Goal: Task Accomplishment & Management: Manage account settings

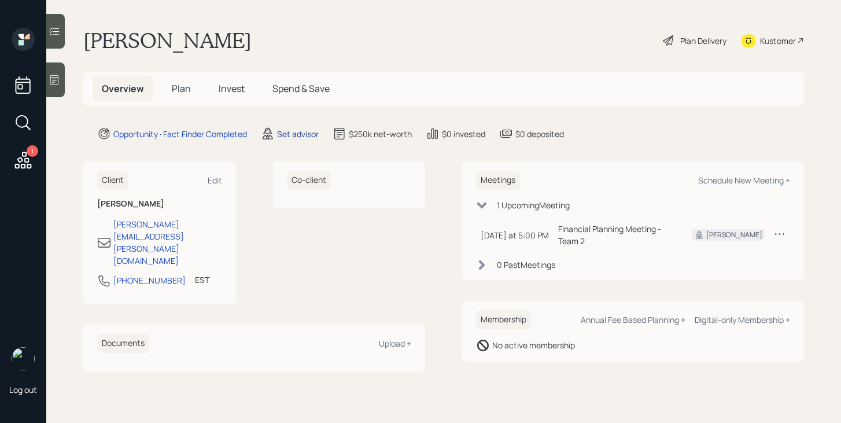
click at [294, 132] on div "Set advisor" at bounding box center [298, 134] width 42 height 12
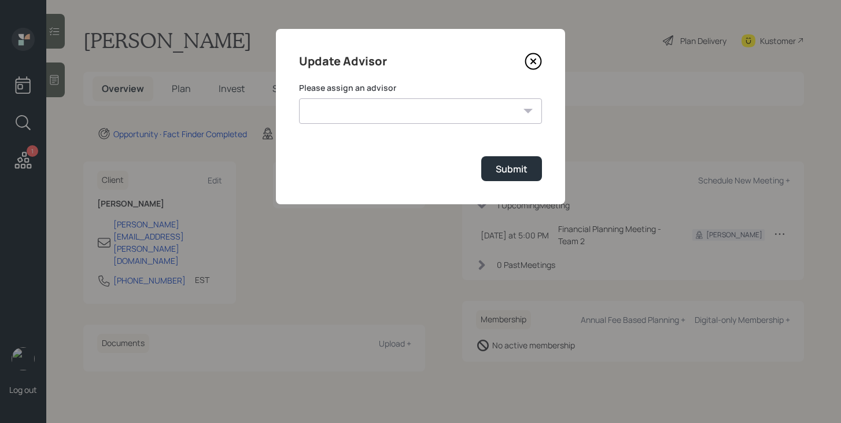
click at [344, 98] on select "[PERSON_NAME] [PERSON_NAME] End [PERSON_NAME] [PERSON_NAME] [PERSON_NAME] [PERS…" at bounding box center [420, 110] width 243 height 25
select select "bffa7908-1b2a-4c79-9bb6-f0ec9aed22d3"
click at [299, 98] on select "[PERSON_NAME] [PERSON_NAME] End [PERSON_NAME] [PERSON_NAME] [PERSON_NAME] [PERS…" at bounding box center [420, 110] width 243 height 25
click at [509, 168] on div "Submit" at bounding box center [512, 169] width 32 height 13
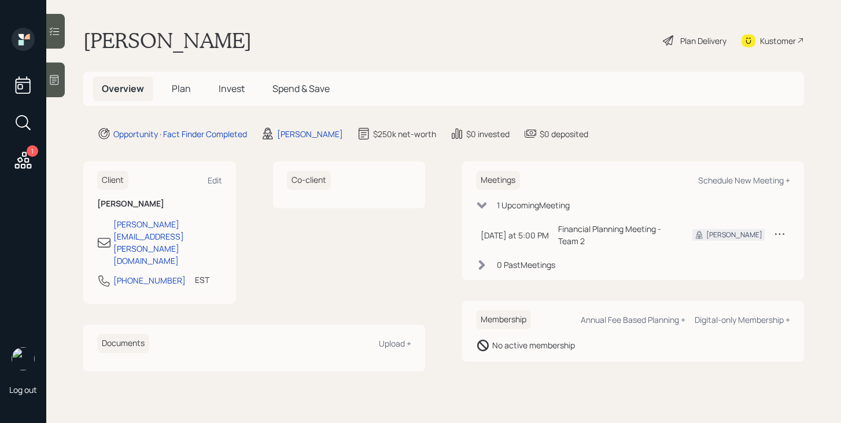
drag, startPoint x: 183, startPoint y: 88, endPoint x: 194, endPoint y: 88, distance: 11.0
click at [183, 88] on span "Plan" at bounding box center [181, 88] width 19 height 13
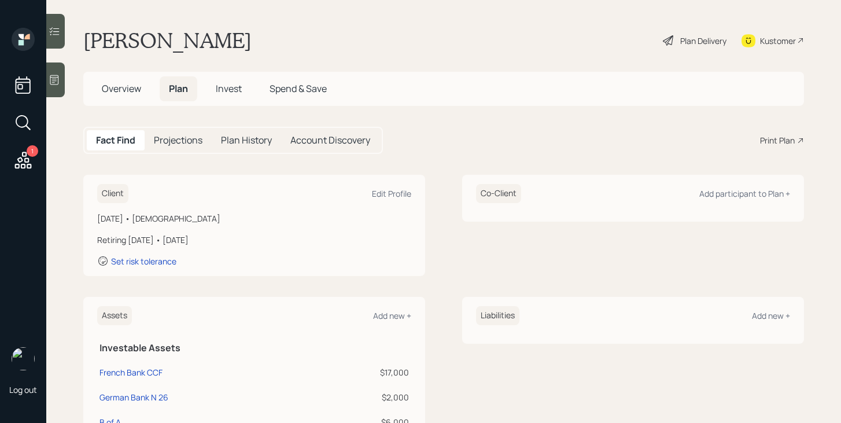
click at [696, 39] on div "Plan Delivery" at bounding box center [703, 41] width 46 height 12
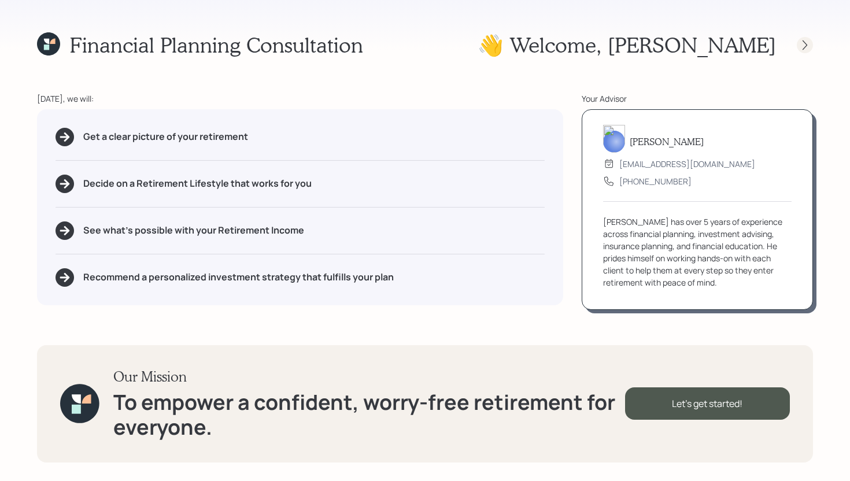
click at [806, 45] on icon at bounding box center [805, 45] width 12 height 12
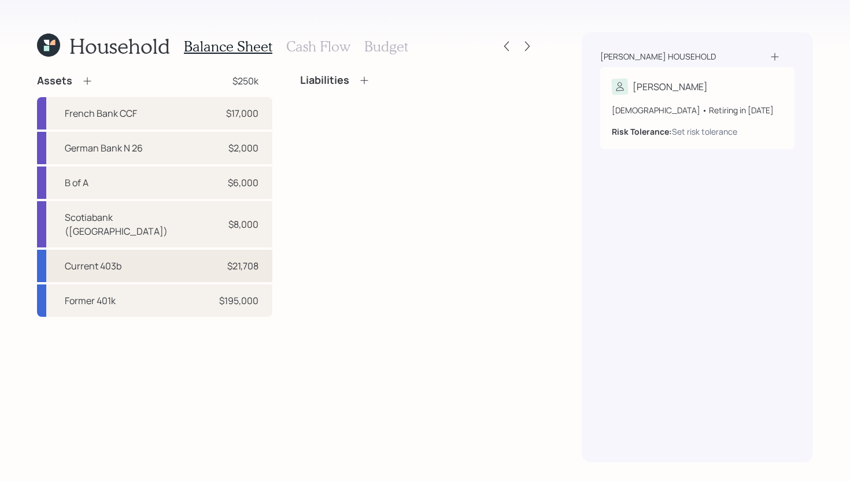
click at [260, 257] on div "Current 403b $21,708" at bounding box center [154, 266] width 235 height 32
select select "public_school_sponsored"
select select "balanced"
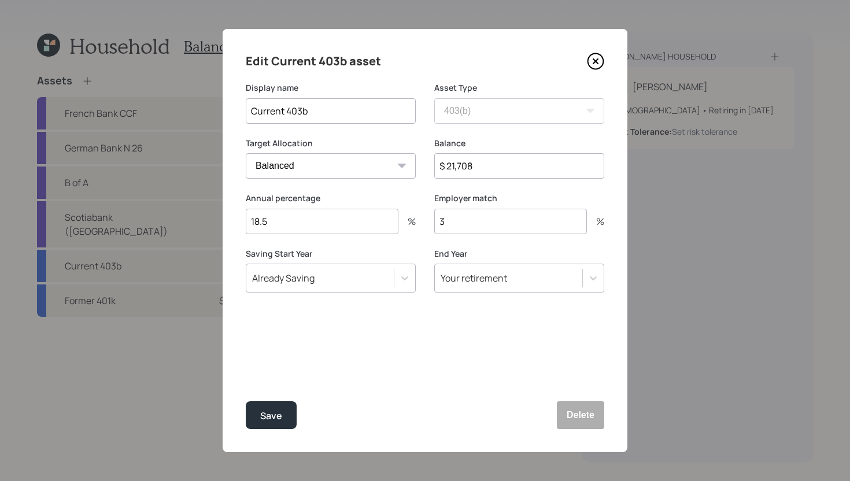
click at [596, 56] on icon at bounding box center [595, 61] width 17 height 17
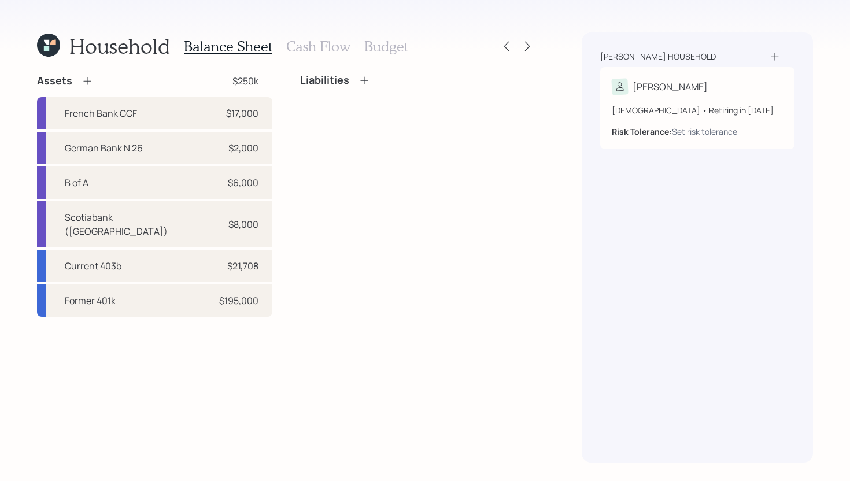
click at [333, 51] on h3 "Cash Flow" at bounding box center [318, 46] width 64 height 17
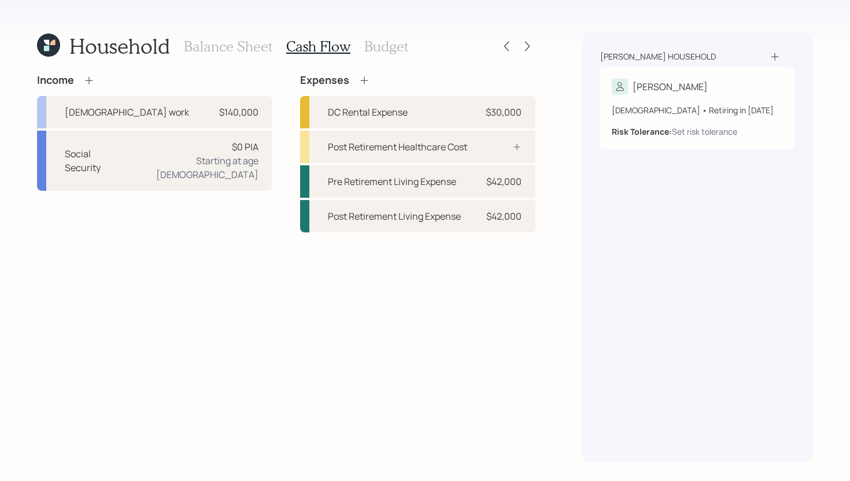
click at [90, 79] on icon at bounding box center [89, 81] width 12 height 12
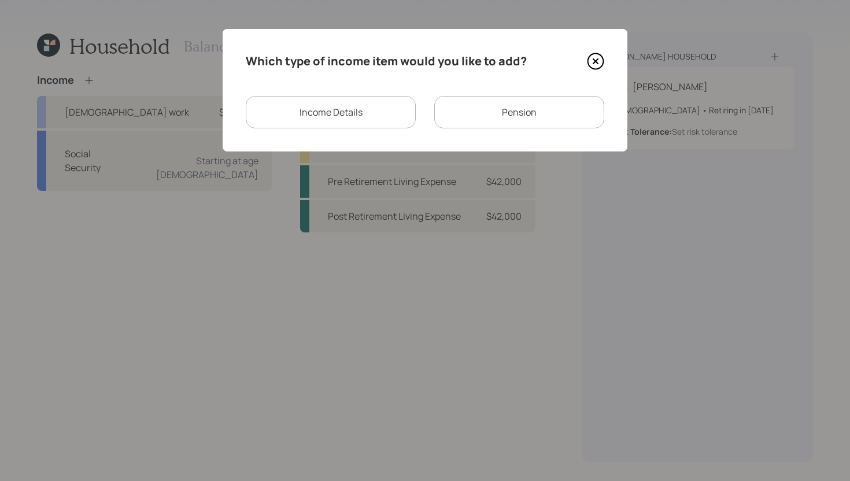
click at [484, 109] on div "Pension" at bounding box center [519, 112] width 170 height 32
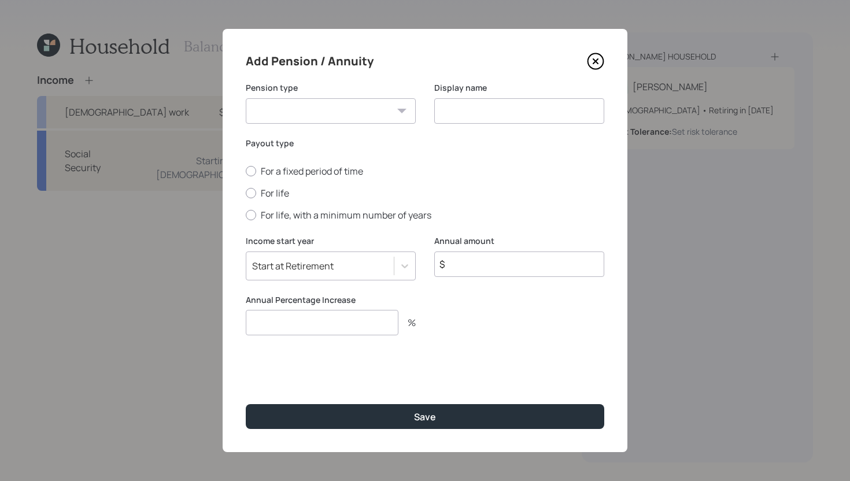
click at [351, 119] on select "Pension Annuity" at bounding box center [331, 110] width 170 height 25
select select "pension"
click at [246, 98] on select "Pension Annuity" at bounding box center [331, 110] width 170 height 25
click at [283, 197] on label "For life" at bounding box center [425, 193] width 359 height 13
click at [246, 194] on input "For life" at bounding box center [245, 193] width 1 height 1
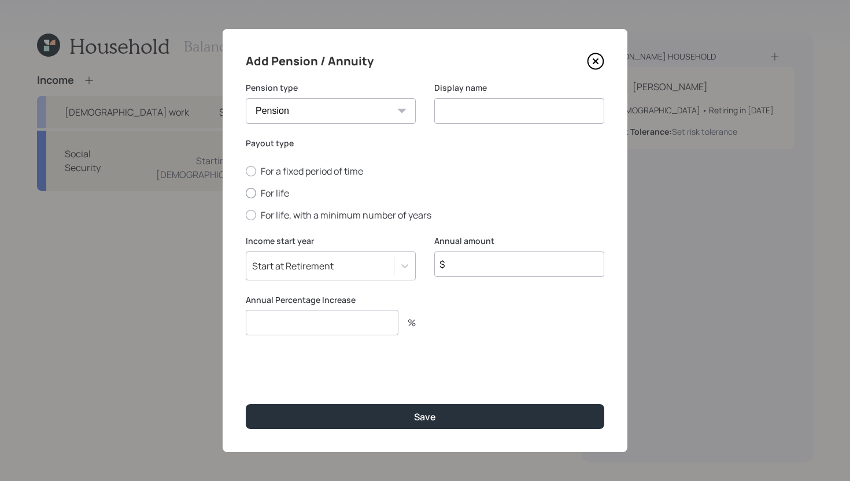
radio input "true"
click at [492, 112] on input at bounding box center [519, 110] width 170 height 25
drag, startPoint x: 486, startPoint y: 111, endPoint x: 438, endPoint y: 114, distance: 47.5
click at [438, 114] on input "Pensions" at bounding box center [519, 110] width 170 height 25
type input "CBC"
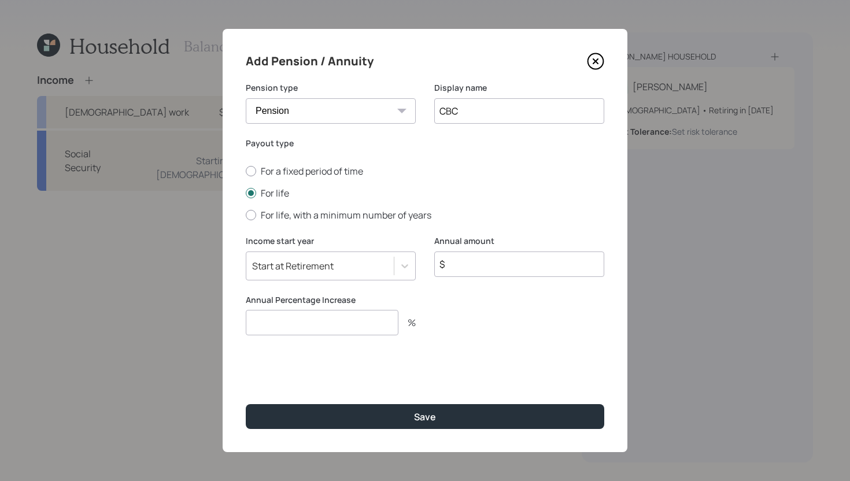
click at [467, 267] on input "$" at bounding box center [519, 264] width 170 height 25
type input "$ 4,200"
click at [393, 320] on input "number" at bounding box center [322, 322] width 153 height 25
type input "0"
click at [562, 115] on input "CBC" at bounding box center [519, 110] width 170 height 25
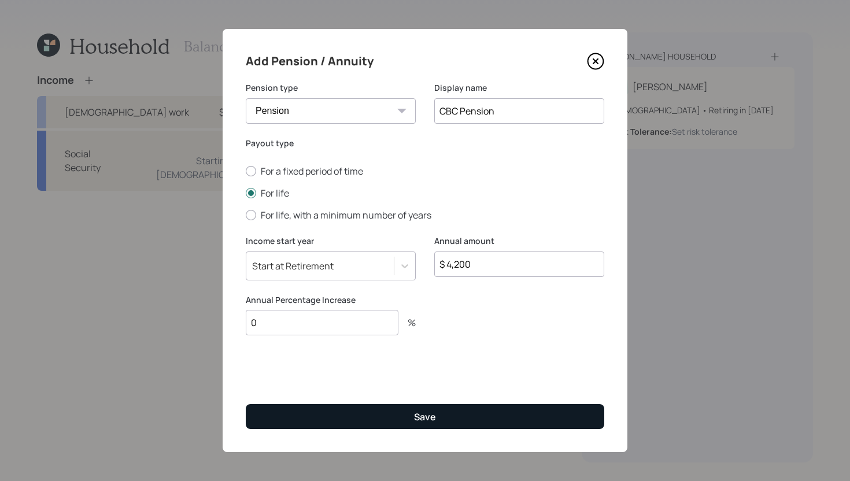
type input "CBC Pension"
click at [466, 416] on button "Save" at bounding box center [425, 416] width 359 height 25
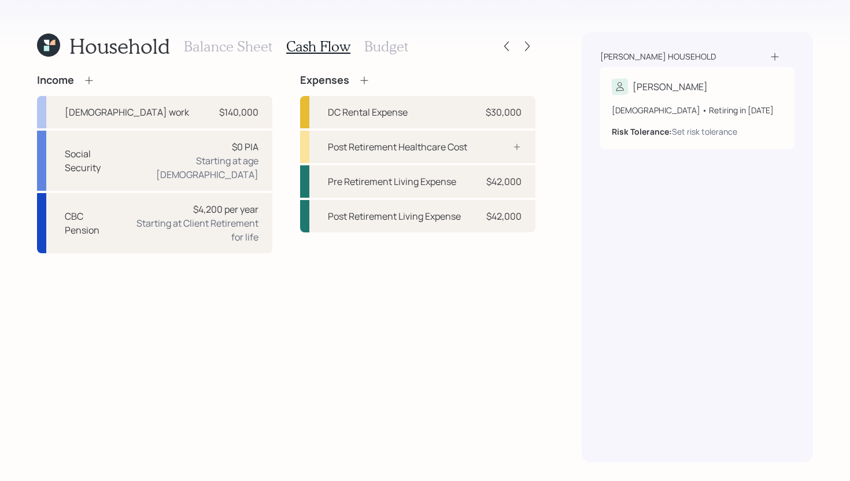
click at [90, 80] on icon at bounding box center [89, 80] width 8 height 8
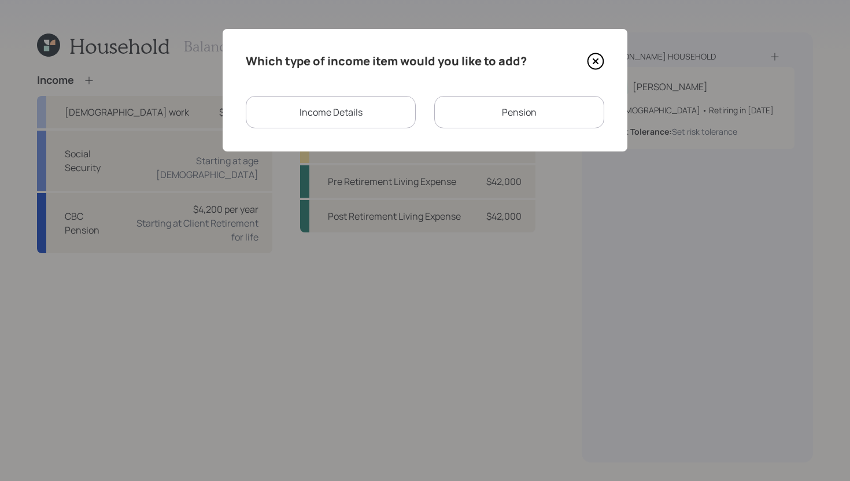
click at [385, 117] on div "Income Details" at bounding box center [331, 112] width 170 height 32
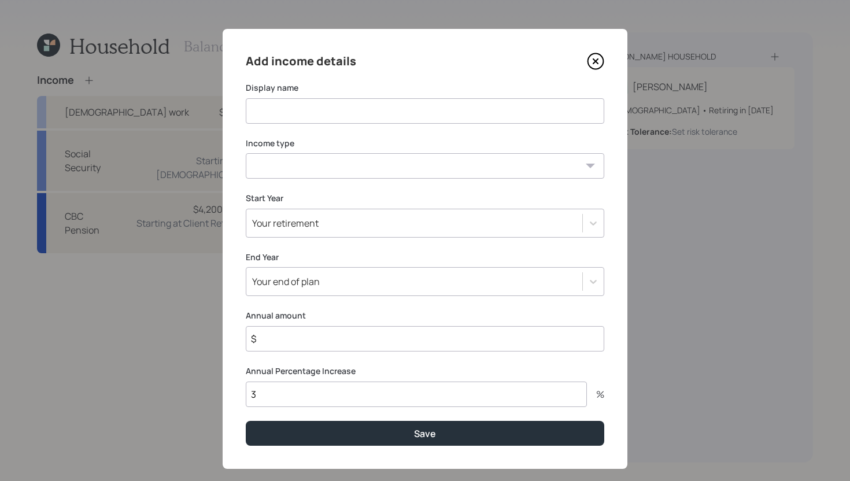
drag, startPoint x: 383, startPoint y: 117, endPoint x: 410, endPoint y: 109, distance: 28.4
click at [383, 117] on input at bounding box center [425, 110] width 359 height 25
click at [595, 61] on icon at bounding box center [595, 61] width 17 height 17
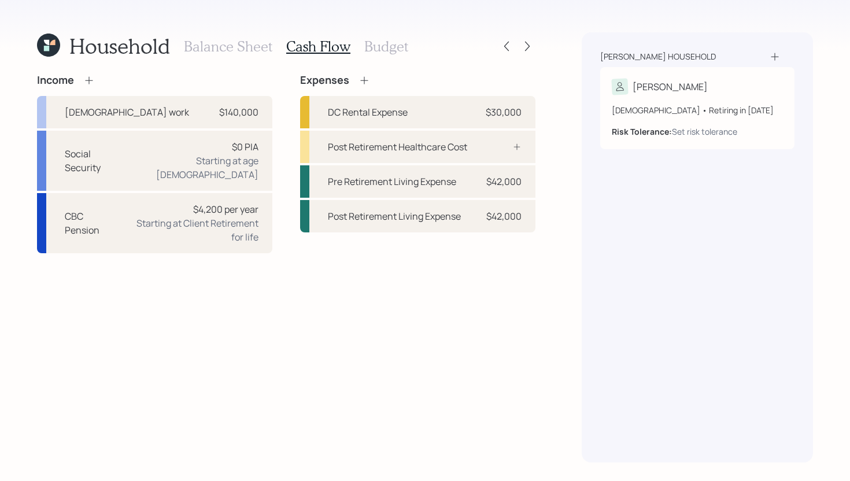
click at [89, 78] on icon at bounding box center [89, 80] width 8 height 8
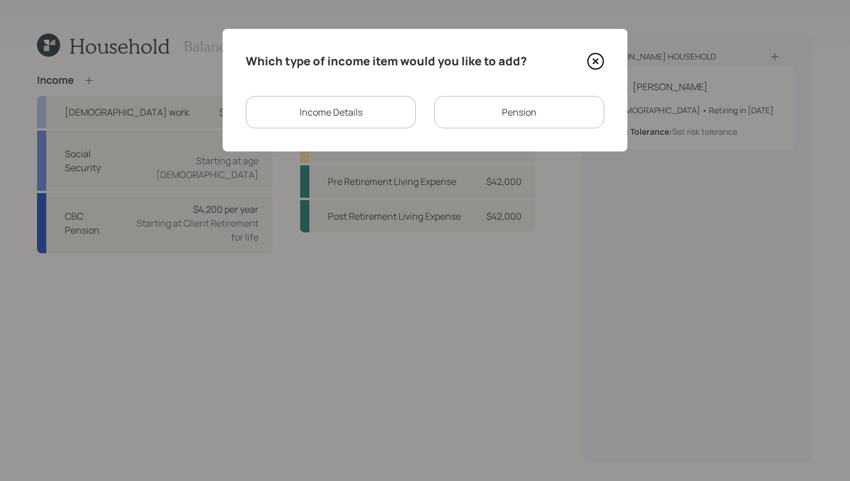
click at [567, 112] on div "Pension" at bounding box center [519, 112] width 170 height 32
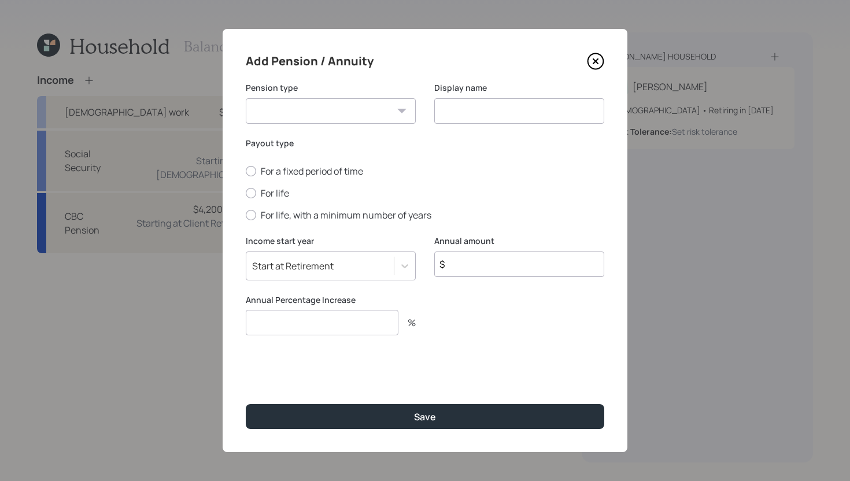
click at [365, 116] on select "Pension Annuity" at bounding box center [331, 110] width 170 height 25
select select "pension"
click at [246, 98] on select "Pension Annuity" at bounding box center [331, 110] width 170 height 25
click at [489, 117] on input at bounding box center [519, 110] width 170 height 25
click at [439, 115] on input "Pension" at bounding box center [519, 110] width 170 height 25
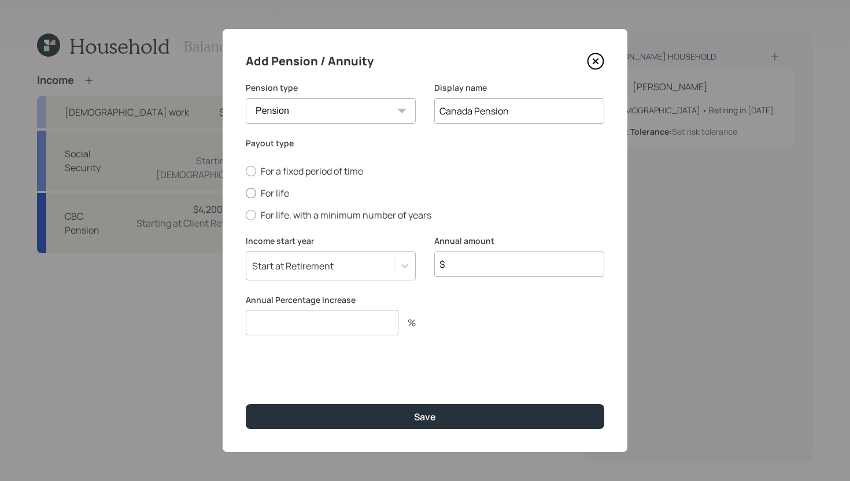
type input "Canada Pension"
click at [272, 192] on label "For life" at bounding box center [425, 193] width 359 height 13
click at [246, 193] on input "For life" at bounding box center [245, 193] width 1 height 1
radio input "true"
click at [532, 268] on input "$" at bounding box center [519, 264] width 170 height 25
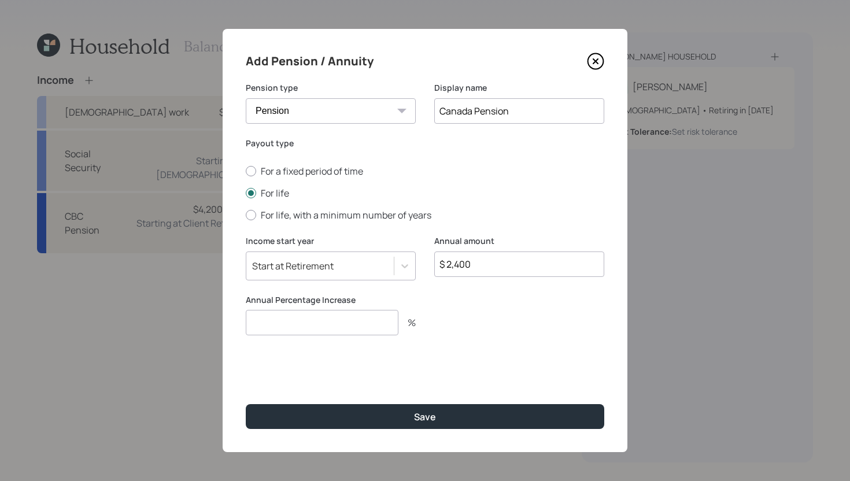
type input "$ 2,400"
click at [354, 326] on input "number" at bounding box center [322, 322] width 153 height 25
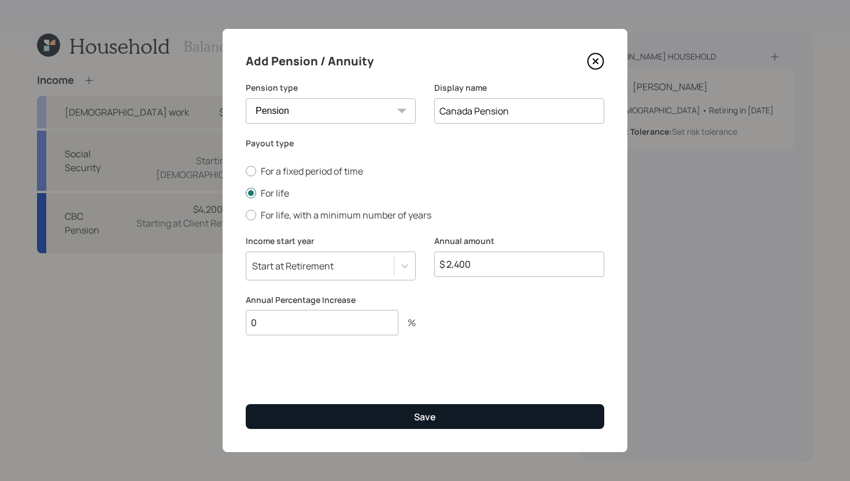
type input "0"
click at [320, 416] on button "Save" at bounding box center [425, 416] width 359 height 25
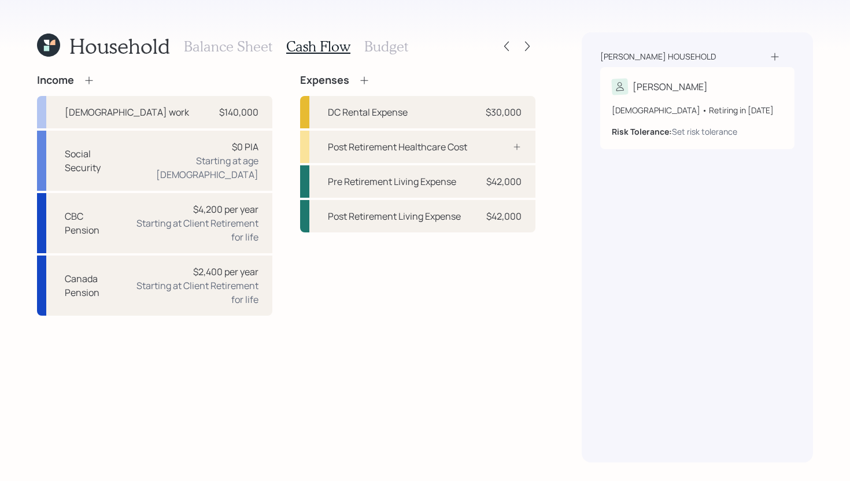
click at [89, 77] on icon at bounding box center [89, 80] width 8 height 8
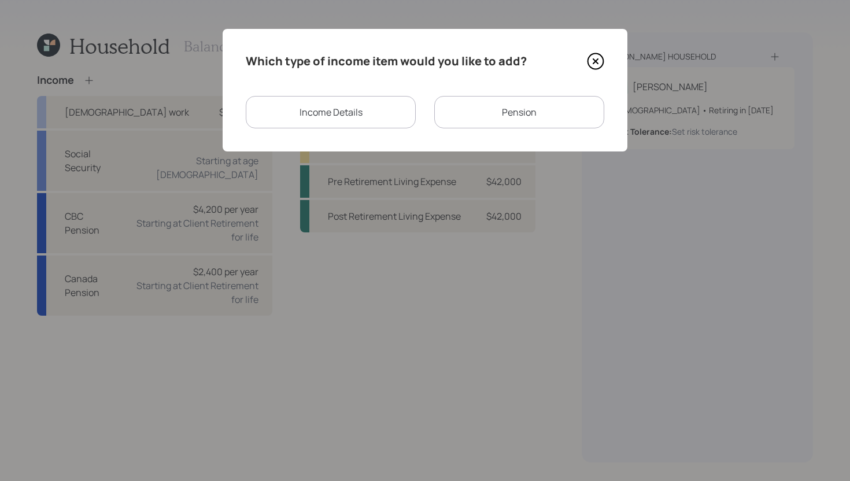
click at [473, 117] on div "Pension" at bounding box center [519, 112] width 170 height 32
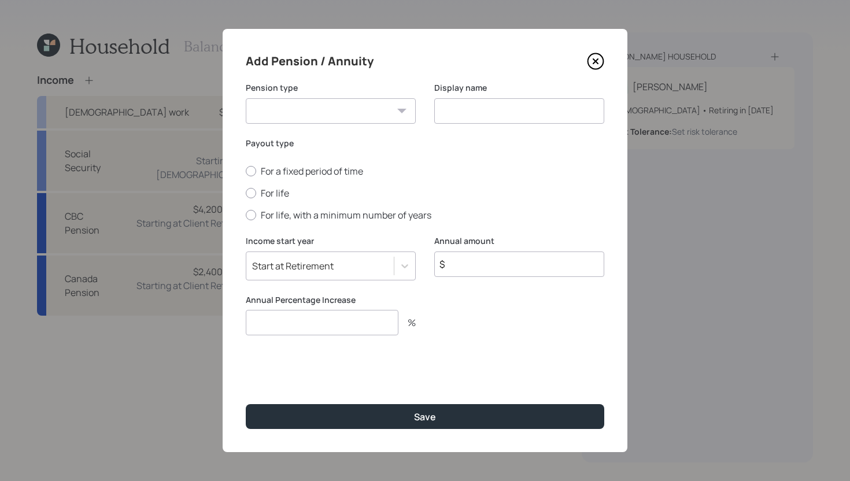
click at [473, 117] on input at bounding box center [519, 110] width 170 height 25
click at [361, 100] on select "Pension Annuity" at bounding box center [331, 110] width 170 height 25
select select "pension"
click at [246, 98] on select "Pension Annuity" at bounding box center [331, 110] width 170 height 25
click at [455, 114] on input at bounding box center [519, 110] width 170 height 25
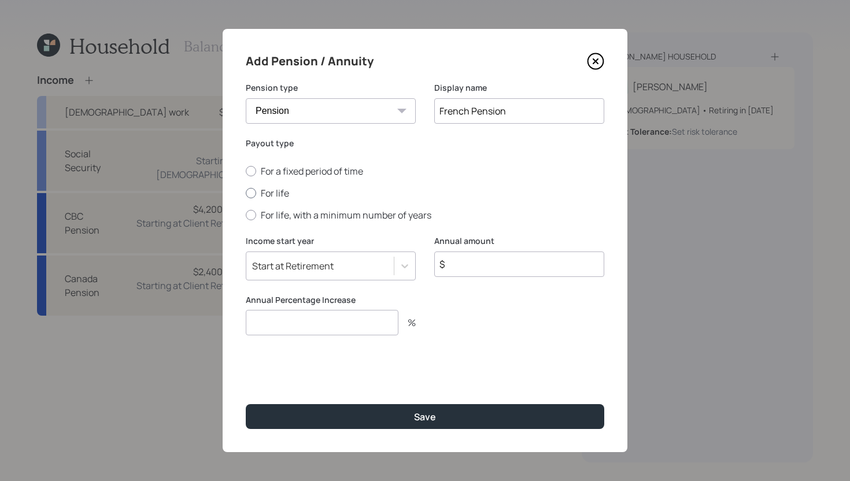
type input "French Pension"
click at [283, 193] on label "For life" at bounding box center [425, 193] width 359 height 13
click at [246, 193] on input "For life" at bounding box center [245, 193] width 1 height 1
radio input "true"
click at [486, 267] on input "$" at bounding box center [519, 264] width 170 height 25
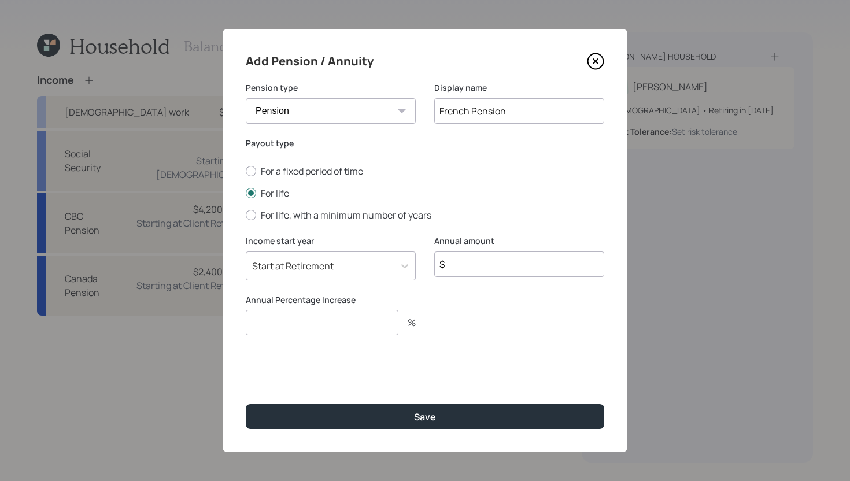
click at [504, 270] on input "$" at bounding box center [519, 264] width 170 height 25
type input "$ 3,960"
click at [373, 329] on input "number" at bounding box center [322, 322] width 153 height 25
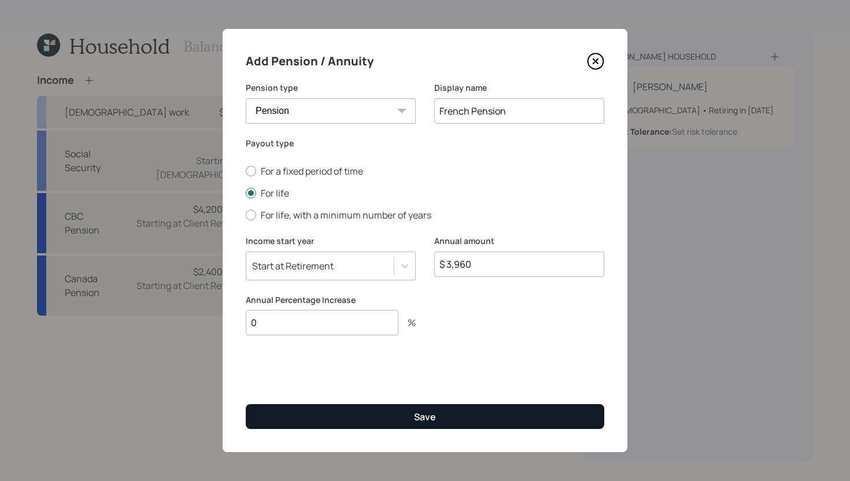
type input "0"
click at [355, 413] on button "Save" at bounding box center [425, 416] width 359 height 25
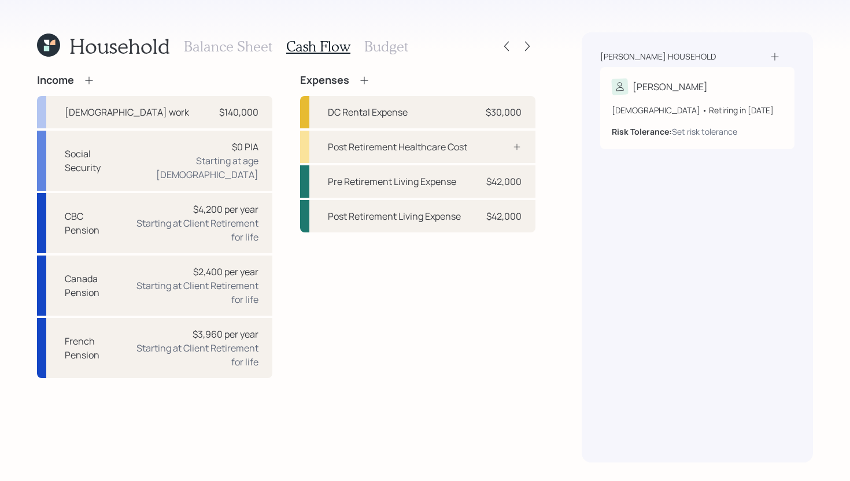
click at [92, 80] on icon at bounding box center [89, 80] width 8 height 8
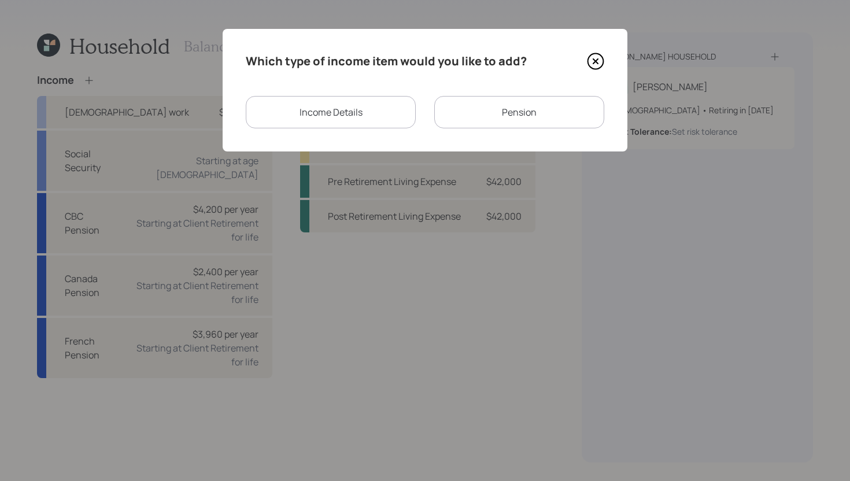
click at [464, 113] on div "Pension" at bounding box center [519, 112] width 170 height 32
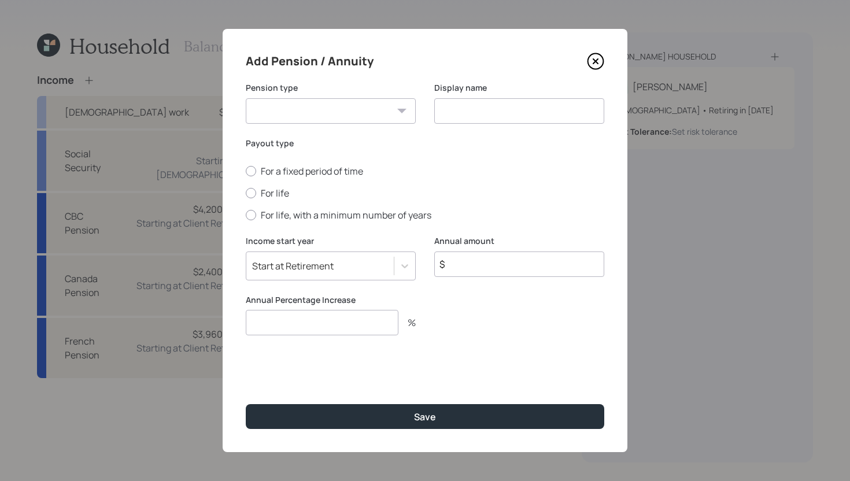
click at [403, 117] on select "Pension Annuity" at bounding box center [331, 110] width 170 height 25
select select "pension"
click at [246, 98] on select "Pension Annuity" at bounding box center [331, 110] width 170 height 25
click at [488, 116] on input at bounding box center [519, 110] width 170 height 25
type input "Germany Pension"
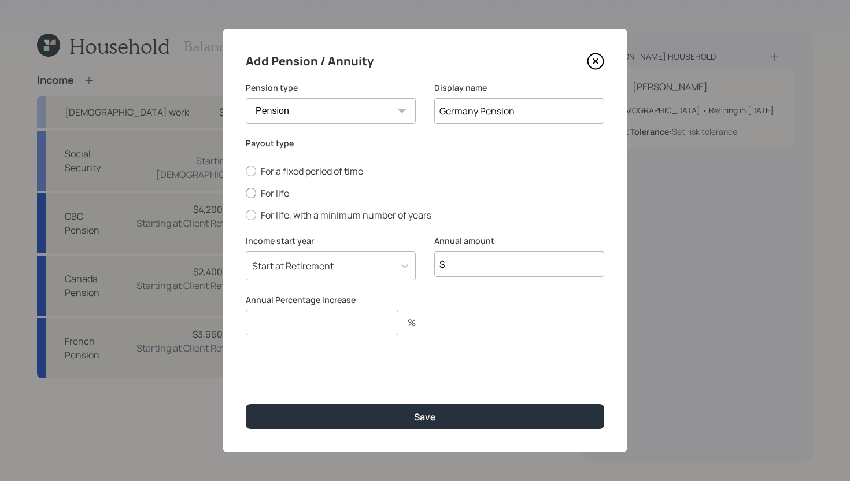
click at [275, 194] on label "For life" at bounding box center [425, 193] width 359 height 13
click at [246, 194] on input "For life" at bounding box center [245, 193] width 1 height 1
radio input "true"
click at [486, 259] on input "$" at bounding box center [519, 264] width 170 height 25
type input "$ 6,000"
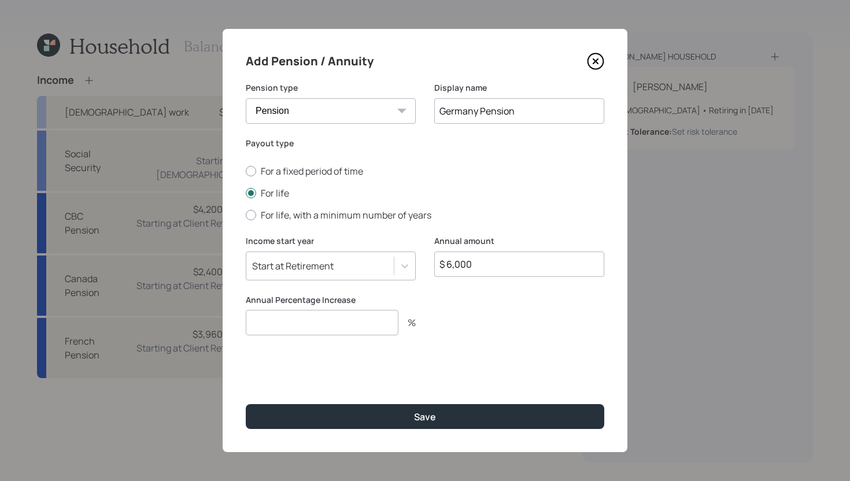
click at [374, 329] on input "number" at bounding box center [322, 322] width 153 height 25
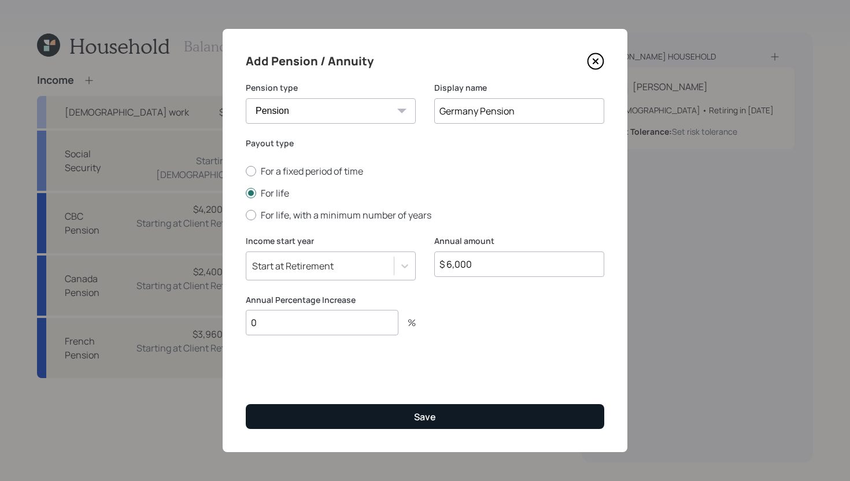
type input "0"
click at [393, 415] on button "Save" at bounding box center [425, 416] width 359 height 25
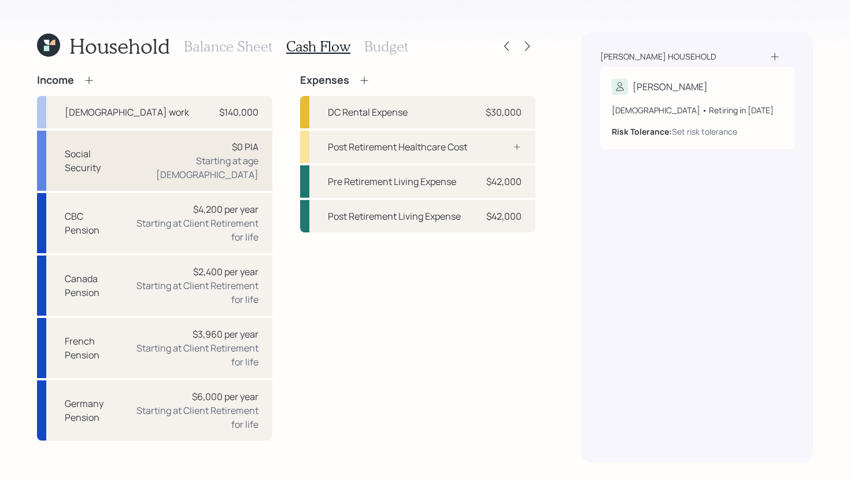
click at [175, 156] on div "Social Security $0 PIA Starting at age 67" at bounding box center [154, 161] width 235 height 60
select select "7"
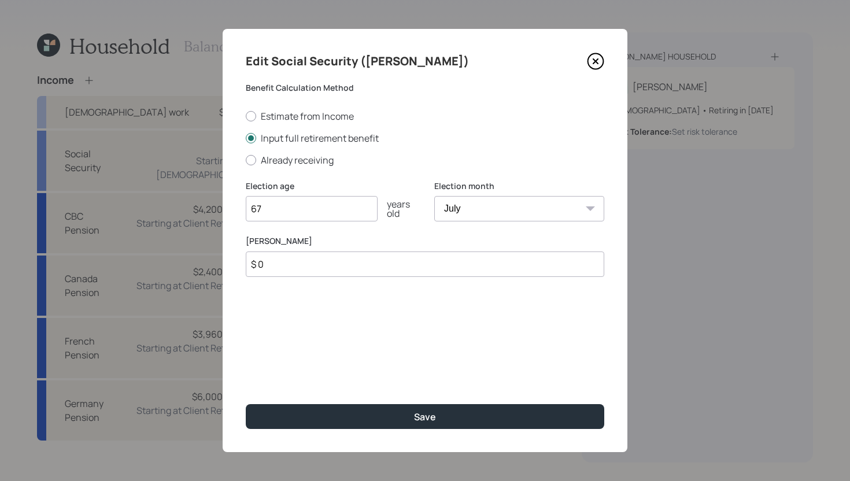
click at [325, 263] on input "$ 0" at bounding box center [425, 264] width 359 height 25
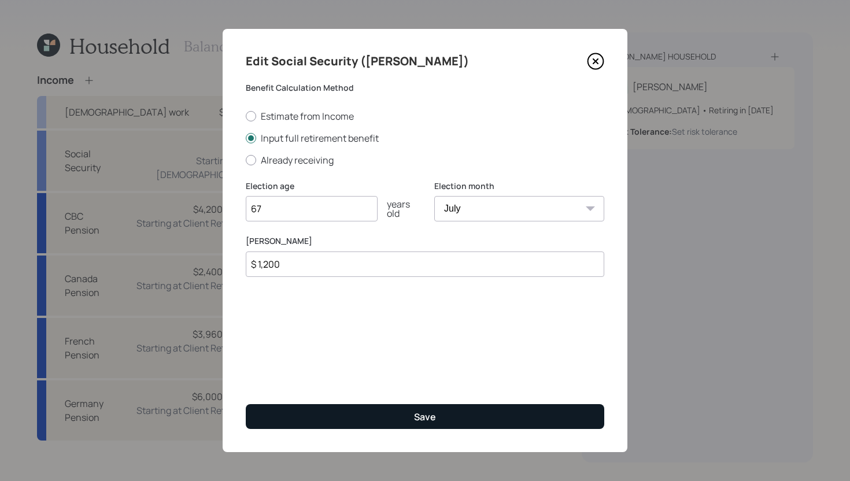
type input "$ 1,200"
click at [416, 417] on div "Save" at bounding box center [425, 417] width 22 height 13
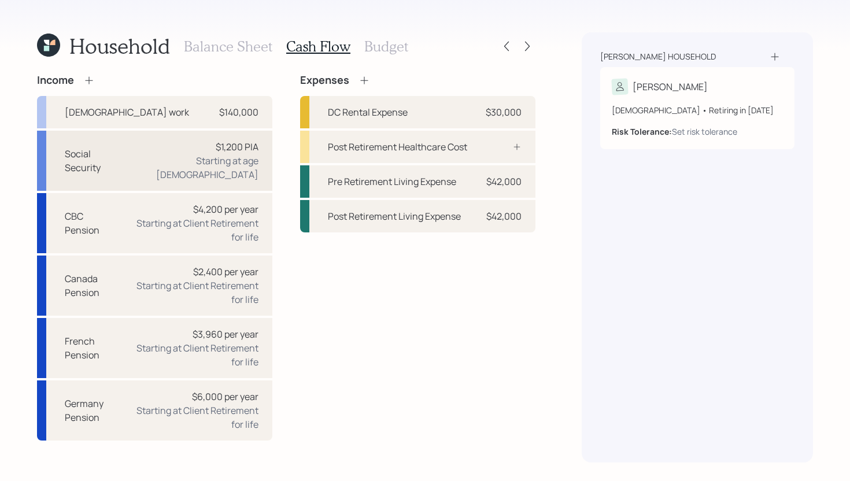
click at [141, 157] on div "Social Security $1,200 PIA Starting at age 67" at bounding box center [154, 161] width 235 height 60
select select "7"
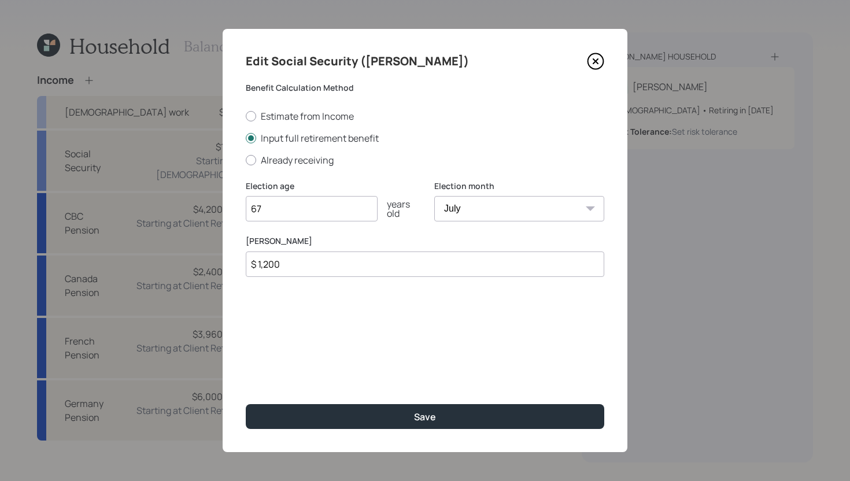
drag, startPoint x: 296, startPoint y: 267, endPoint x: 242, endPoint y: 265, distance: 53.2
click at [242, 265] on div "Edit Social Security (Nick) Benefit Calculation Method Estimate from Income Inp…" at bounding box center [425, 240] width 405 height 423
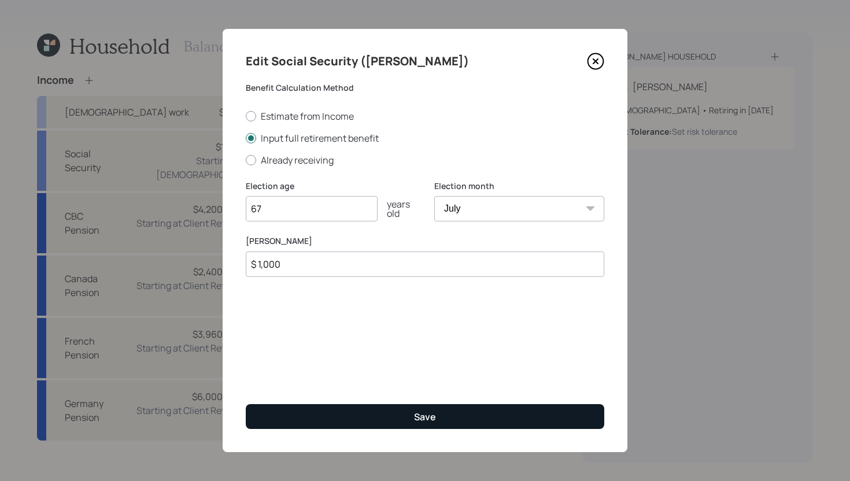
type input "$ 1,000"
click at [331, 418] on button "Save" at bounding box center [425, 416] width 359 height 25
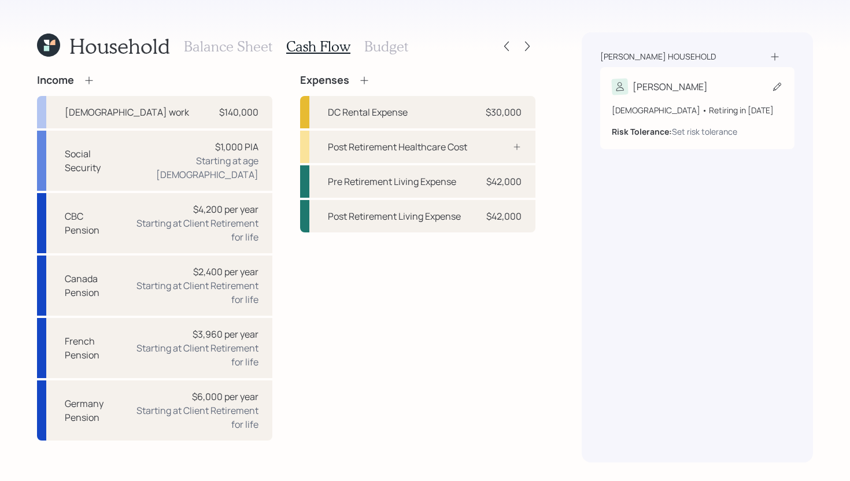
click at [677, 77] on div "Nick 57 years old • Retiring in July 2038 Risk Tolerance: Set risk tolerance" at bounding box center [697, 108] width 194 height 82
select select "7"
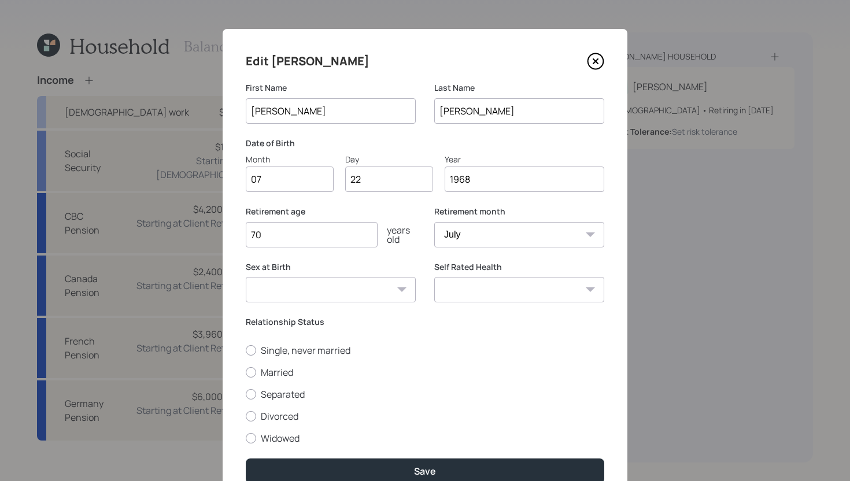
click at [297, 242] on input "70" at bounding box center [312, 234] width 132 height 25
click at [383, 291] on select "Male Female Other / Prefer not to say" at bounding box center [331, 289] width 170 height 25
select select "male"
click at [246, 277] on select "Male Female Other / Prefer not to say" at bounding box center [331, 289] width 170 height 25
click at [529, 330] on div "Relationship Status Single, never married Married Separated Divorced Widowed" at bounding box center [425, 380] width 359 height 128
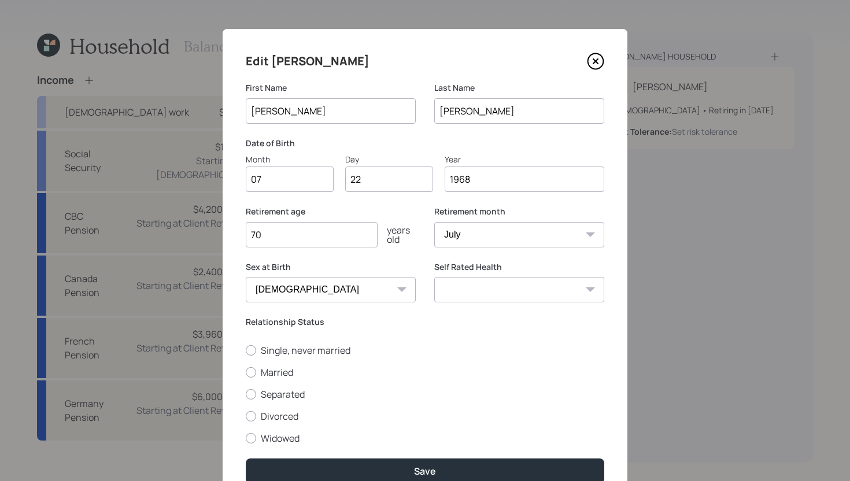
click at [287, 239] on input "70" at bounding box center [312, 234] width 132 height 25
type input "7"
type input "67"
click at [513, 285] on select "Excellent Very Good Good Fair Poor" at bounding box center [519, 289] width 170 height 25
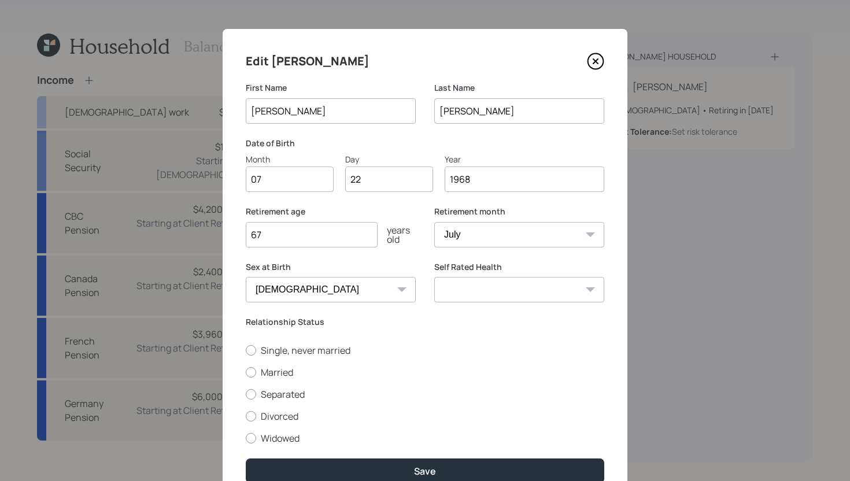
select select "very_good"
click at [434, 277] on select "Excellent Very Good Good Fair Poor" at bounding box center [519, 289] width 170 height 25
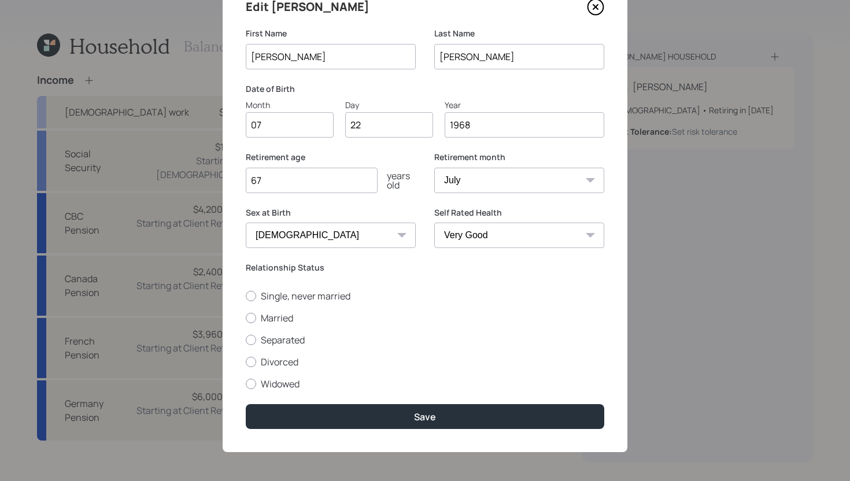
scroll to position [54, 0]
click at [278, 362] on label "Divorced" at bounding box center [425, 362] width 359 height 13
click at [246, 362] on input "Divorced" at bounding box center [245, 362] width 1 height 1
radio input "true"
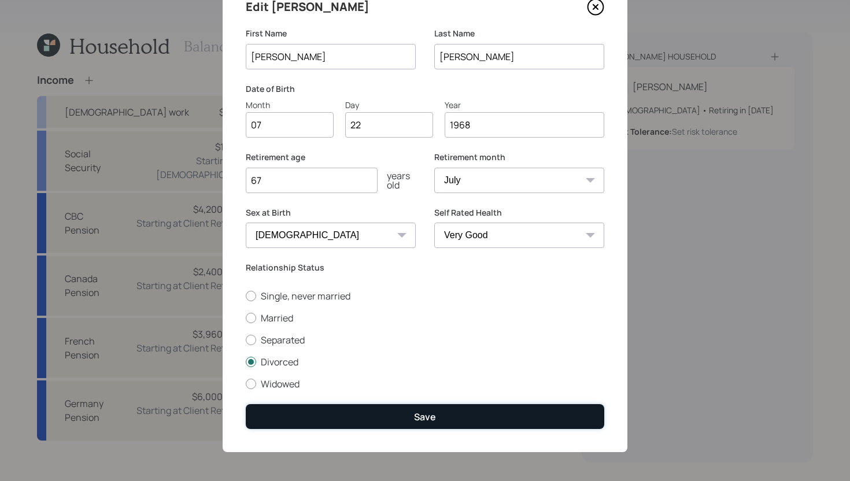
click at [396, 405] on button "Save" at bounding box center [425, 416] width 359 height 25
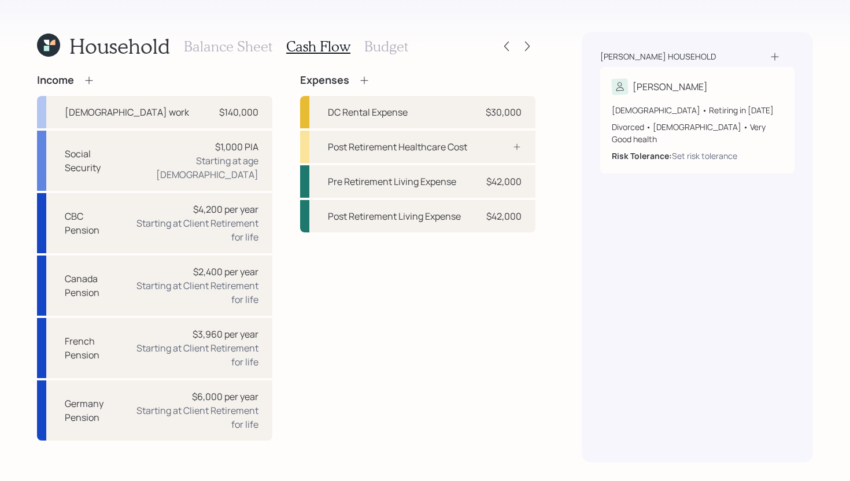
click at [364, 80] on icon at bounding box center [364, 80] width 8 height 8
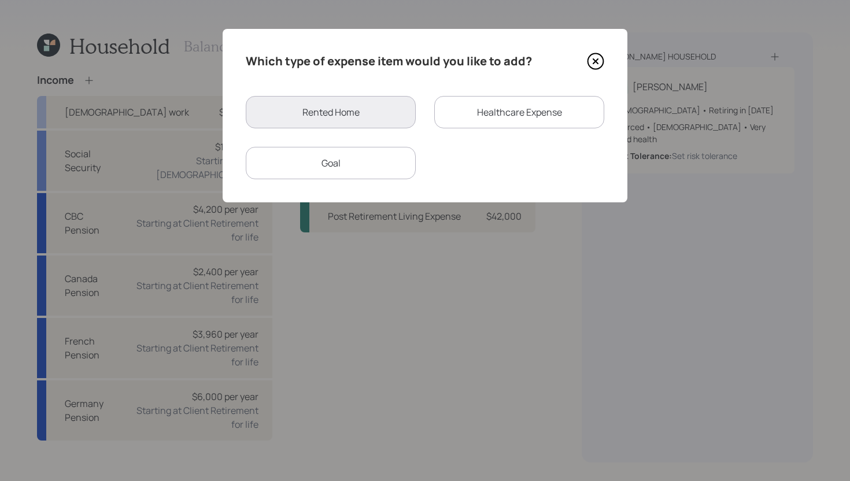
click at [342, 176] on div "Goal" at bounding box center [331, 163] width 170 height 32
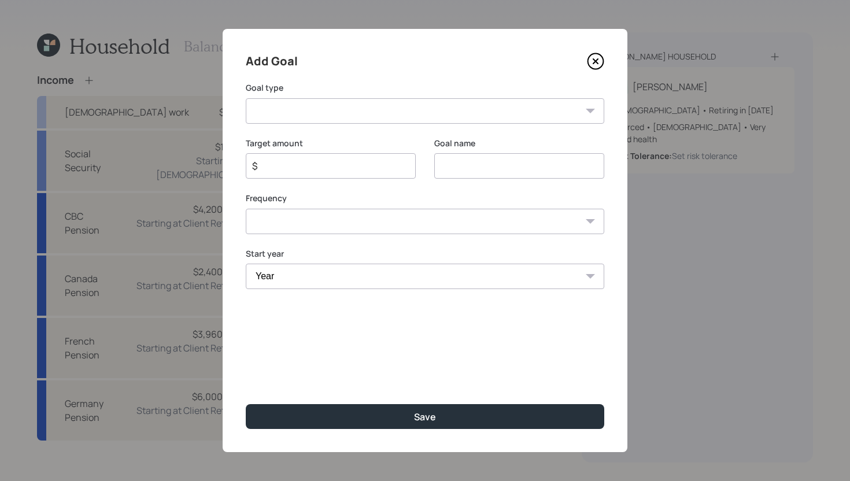
click at [410, 113] on select "Create an emergency fund Donate to charity Purchase a home Make a purchase Supp…" at bounding box center [425, 110] width 359 height 25
select select "support_dependent"
click at [246, 98] on select "Create an emergency fund Donate to charity Purchase a home Make a purchase Supp…" at bounding box center [425, 110] width 359 height 25
click at [484, 172] on input "Support a dependent" at bounding box center [519, 165] width 170 height 25
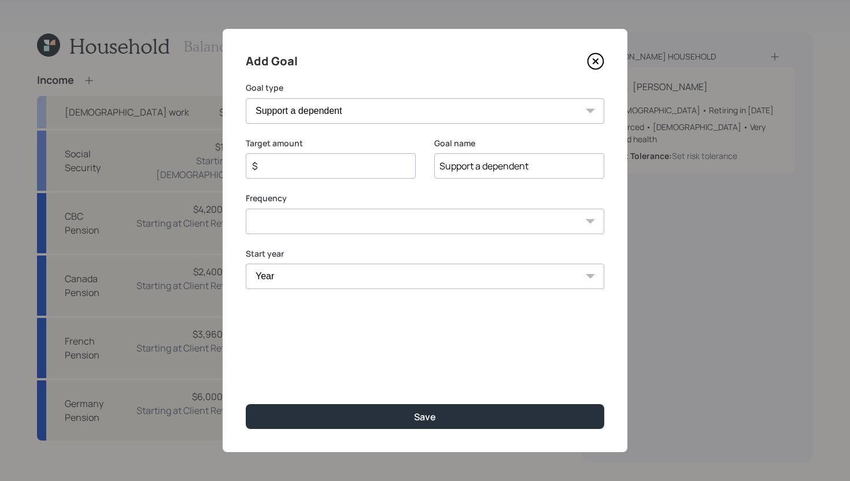
click at [484, 172] on input "Support a dependent" at bounding box center [519, 165] width 170 height 25
type input "College Funding"
click at [322, 172] on input "$" at bounding box center [326, 166] width 150 height 14
type input "$ 10,800"
click at [426, 215] on select "One time Every 1 year Every 2 years Every 3 years Every 4 years Every 5 years E…" at bounding box center [425, 221] width 359 height 25
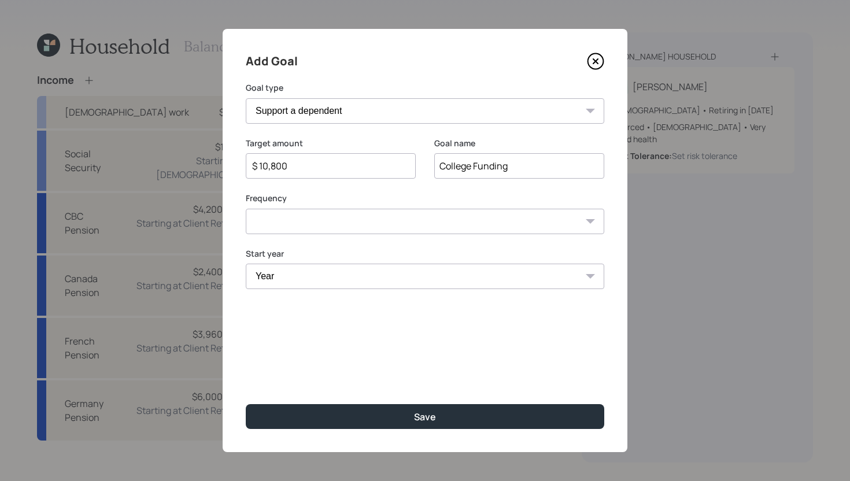
select select "1"
click at [246, 209] on select "One time Every 1 year Every 2 years Every 3 years Every 4 years Every 5 years E…" at bounding box center [425, 221] width 359 height 25
click at [321, 279] on select "Year [DATE] 2026 2027 2028 2029 2030 2031 2032 2033 2034 2035 2036 2037 2038 20…" at bounding box center [331, 276] width 170 height 25
select select "2026"
click at [246, 264] on select "Year [DATE] 2026 2027 2028 2029 2030 2031 2032 2033 2034 2035 2036 2037 2038 20…" at bounding box center [331, 276] width 170 height 25
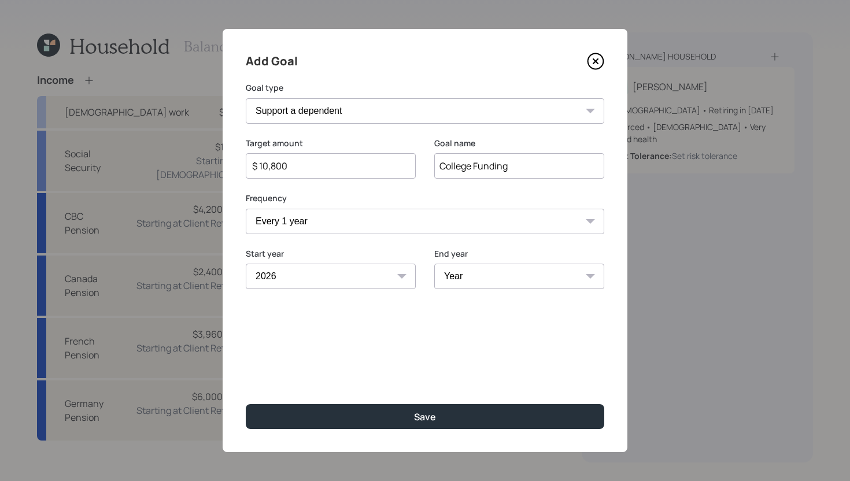
click at [468, 277] on select "Year 2026 2027 2028 2029 2030 2031 2032 2033 2034 2035 2036 2037 2038 2039 2040…" at bounding box center [519, 276] width 170 height 25
select select "2029"
click at [434, 264] on select "Year 2026 2027 2028 2029 2030 2031 2032 2033 2034 2035 2036 2037 2038 2039 2040…" at bounding box center [519, 276] width 170 height 25
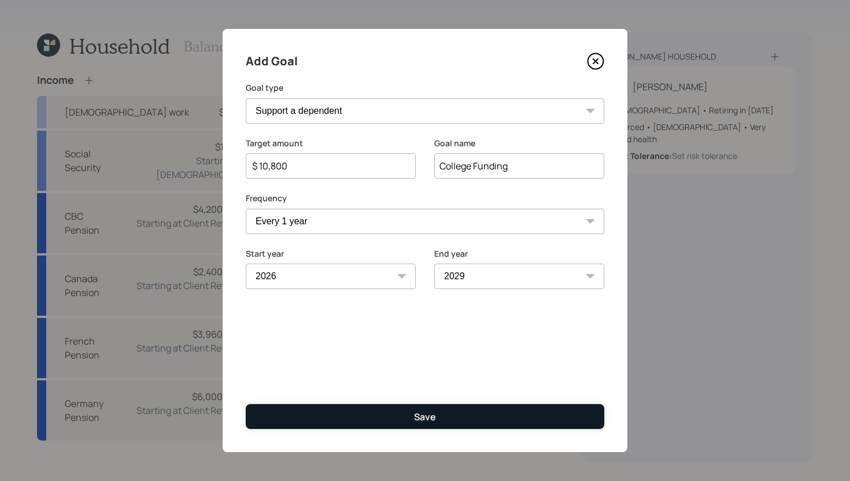
click at [393, 415] on button "Save" at bounding box center [425, 416] width 359 height 25
type input "$"
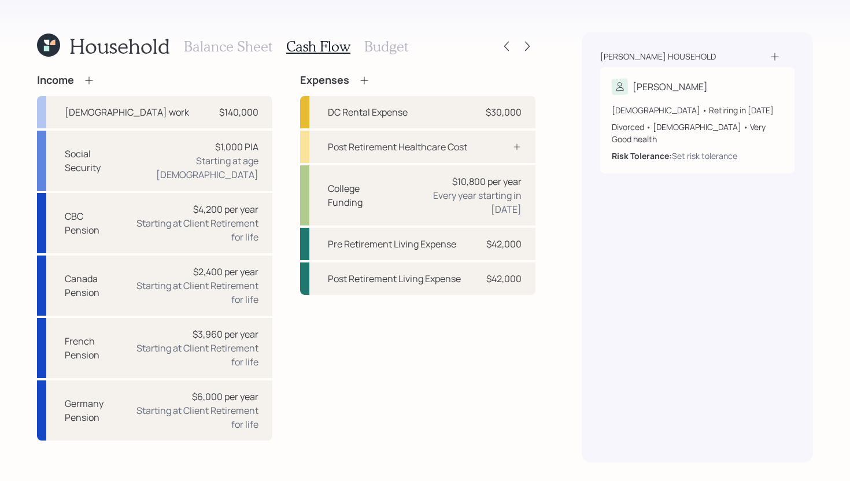
click at [366, 80] on icon at bounding box center [364, 80] width 8 height 8
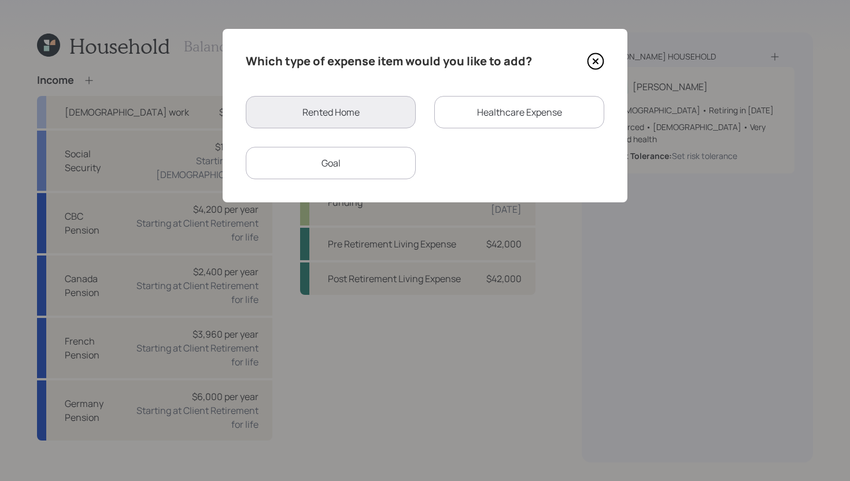
click at [597, 62] on icon at bounding box center [595, 61] width 5 height 5
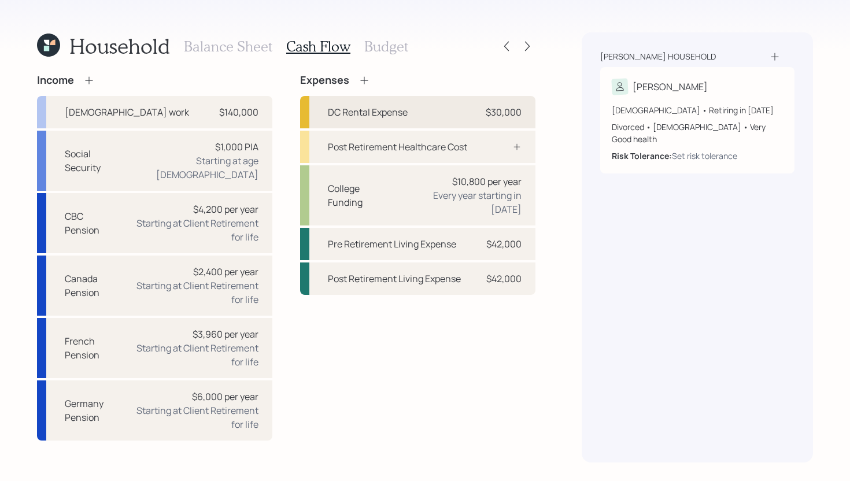
click at [439, 118] on div "DC Rental Expense $30,000" at bounding box center [417, 112] width 235 height 32
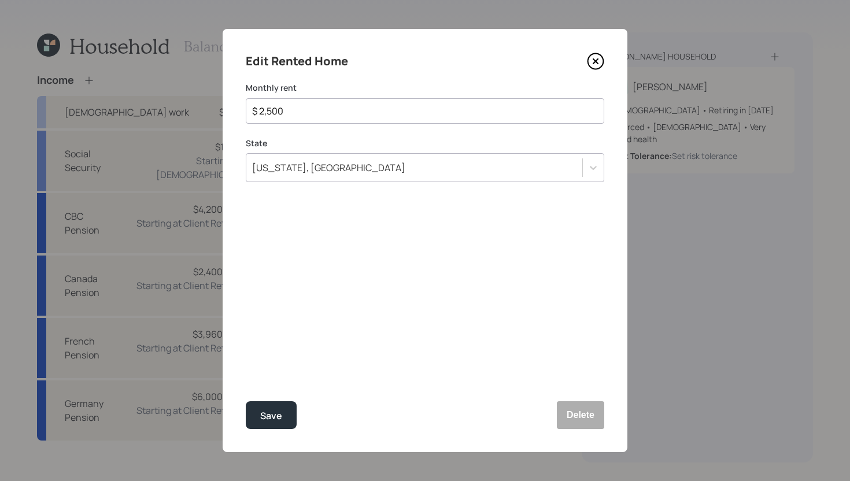
click at [599, 62] on icon at bounding box center [595, 61] width 17 height 17
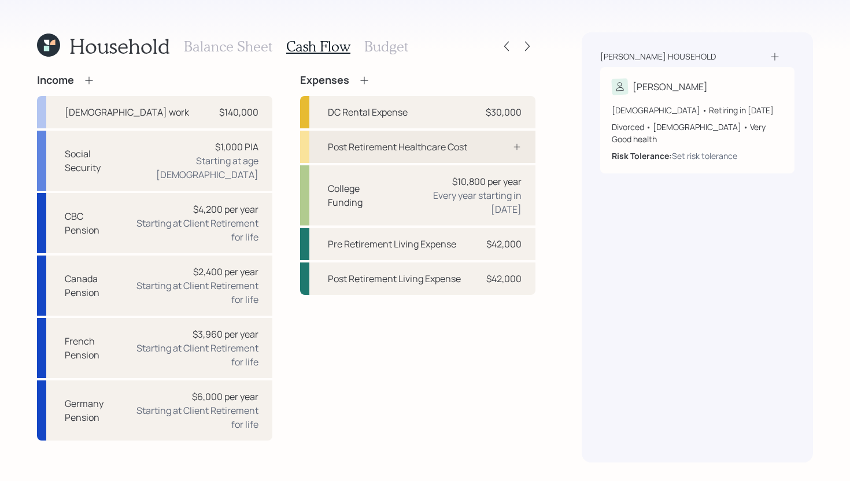
click at [395, 149] on div "Post Retirement Healthcare Cost" at bounding box center [397, 147] width 139 height 14
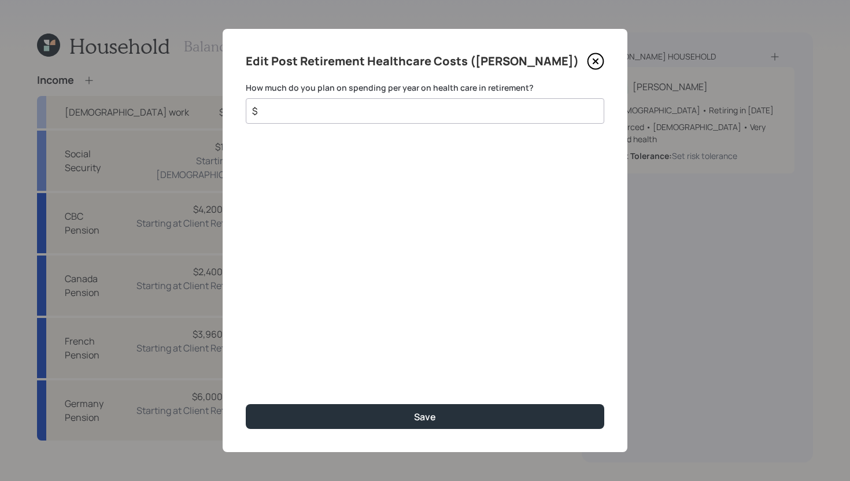
click at [407, 117] on input "$" at bounding box center [420, 111] width 339 height 14
click at [600, 59] on icon at bounding box center [595, 61] width 17 height 17
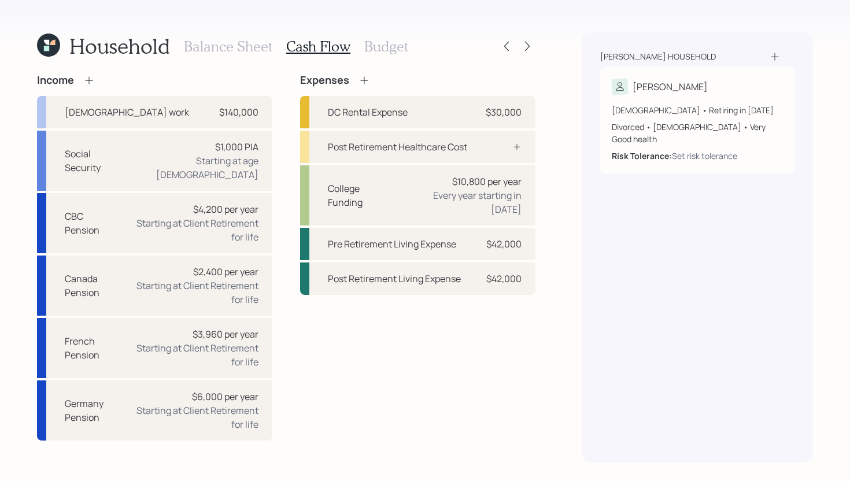
click at [388, 45] on h3 "Budget" at bounding box center [386, 46] width 44 height 17
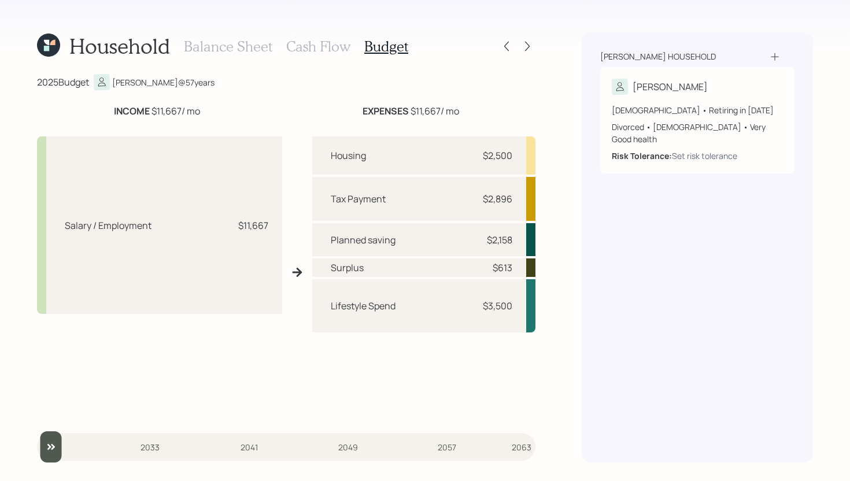
click at [323, 49] on h3 "Cash Flow" at bounding box center [318, 46] width 64 height 17
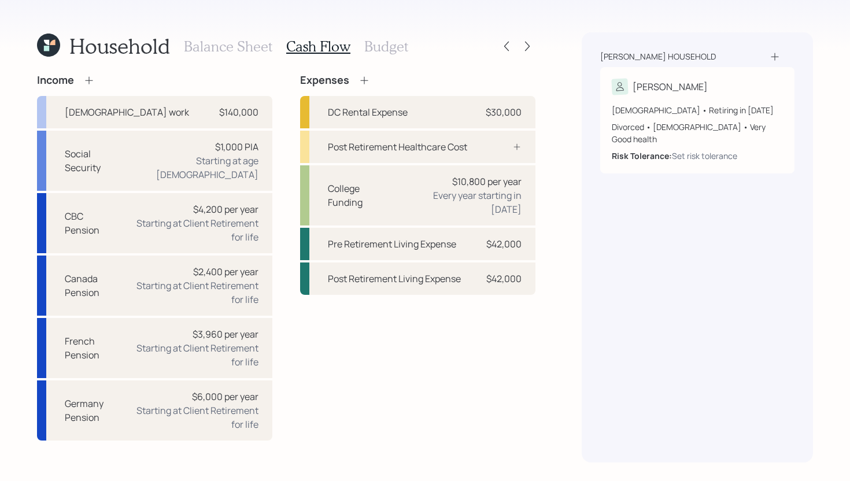
click at [389, 50] on h3 "Budget" at bounding box center [386, 46] width 44 height 17
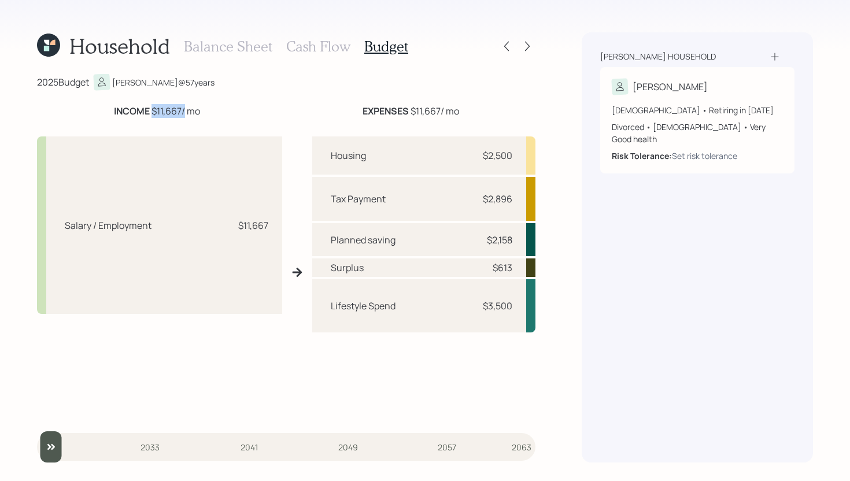
drag, startPoint x: 151, startPoint y: 110, endPoint x: 182, endPoint y: 113, distance: 30.7
click at [182, 113] on div "INCOME $11,667 / mo" at bounding box center [157, 111] width 86 height 14
drag, startPoint x: 481, startPoint y: 194, endPoint x: 535, endPoint y: 194, distance: 54.4
click at [535, 194] on div "Tax Payment $2,896" at bounding box center [423, 199] width 223 height 44
drag, startPoint x: 475, startPoint y: 153, endPoint x: 533, endPoint y: 153, distance: 58.4
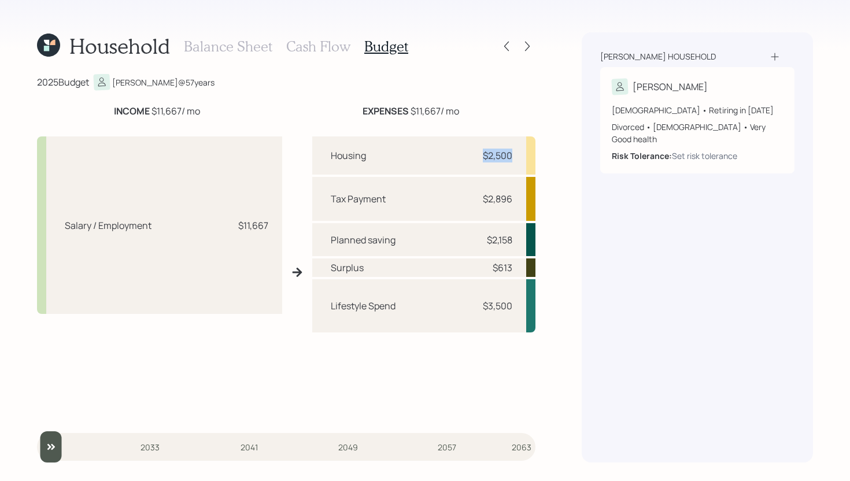
click at [533, 153] on div "Housing $2,500" at bounding box center [423, 156] width 223 height 38
drag, startPoint x: 482, startPoint y: 238, endPoint x: 536, endPoint y: 237, distance: 54.4
click at [536, 237] on div "Household Balance Sheet Cash Flow Budget 2025 Budget Nick @ 57 years INCOME $11…" at bounding box center [425, 240] width 850 height 481
drag, startPoint x: 480, startPoint y: 307, endPoint x: 511, endPoint y: 307, distance: 31.8
click at [511, 307] on div "$3,500" at bounding box center [495, 306] width 35 height 14
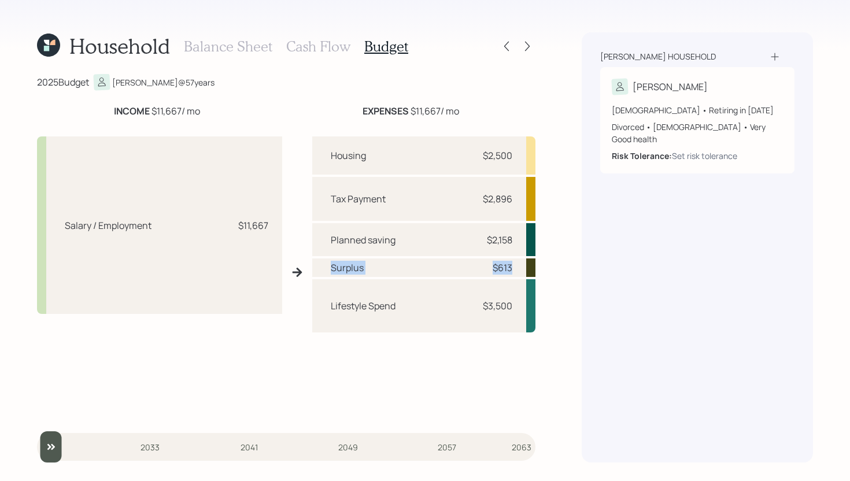
drag, startPoint x: 515, startPoint y: 267, endPoint x: 333, endPoint y: 271, distance: 182.8
click at [332, 271] on div "Surplus $613" at bounding box center [423, 268] width 223 height 19
click at [399, 270] on div "Surplus $613" at bounding box center [423, 268] width 223 height 19
drag, startPoint x: 376, startPoint y: 266, endPoint x: 319, endPoint y: 267, distance: 57.3
click at [318, 268] on div "Surplus $613" at bounding box center [423, 268] width 223 height 19
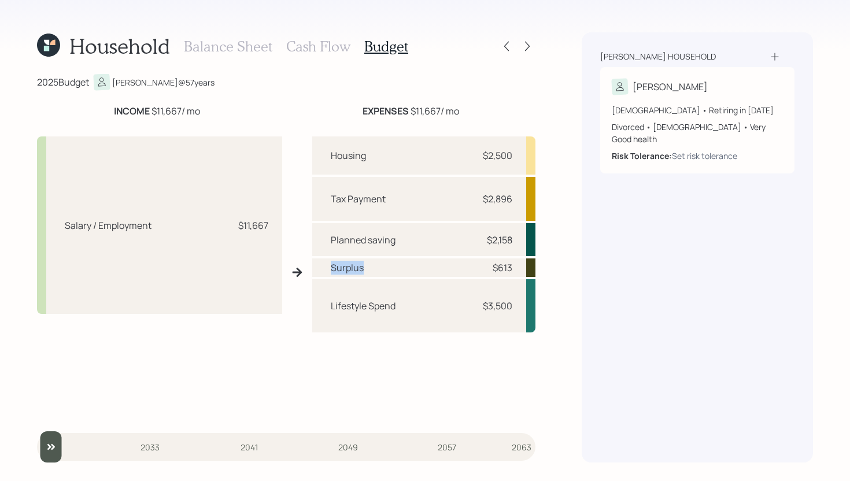
click at [319, 267] on div "Surplus $613" at bounding box center [423, 268] width 223 height 19
drag, startPoint x: 369, startPoint y: 269, endPoint x: 330, endPoint y: 270, distance: 38.8
click at [330, 270] on div "Surplus $613" at bounding box center [423, 268] width 223 height 19
click at [436, 279] on div "Housing $2,500 Tax Payment $2,896 Planned saving $2,158 Surplus $613 Lifestyle …" at bounding box center [423, 277] width 223 height 281
click at [311, 51] on h3 "Cash Flow" at bounding box center [318, 46] width 64 height 17
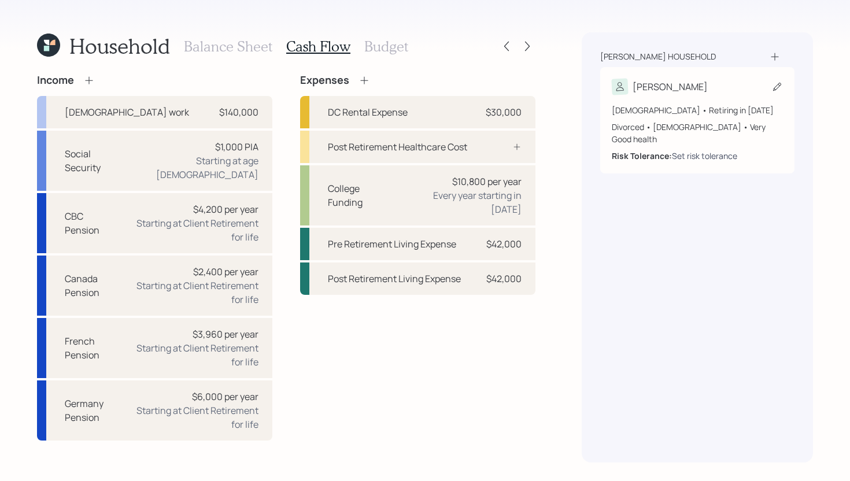
click at [714, 150] on div "Set risk tolerance" at bounding box center [704, 156] width 65 height 12
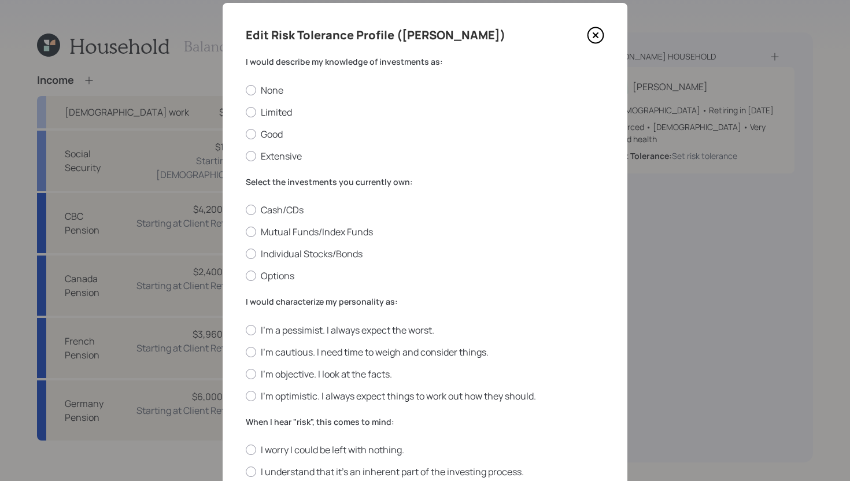
scroll to position [27, 0]
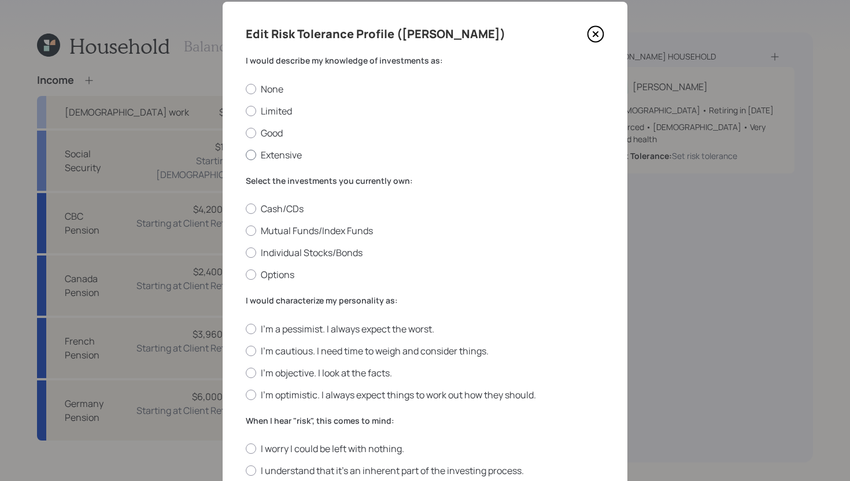
click at [272, 158] on label "Extensive" at bounding box center [425, 155] width 359 height 13
click at [246, 155] on input "Extensive" at bounding box center [245, 154] width 1 height 1
radio input "true"
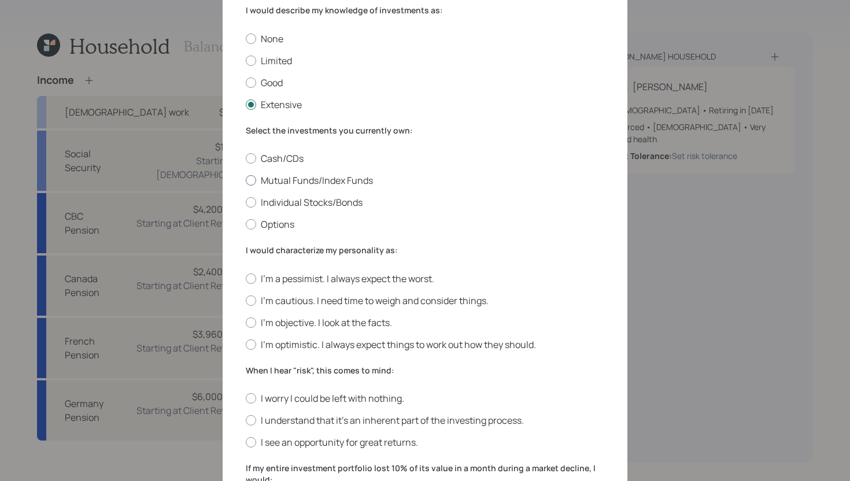
click at [309, 178] on label "Mutual Funds/Index Funds" at bounding box center [425, 180] width 359 height 13
click at [246, 180] on input "Mutual Funds/Index Funds" at bounding box center [245, 180] width 1 height 1
radio input "true"
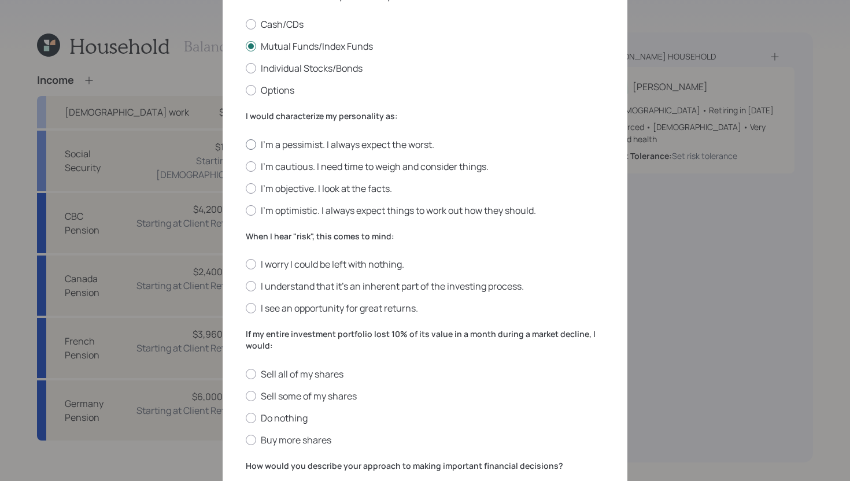
scroll to position [215, 0]
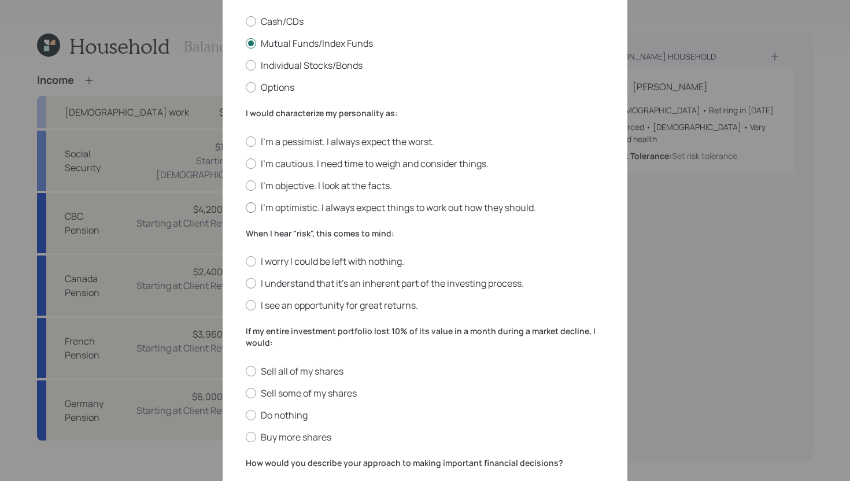
click at [290, 209] on label "I'm optimistic. I always expect things to work out how they should." at bounding box center [425, 207] width 359 height 13
click at [246, 208] on input "I'm optimistic. I always expect things to work out how they should." at bounding box center [245, 207] width 1 height 1
radio input "true"
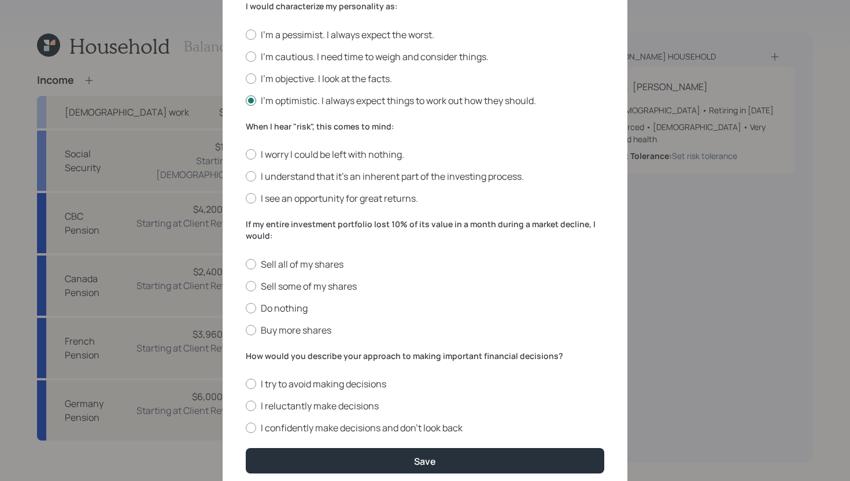
scroll to position [326, 0]
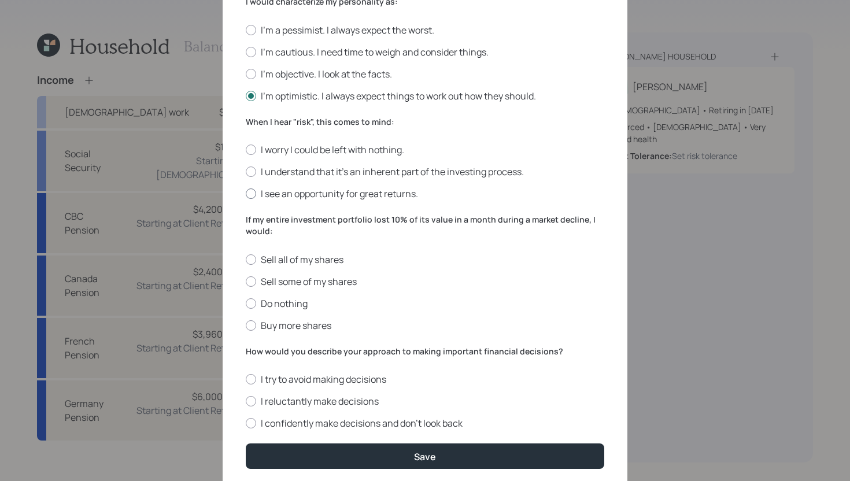
click at [305, 195] on label "I see an opportunity for great returns." at bounding box center [425, 193] width 359 height 13
click at [246, 194] on input "I see an opportunity for great returns." at bounding box center [245, 194] width 1 height 1
radio input "true"
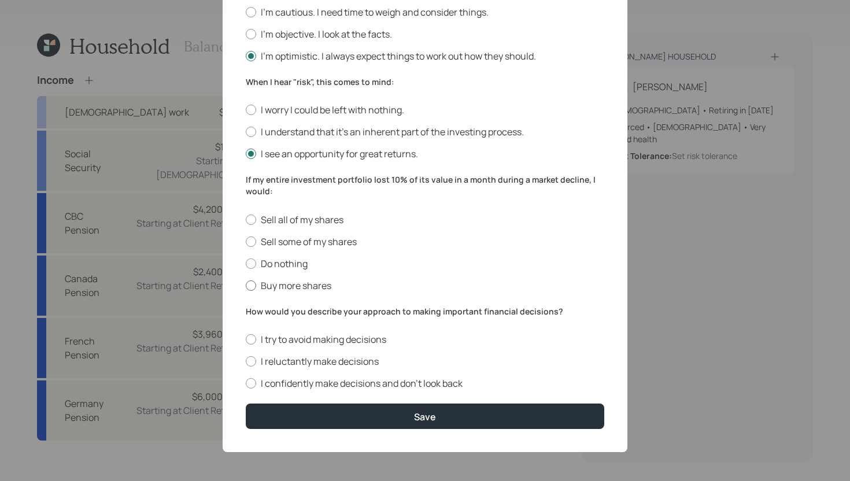
click at [306, 285] on label "Buy more shares" at bounding box center [425, 285] width 359 height 13
click at [246, 285] on input "Buy more shares" at bounding box center [245, 285] width 1 height 1
radio input "true"
click at [290, 383] on label "I confidently make decisions and don’t look back" at bounding box center [425, 383] width 359 height 13
click at [246, 383] on input "I confidently make decisions and don’t look back" at bounding box center [245, 383] width 1 height 1
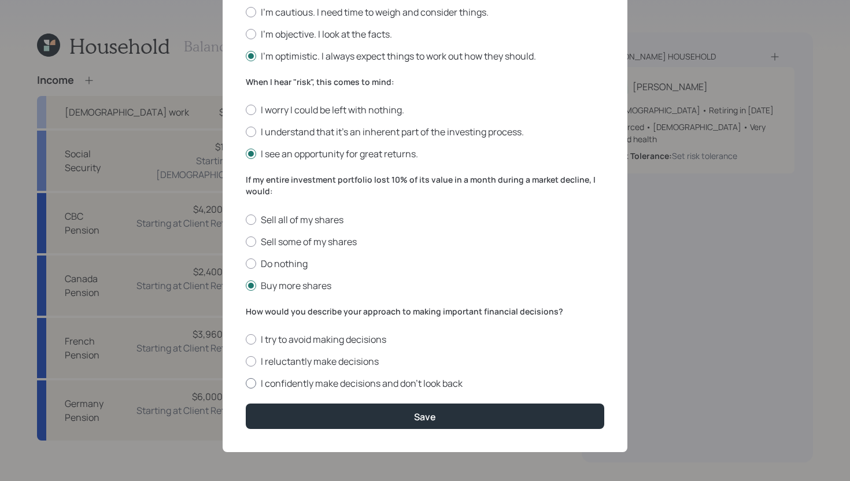
radio input "true"
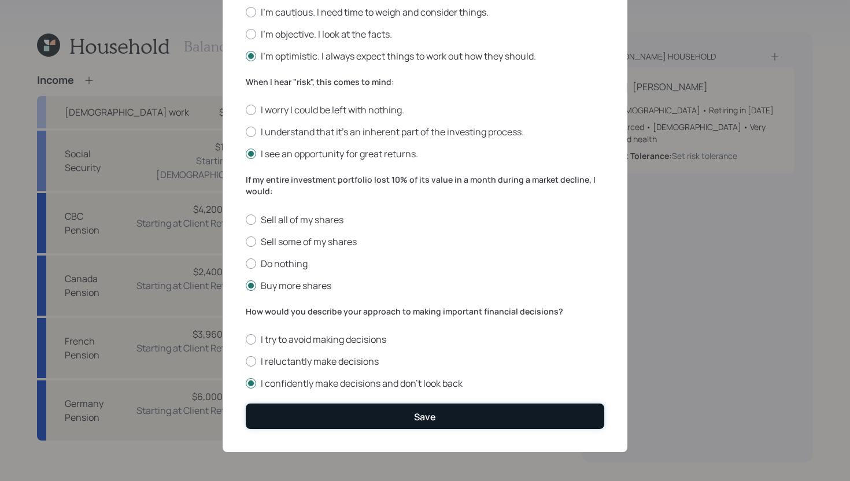
click at [296, 418] on button "Save" at bounding box center [425, 416] width 359 height 25
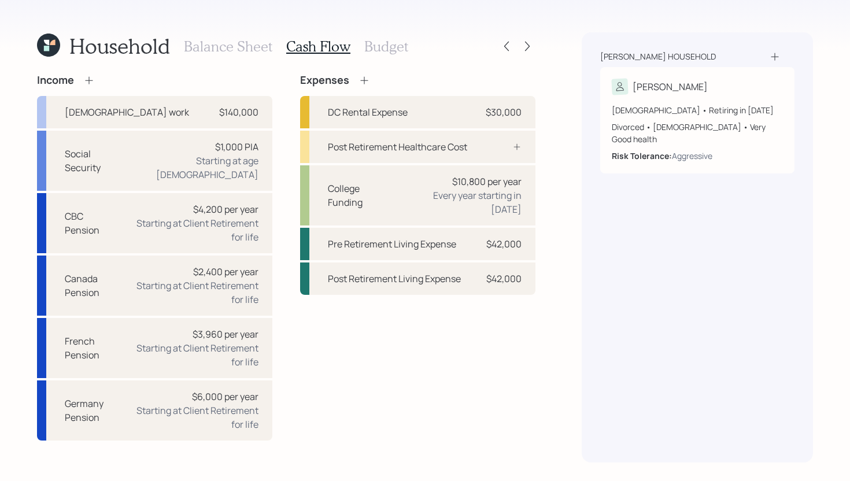
click at [396, 52] on h3 "Budget" at bounding box center [386, 46] width 44 height 17
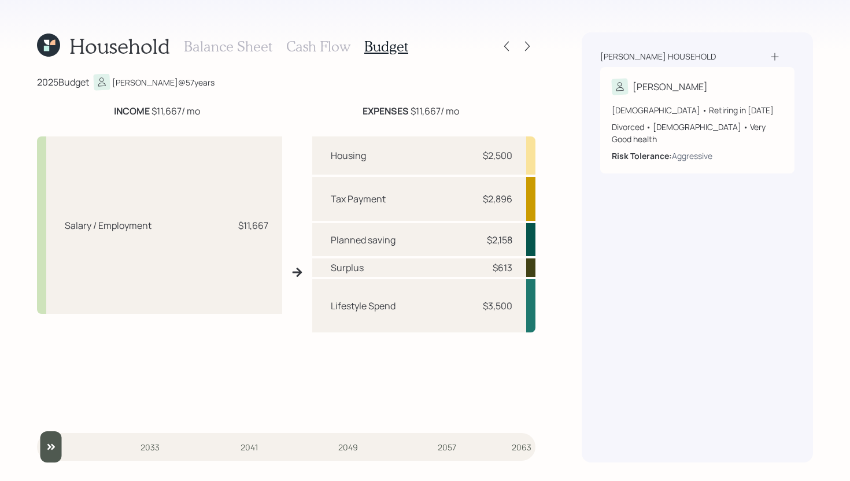
click at [319, 42] on h3 "Cash Flow" at bounding box center [318, 46] width 64 height 17
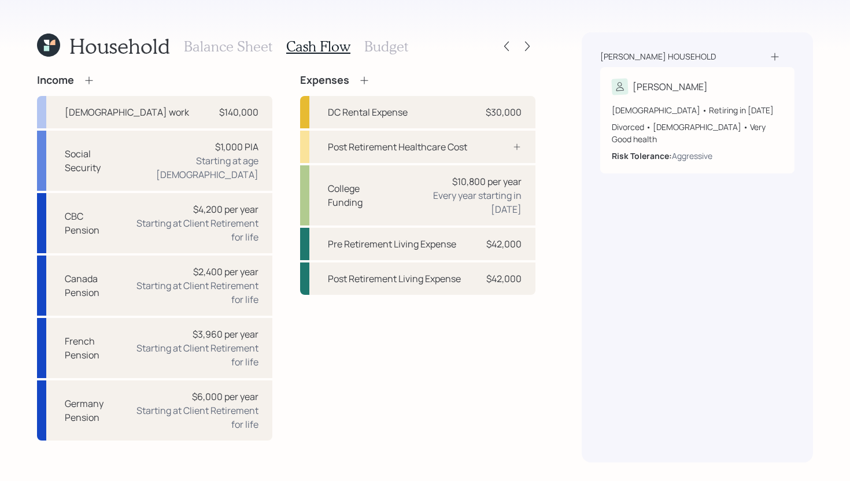
click at [252, 49] on h3 "Balance Sheet" at bounding box center [228, 46] width 88 height 17
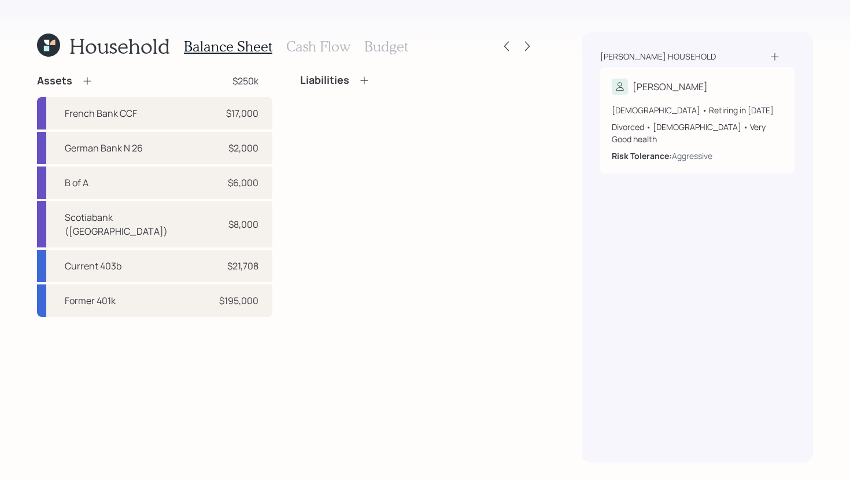
click at [302, 49] on h3 "Cash Flow" at bounding box center [318, 46] width 64 height 17
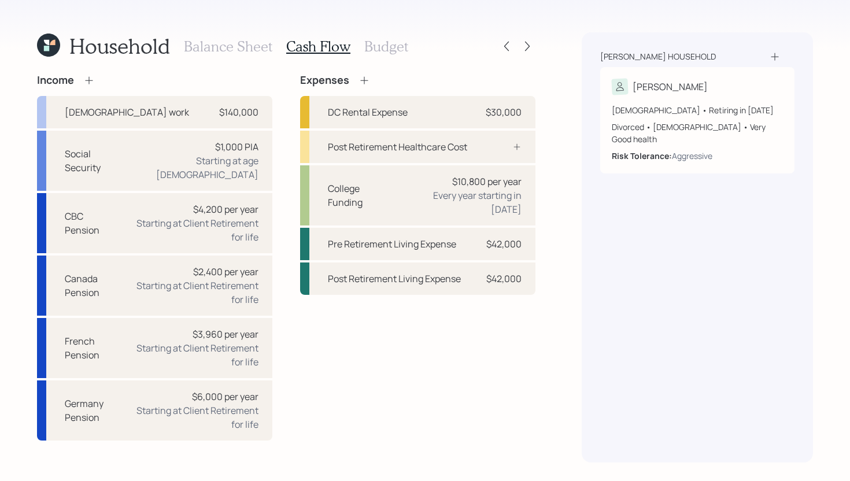
click at [404, 48] on h3 "Budget" at bounding box center [386, 46] width 44 height 17
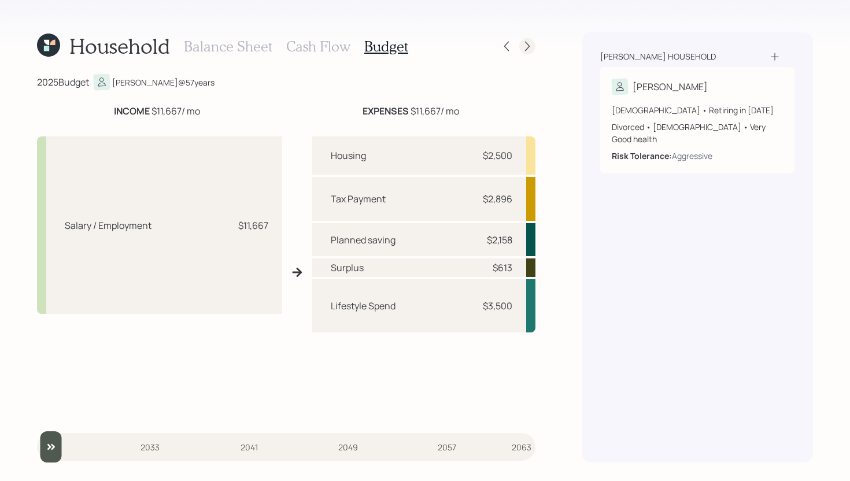
click at [531, 46] on icon at bounding box center [528, 46] width 12 height 12
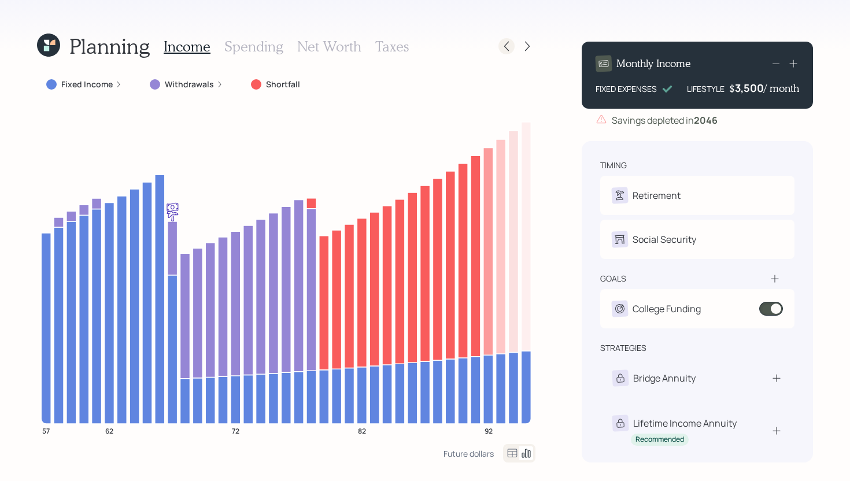
click at [506, 47] on icon at bounding box center [506, 47] width 5 height 10
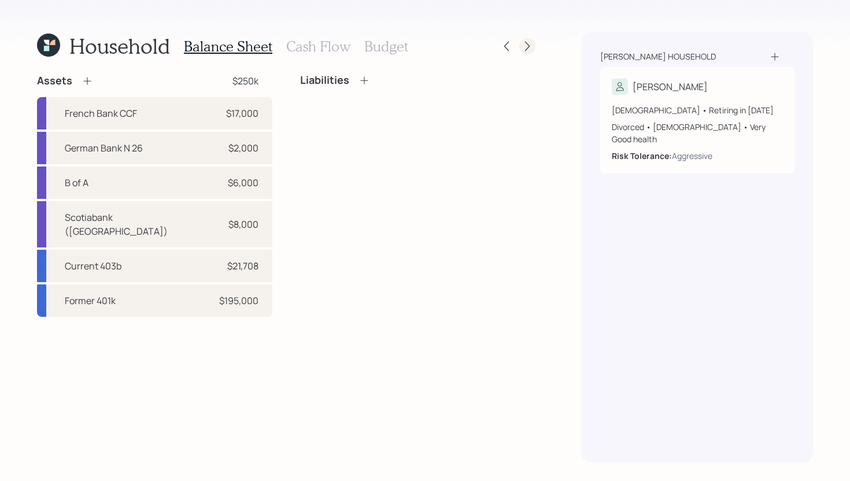
click at [526, 51] on icon at bounding box center [528, 46] width 12 height 12
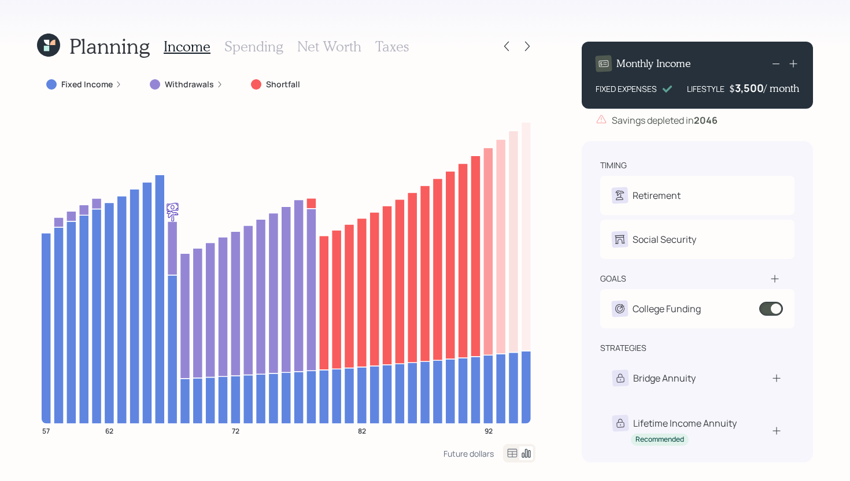
click at [91, 78] on div "Fixed Income" at bounding box center [84, 84] width 94 height 21
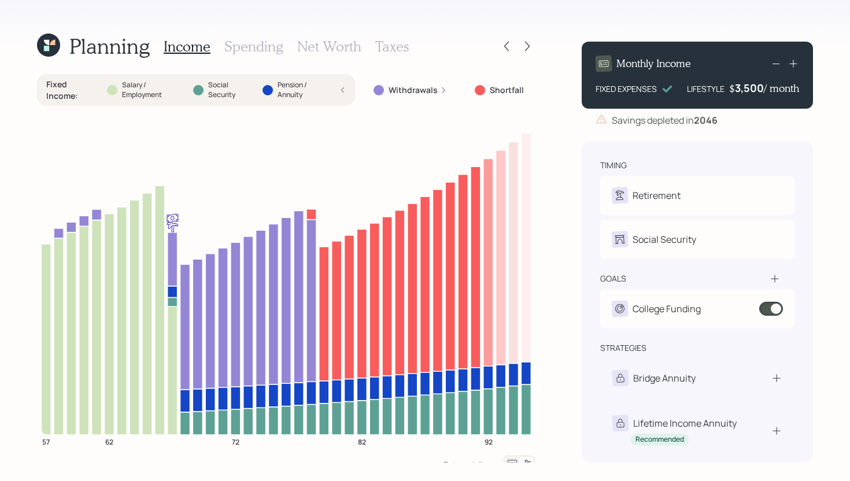
click at [88, 78] on div "Fixed Income : Salary / Employment Social Security Pension / Annuity" at bounding box center [196, 90] width 318 height 32
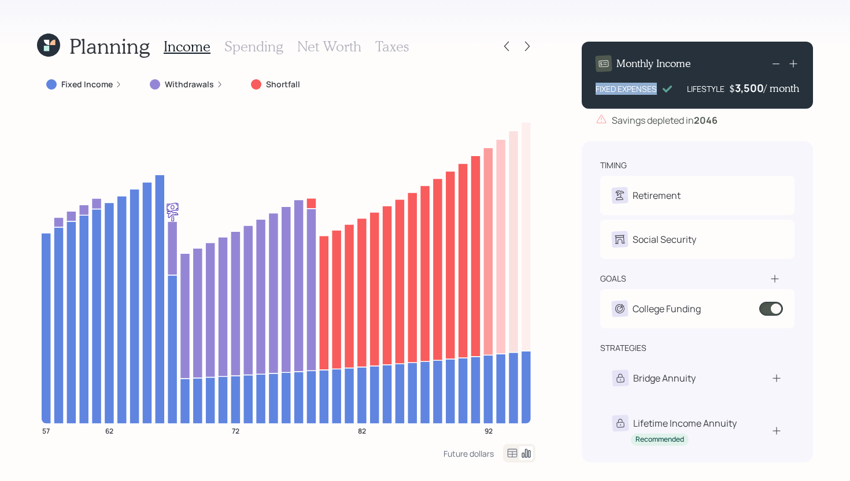
drag, startPoint x: 598, startPoint y: 90, endPoint x: 660, endPoint y: 88, distance: 62.5
click at [660, 88] on div "FIXED EXPENSES" at bounding box center [635, 89] width 78 height 12
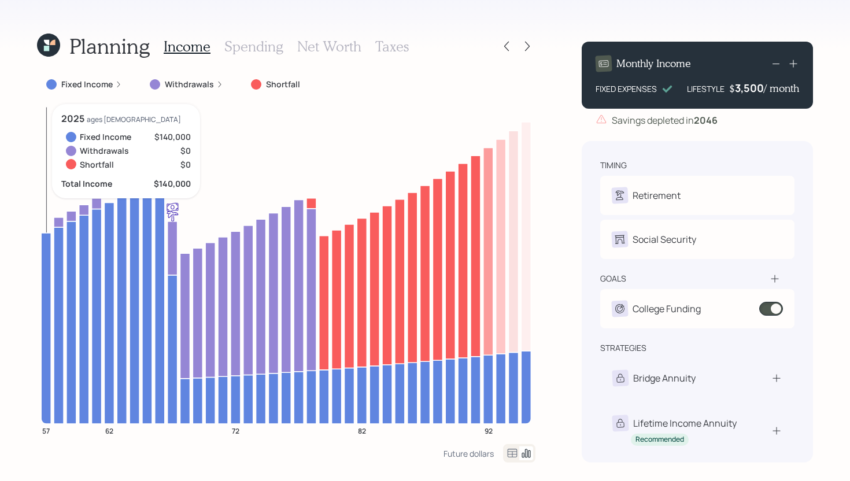
click at [47, 239] on icon at bounding box center [46, 328] width 10 height 191
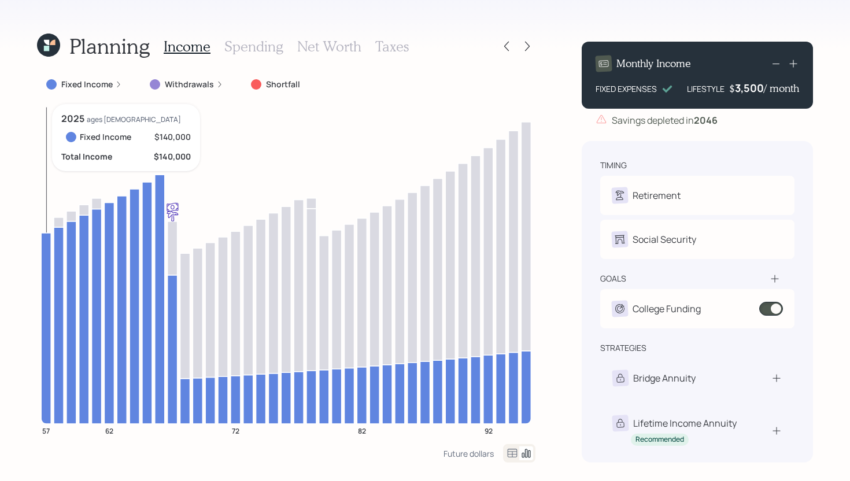
click at [45, 241] on icon at bounding box center [46, 328] width 10 height 191
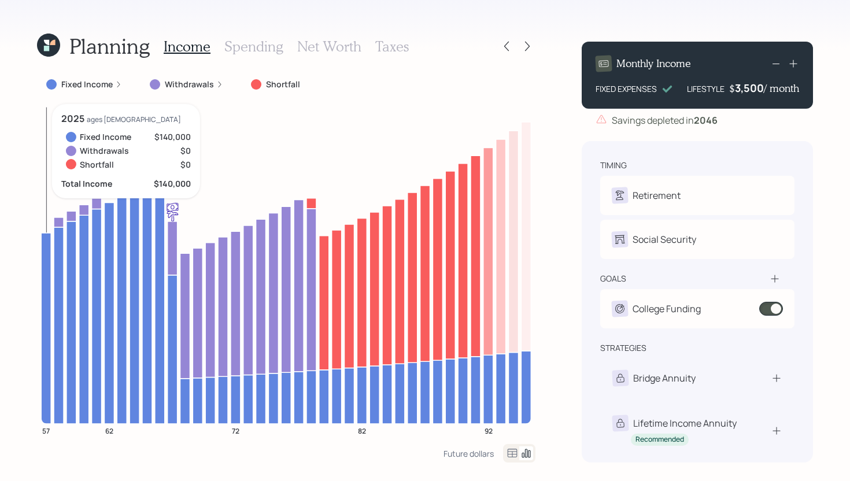
click at [47, 249] on icon at bounding box center [46, 328] width 10 height 191
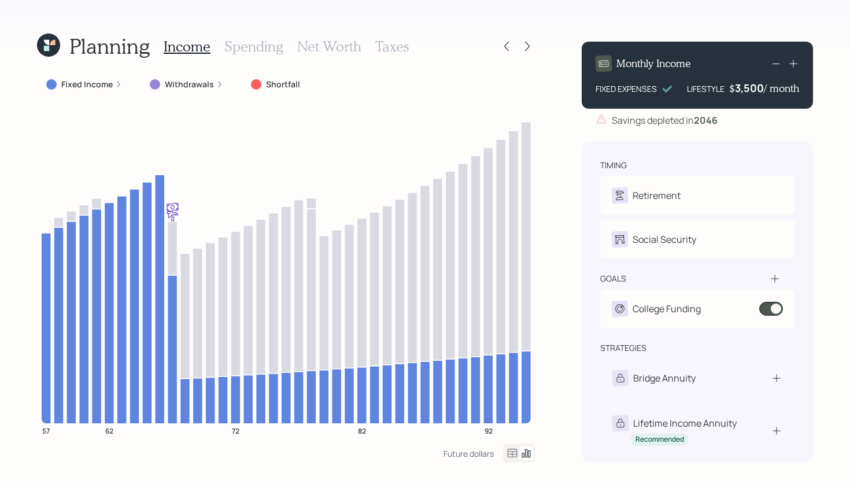
click at [99, 83] on label "Fixed Income" at bounding box center [86, 85] width 51 height 12
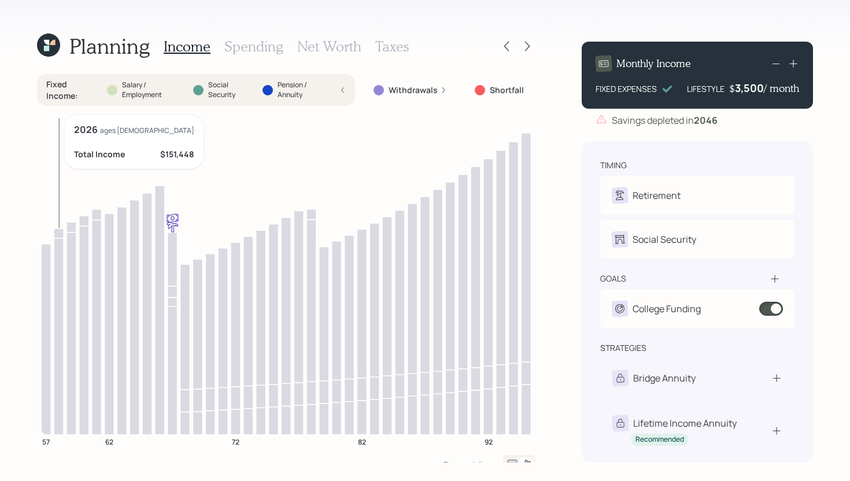
click at [61, 300] on icon at bounding box center [59, 336] width 10 height 197
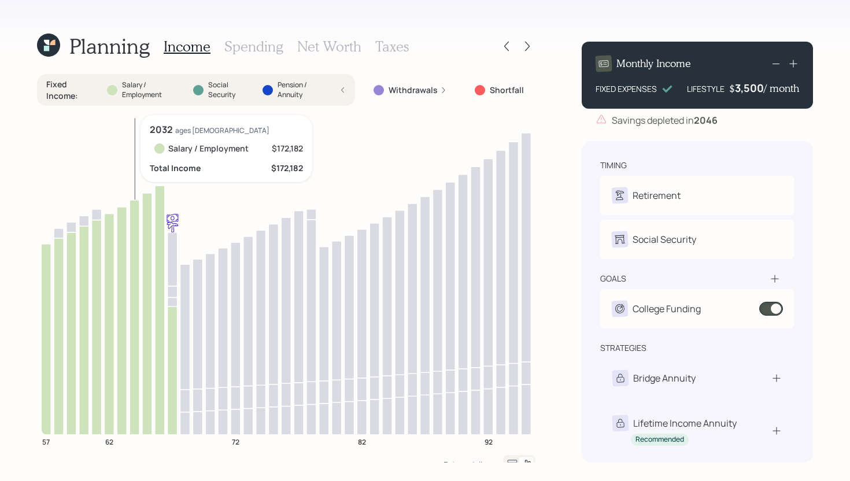
click at [137, 272] on icon at bounding box center [135, 317] width 10 height 235
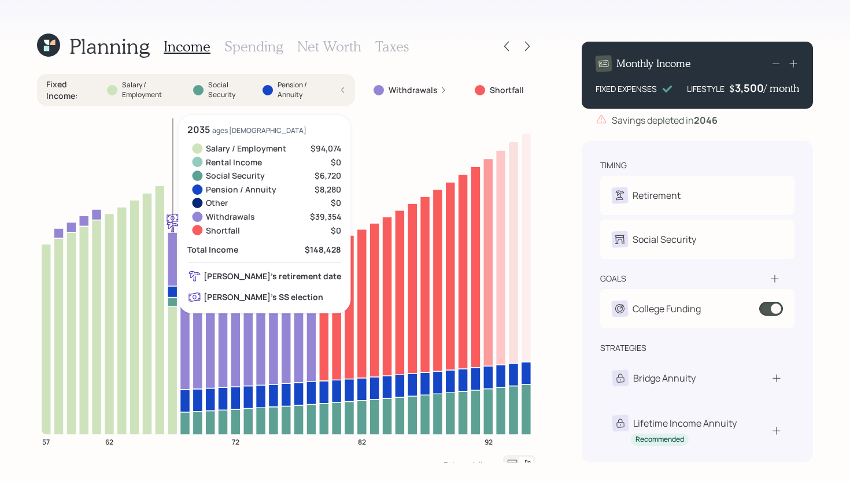
click at [174, 292] on icon at bounding box center [173, 292] width 10 height 12
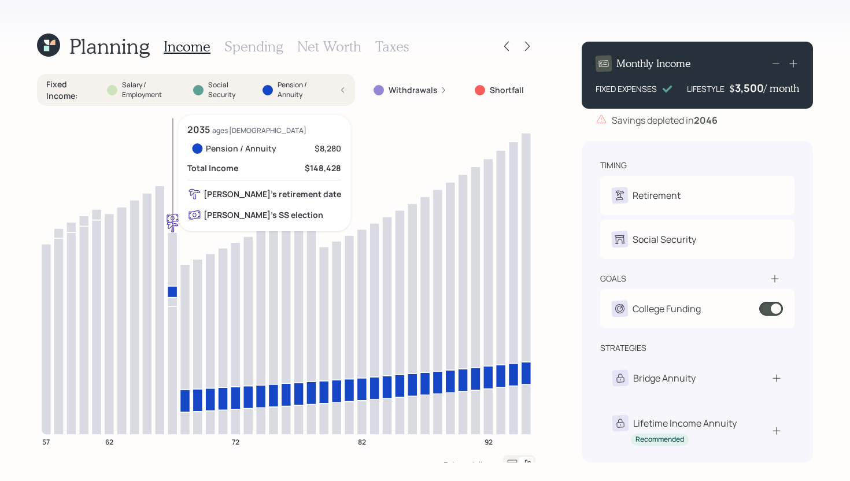
click at [174, 303] on icon at bounding box center [173, 302] width 10 height 9
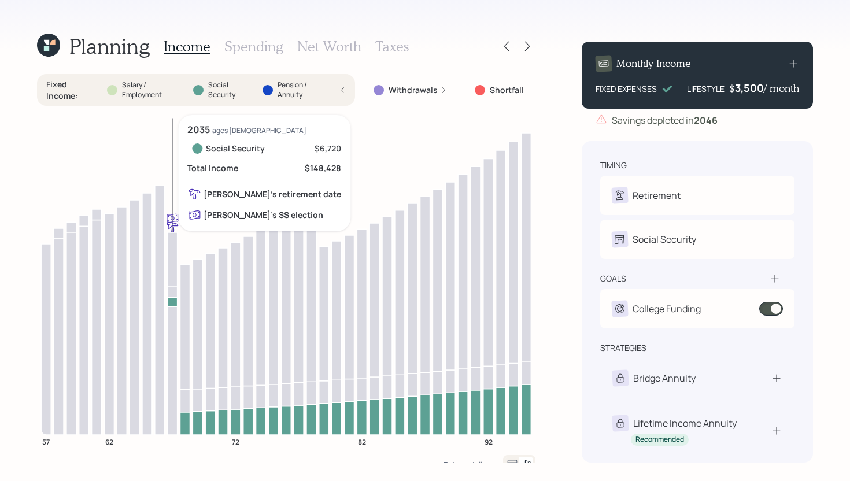
click at [174, 303] on icon at bounding box center [173, 302] width 10 height 9
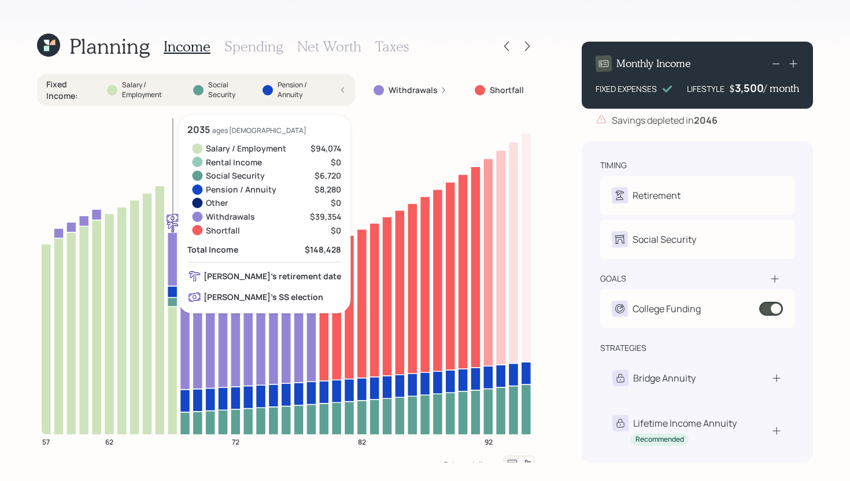
click at [173, 292] on icon at bounding box center [173, 292] width 10 height 12
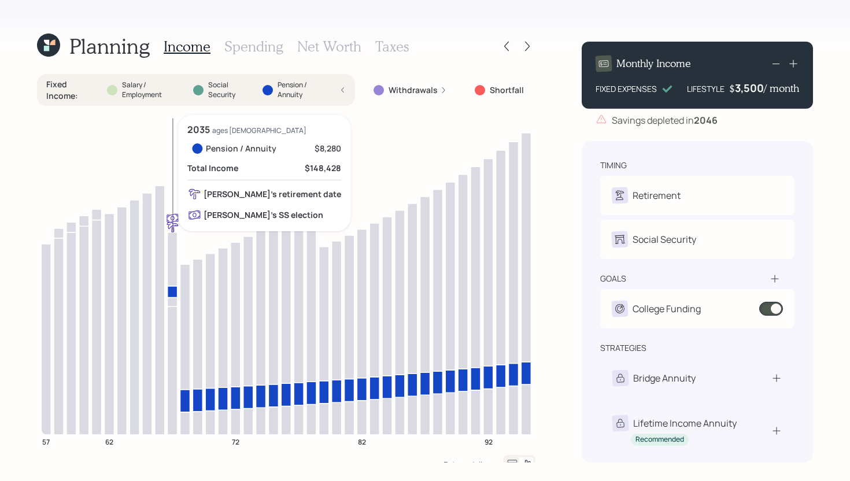
click at [173, 300] on icon at bounding box center [173, 302] width 10 height 9
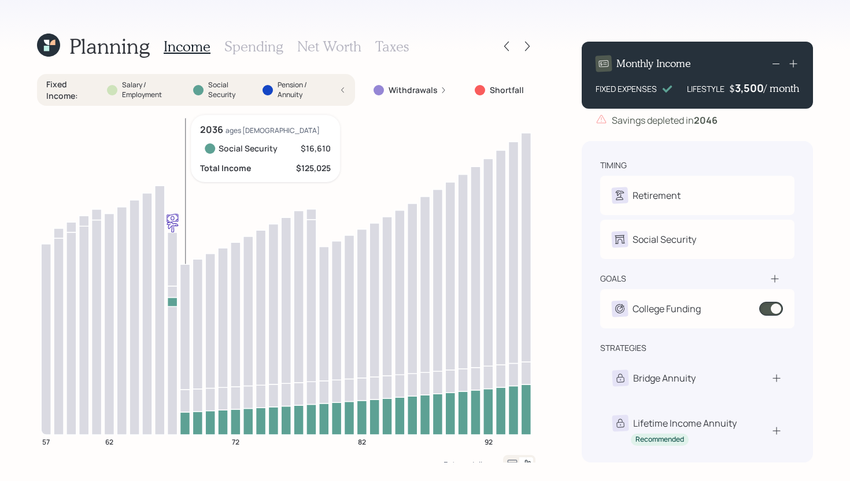
click at [185, 424] on icon at bounding box center [185, 423] width 10 height 23
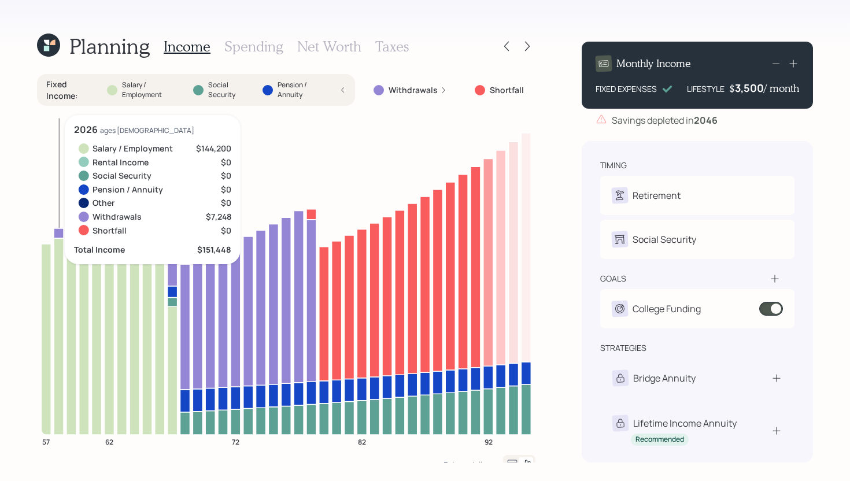
click at [58, 233] on icon at bounding box center [59, 233] width 10 height 10
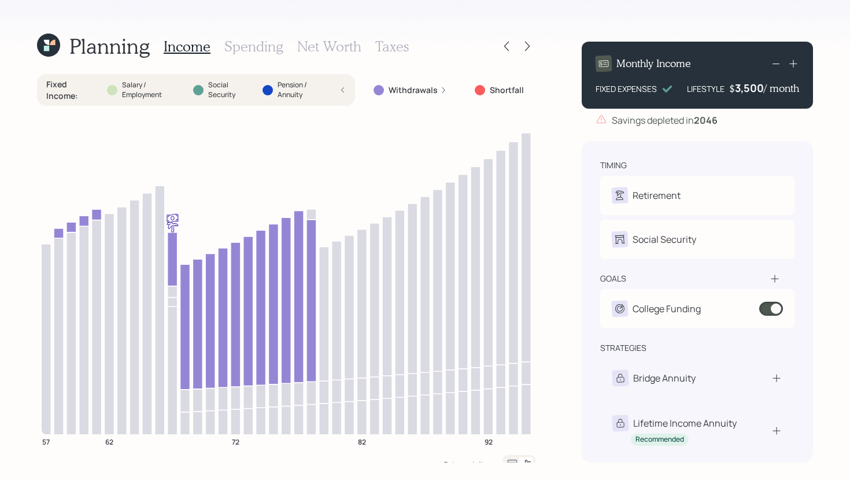
click at [165, 98] on label "Salary / Employment" at bounding box center [152, 90] width 61 height 20
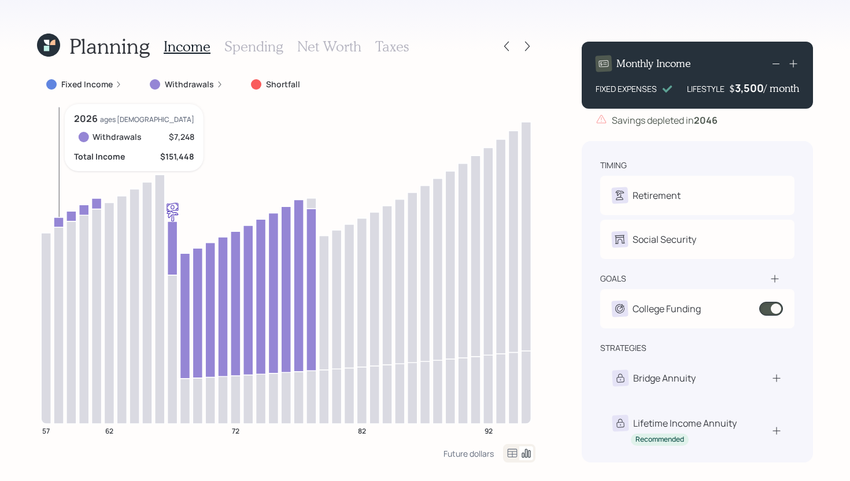
click at [56, 222] on icon at bounding box center [59, 222] width 10 height 10
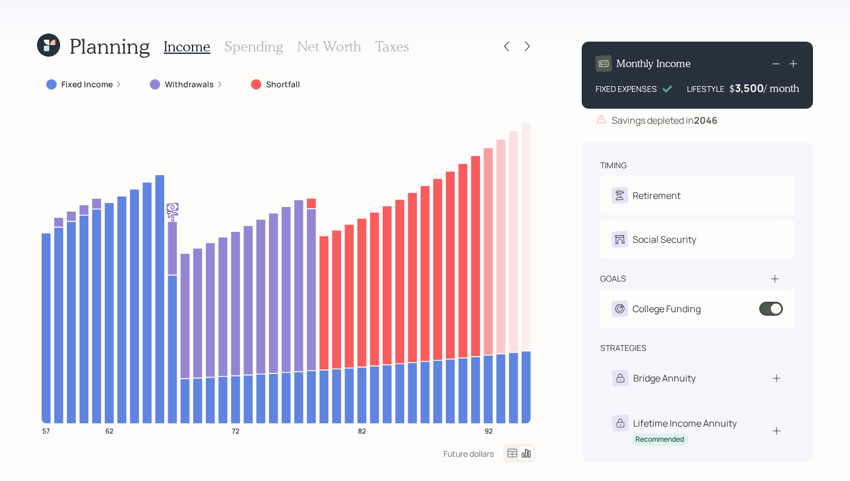
click at [257, 52] on h3 "Spending" at bounding box center [253, 46] width 59 height 17
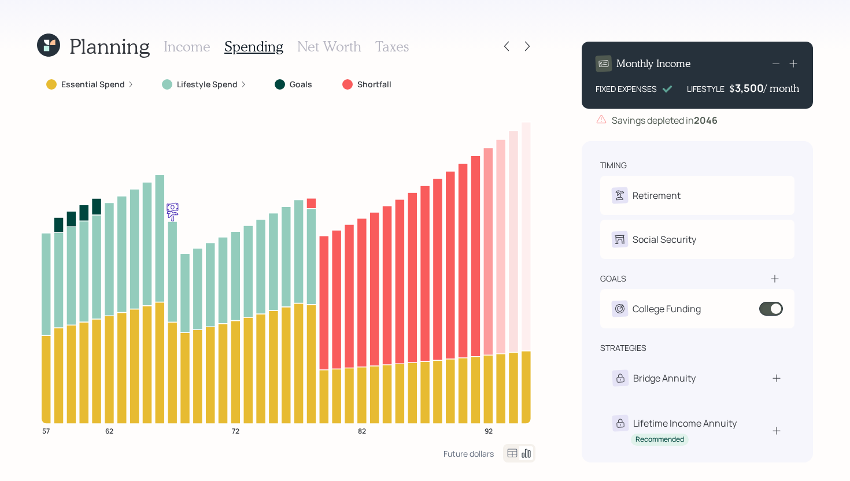
click at [515, 451] on icon at bounding box center [513, 453] width 10 height 9
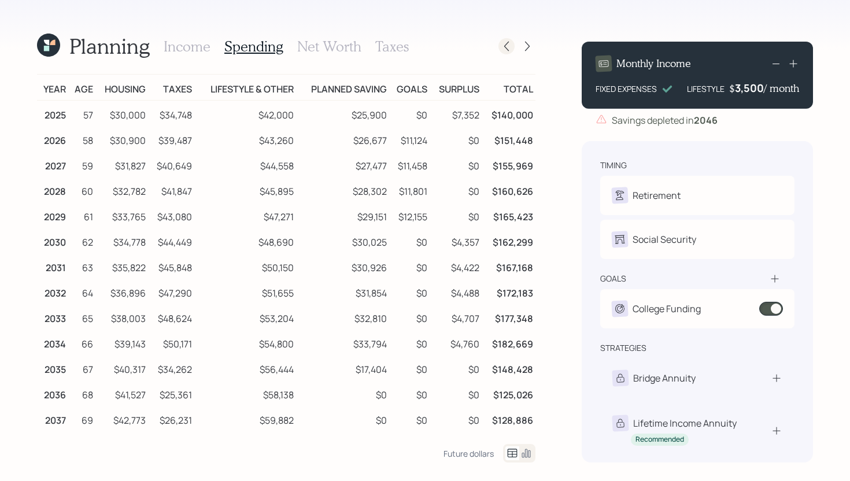
click at [504, 45] on icon at bounding box center [507, 46] width 12 height 12
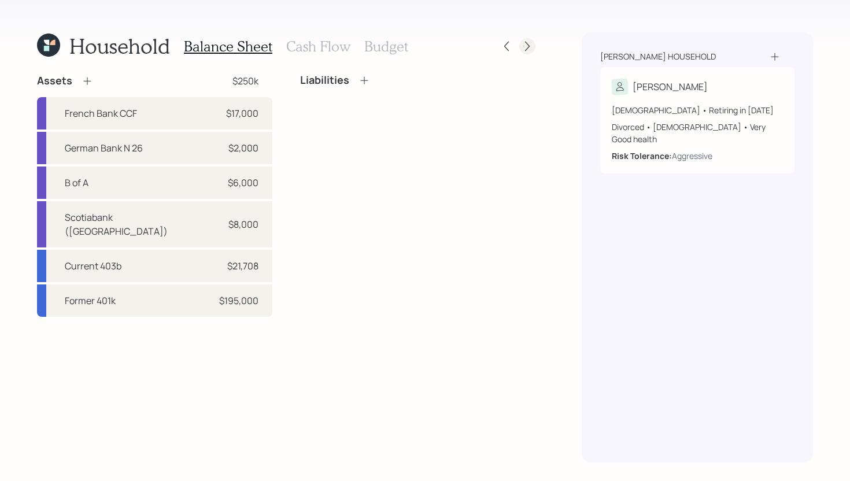
click at [532, 42] on icon at bounding box center [528, 46] width 12 height 12
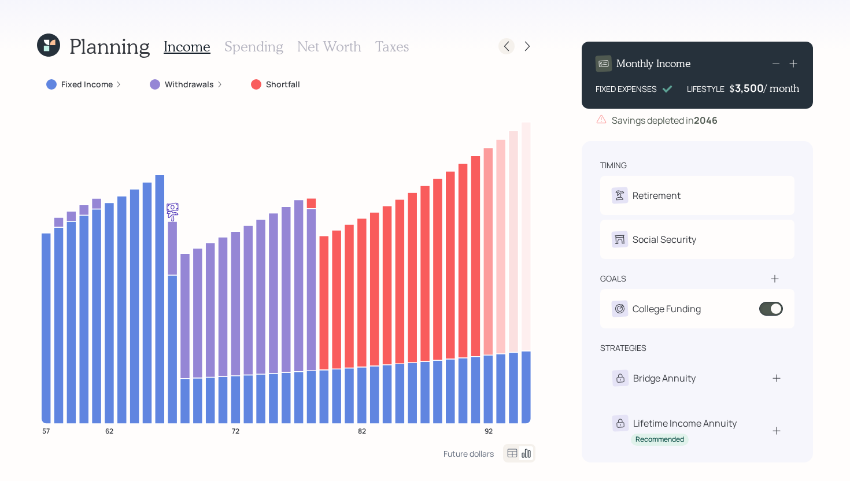
click at [502, 42] on icon at bounding box center [507, 46] width 12 height 12
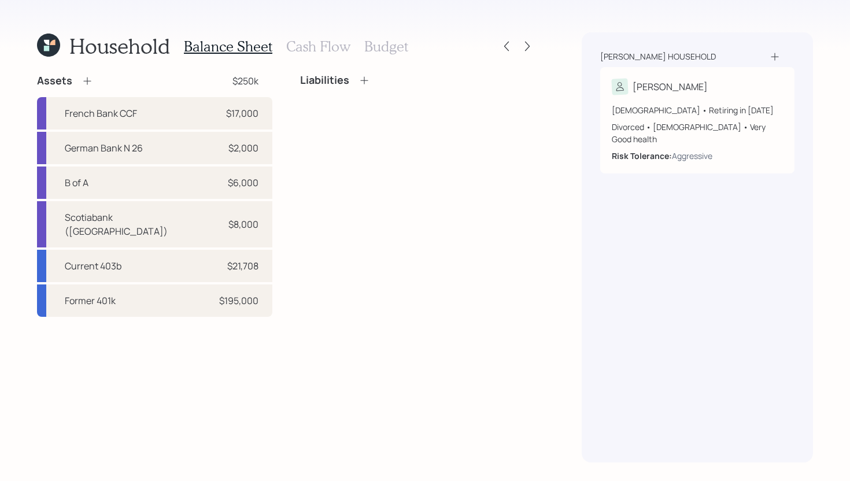
click at [369, 43] on h3 "Budget" at bounding box center [386, 46] width 44 height 17
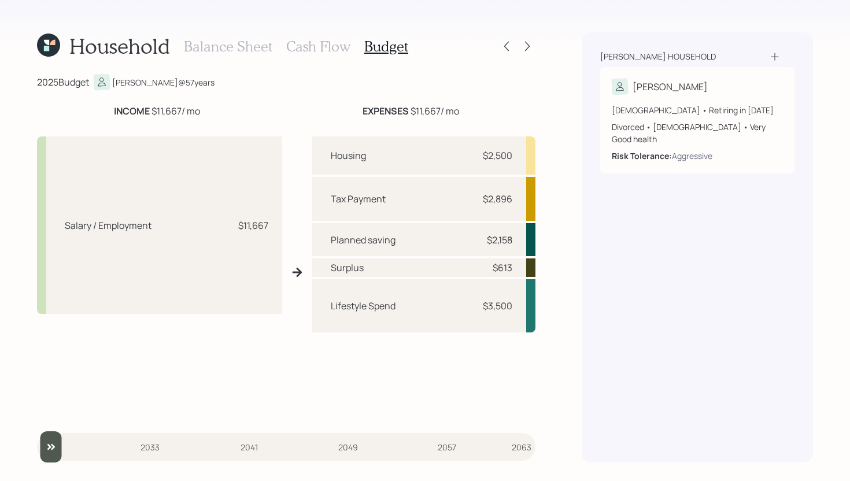
click at [230, 49] on h3 "Balance Sheet" at bounding box center [228, 46] width 88 height 17
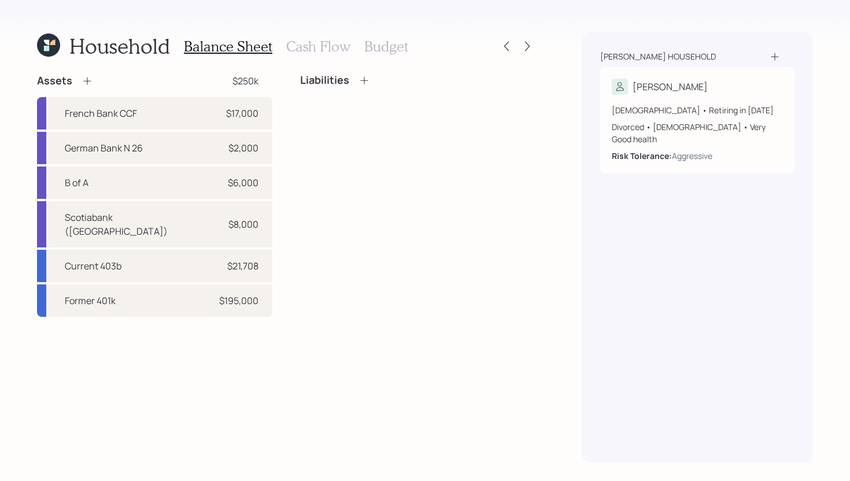
click at [304, 50] on h3 "Cash Flow" at bounding box center [318, 46] width 64 height 17
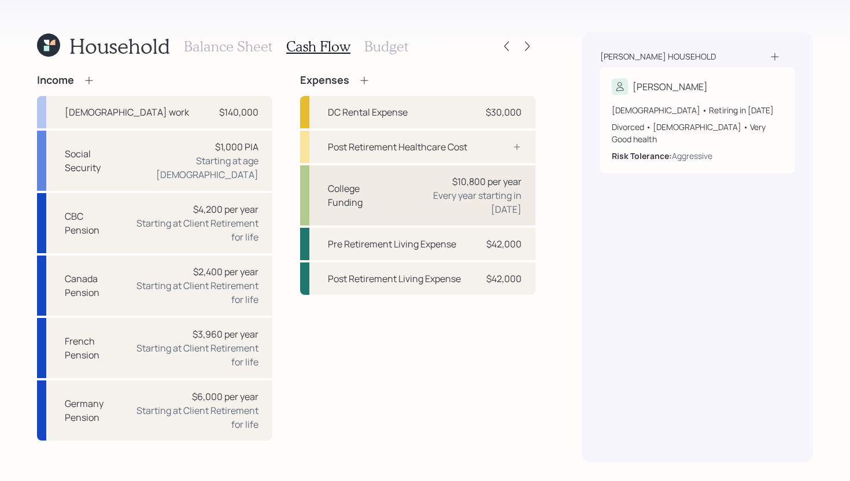
click at [462, 198] on div "Every year starting in 2026" at bounding box center [463, 203] width 118 height 28
select select "1"
select select "2026"
select select "2029"
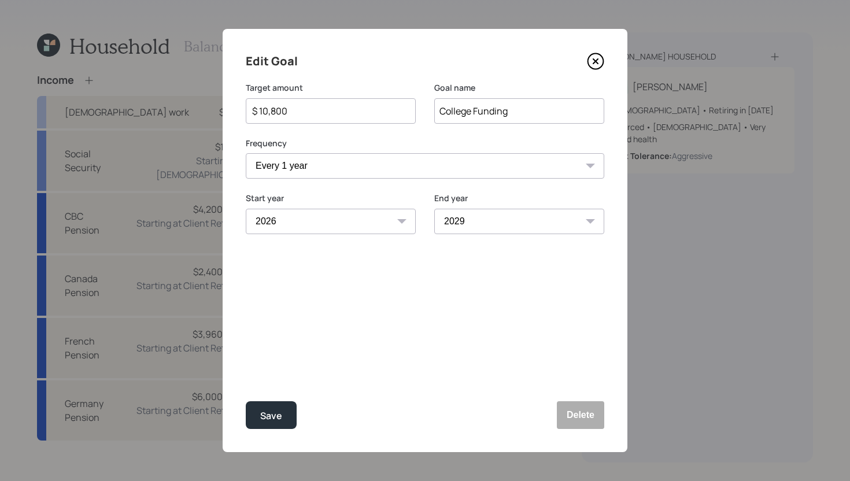
click at [354, 222] on select "2025 2026 2027 2028 2029 2030 2031 2032 2033 2034 2035 2036 2037 2038 2039 2040…" at bounding box center [331, 221] width 170 height 25
click at [246, 209] on select "2025 2026 2027 2028 2029 2030 2031 2032 2033 2034 2035 2036 2037 2038 2039 2040…" at bounding box center [331, 221] width 170 height 25
click at [283, 418] on button "Save" at bounding box center [271, 415] width 51 height 28
select select "2026"
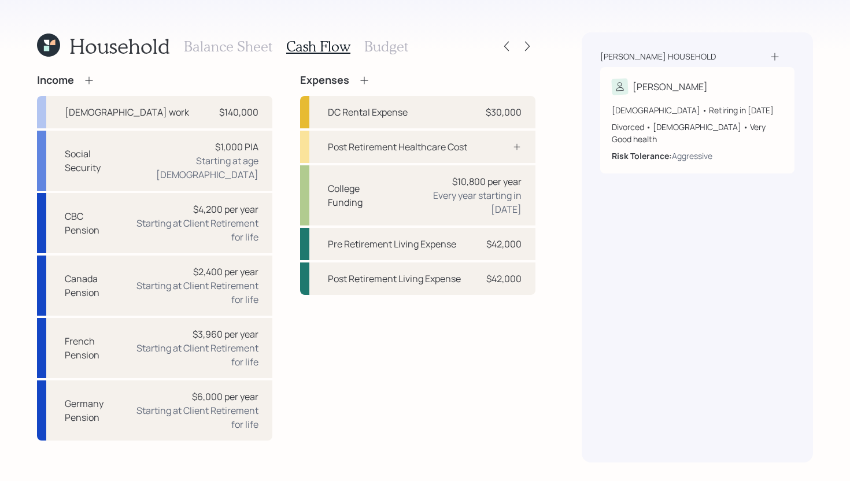
click at [372, 39] on h3 "Budget" at bounding box center [386, 46] width 44 height 17
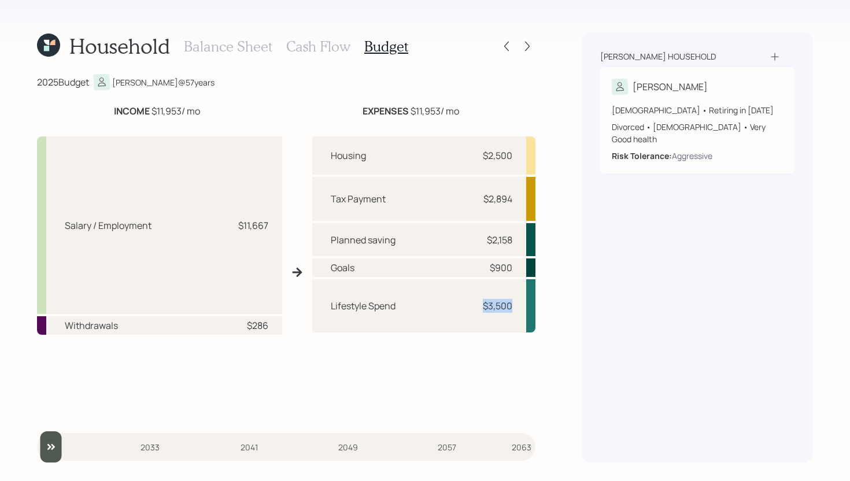
drag, startPoint x: 517, startPoint y: 307, endPoint x: 480, endPoint y: 307, distance: 37.0
click at [480, 307] on div "Lifestyle Spend $3,500" at bounding box center [423, 305] width 223 height 53
click at [310, 45] on h3 "Cash Flow" at bounding box center [318, 46] width 64 height 17
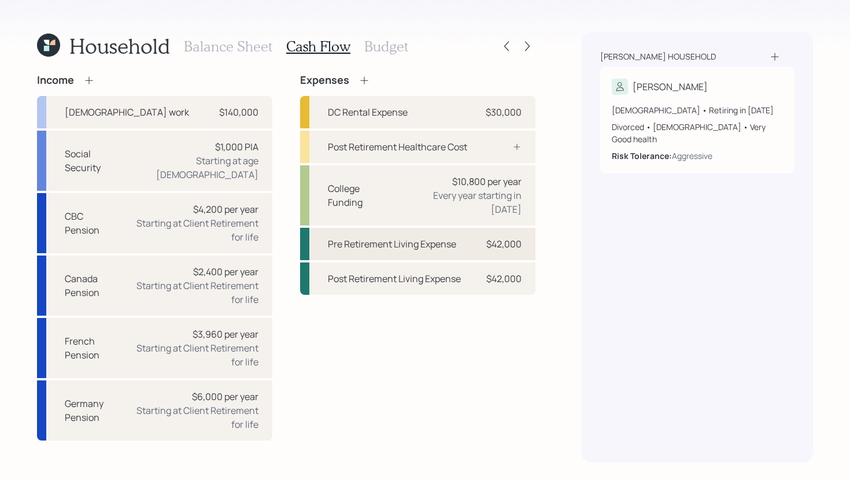
click at [454, 237] on div "Pre Retirement Living Expense" at bounding box center [392, 244] width 128 height 14
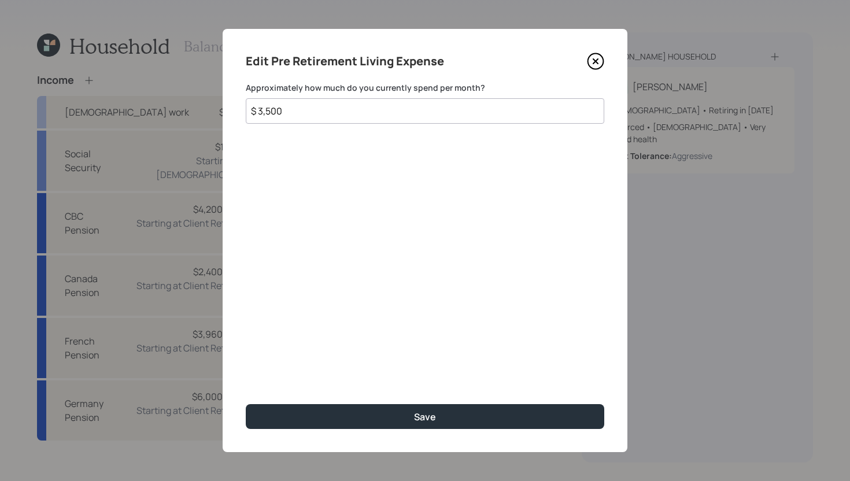
click at [353, 105] on input "$ 3,500" at bounding box center [425, 110] width 359 height 25
type input "$ 3,200"
click at [358, 435] on div "Edit Pre Retirement Living Expense Approximately how much do you currently spen…" at bounding box center [425, 240] width 405 height 423
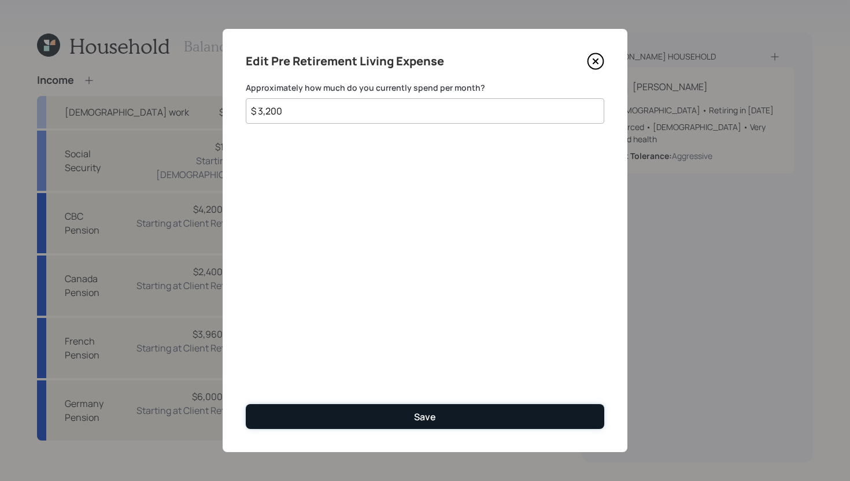
click at [369, 405] on button "Save" at bounding box center [425, 416] width 359 height 25
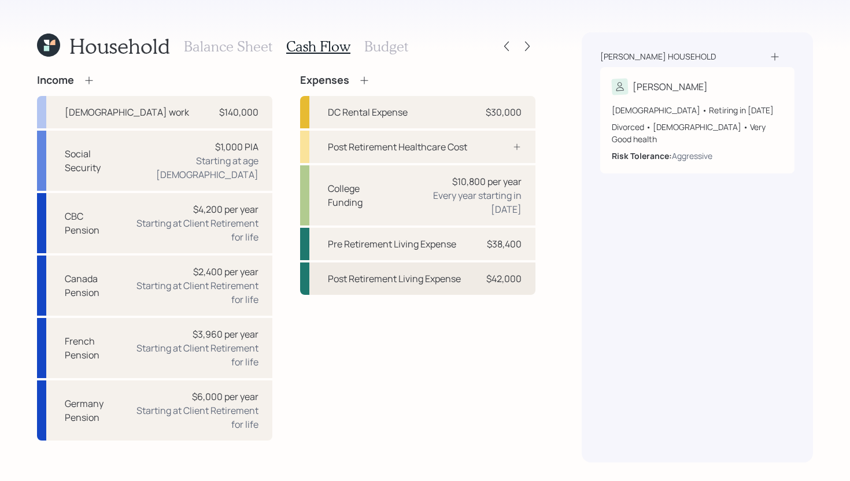
click at [466, 274] on div "Post Retirement Living Expense $42,000" at bounding box center [417, 279] width 235 height 32
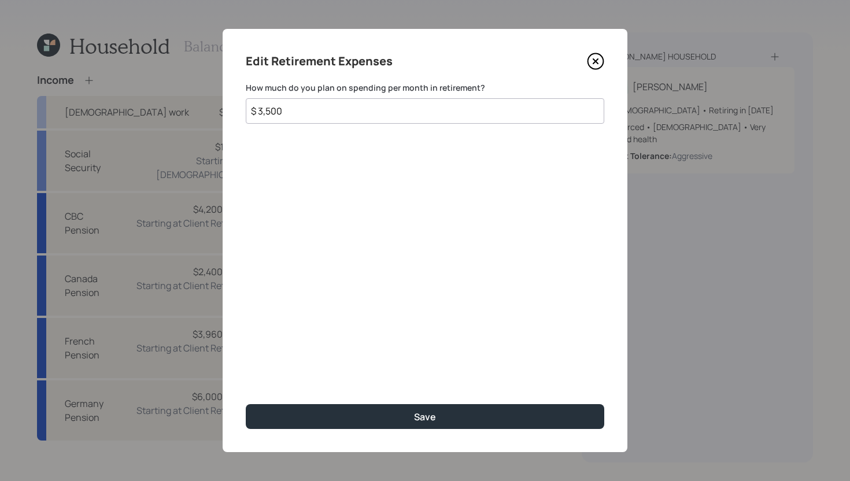
click at [355, 120] on input "$ 3,500" at bounding box center [425, 110] width 359 height 25
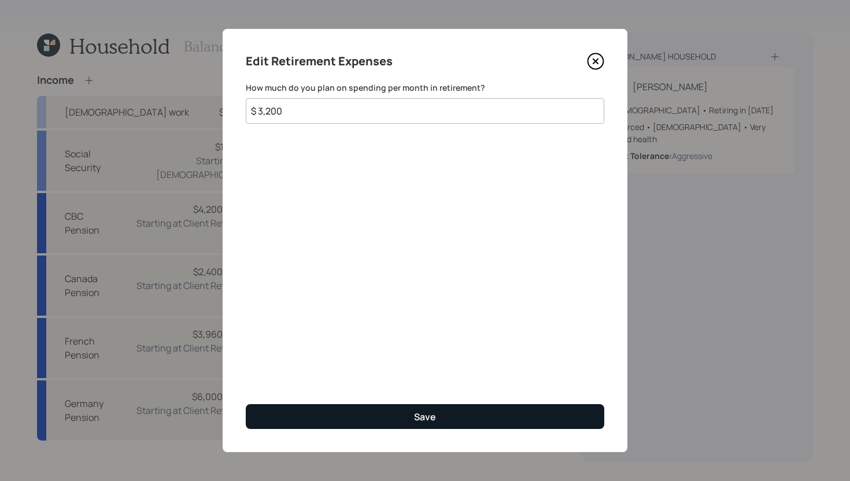
type input "$ 3,200"
click at [357, 408] on button "Save" at bounding box center [425, 416] width 359 height 25
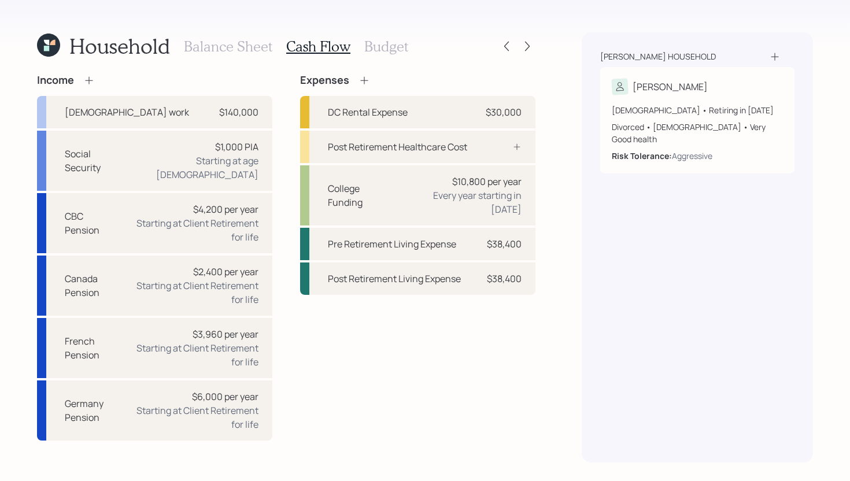
click at [382, 50] on h3 "Budget" at bounding box center [386, 46] width 44 height 17
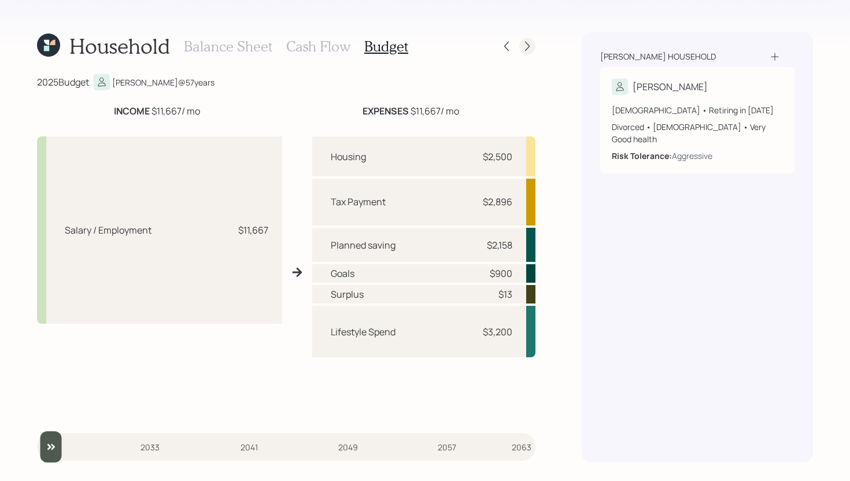
click at [527, 53] on div at bounding box center [527, 46] width 16 height 16
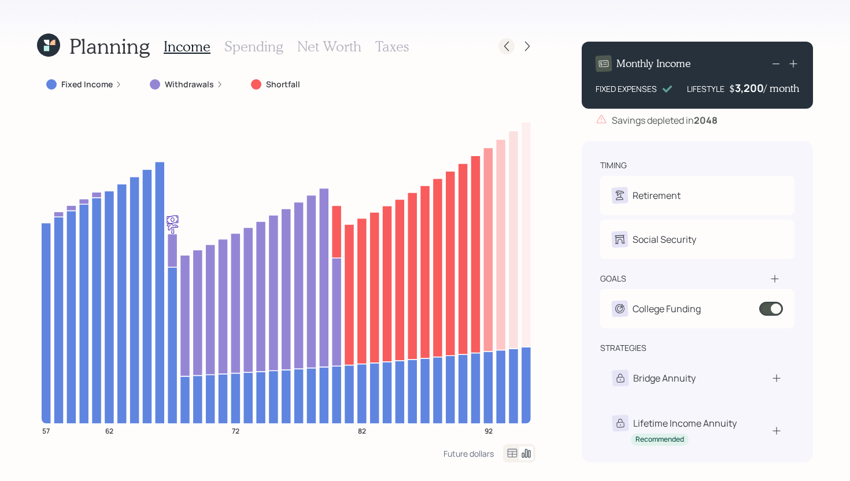
click at [509, 53] on div at bounding box center [507, 46] width 16 height 16
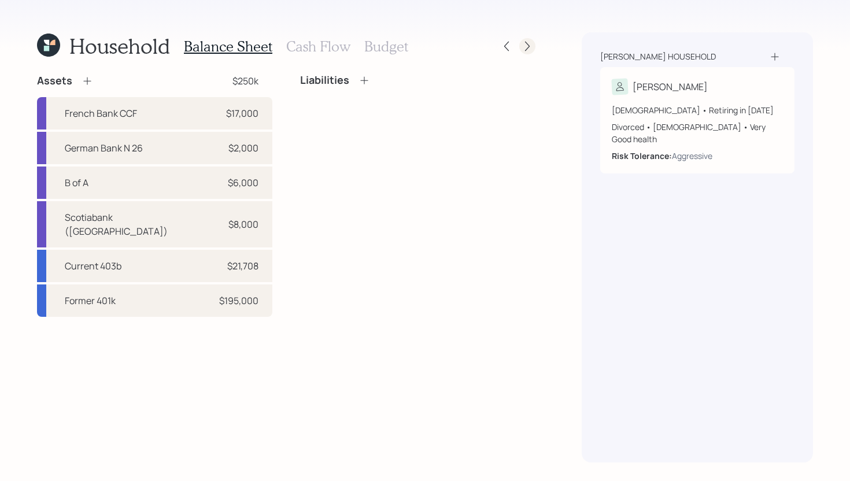
click at [530, 50] on icon at bounding box center [528, 46] width 12 height 12
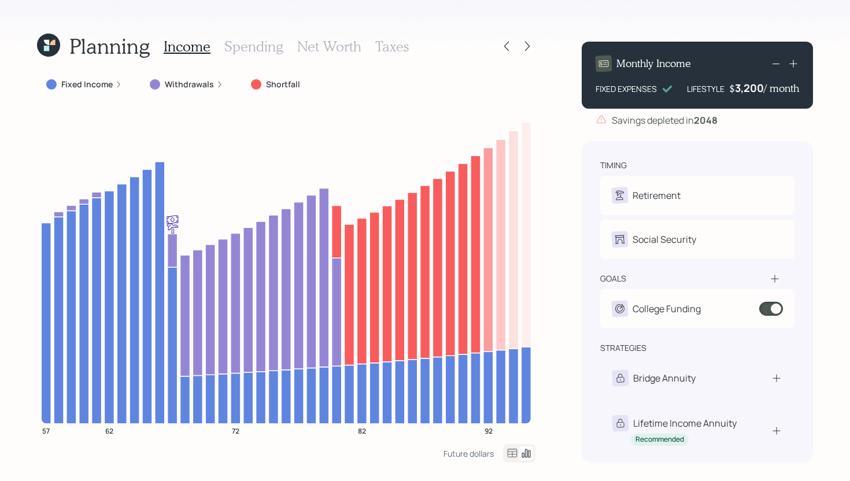
click at [764, 90] on h4 "/ month" at bounding box center [781, 88] width 35 height 13
click at [761, 90] on div "3200" at bounding box center [749, 88] width 29 height 14
click at [563, 62] on div "Planning Income Spending Net Worth Taxes Fixed Income Withdrawals Shortfall 57 …" at bounding box center [425, 240] width 850 height 481
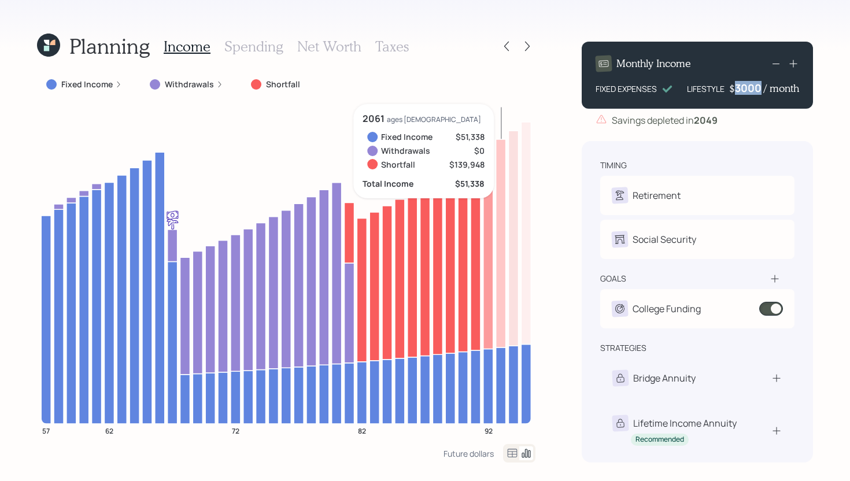
drag, startPoint x: 762, startPoint y: 88, endPoint x: 736, endPoint y: 88, distance: 25.5
click at [736, 88] on div "3000" at bounding box center [749, 88] width 29 height 14
click at [556, 70] on div "Planning Income Spending Net Worth Taxes Fixed Income Withdrawals Shortfall 57 …" at bounding box center [425, 240] width 850 height 481
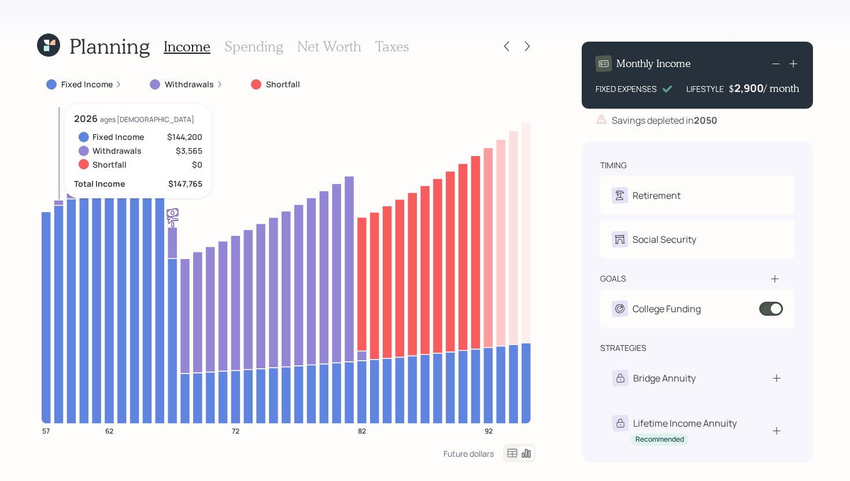
click at [58, 203] on icon at bounding box center [59, 202] width 10 height 5
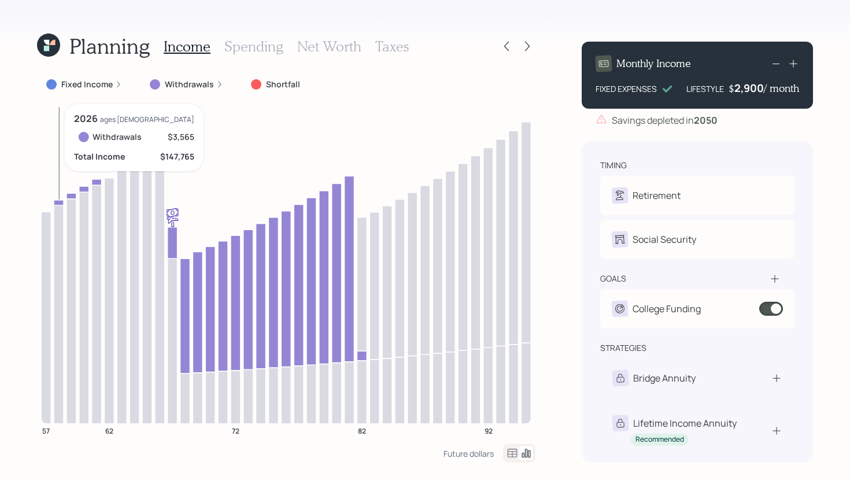
click at [58, 202] on icon at bounding box center [59, 202] width 10 height 5
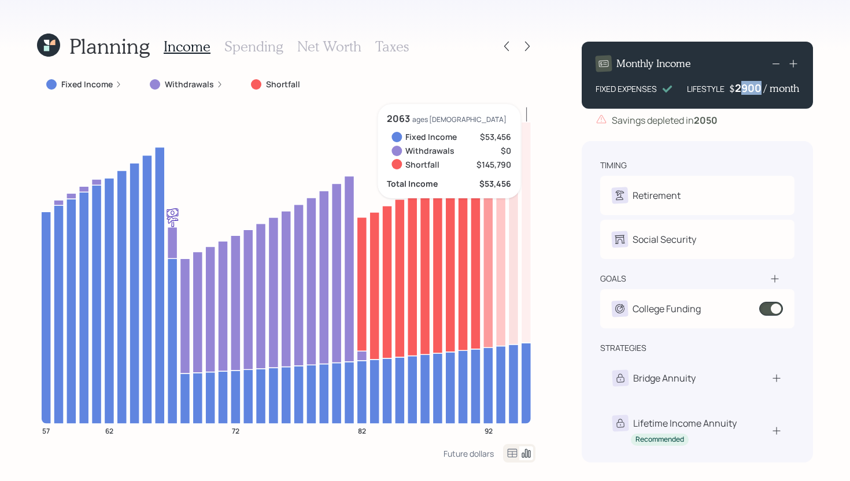
drag, startPoint x: 763, startPoint y: 85, endPoint x: 742, endPoint y: 86, distance: 20.9
click at [742, 86] on div "2900" at bounding box center [749, 88] width 29 height 14
click at [579, 215] on div "Planning Income Spending Net Worth Taxes Fixed Income Withdrawals Shortfall 57 …" at bounding box center [425, 240] width 850 height 481
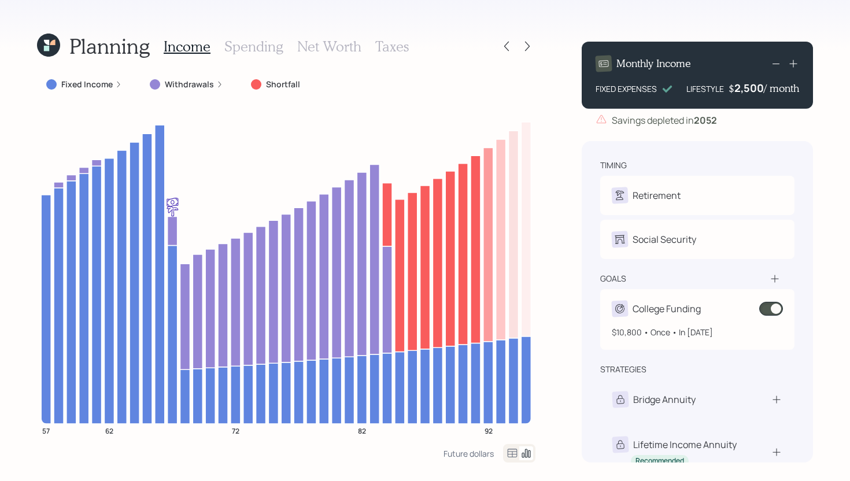
click at [772, 304] on span at bounding box center [771, 309] width 24 height 14
click at [768, 306] on span at bounding box center [771, 309] width 24 height 14
click at [777, 322] on div "$10,800 • Once • In [DATE]" at bounding box center [697, 327] width 171 height 21
select select "1"
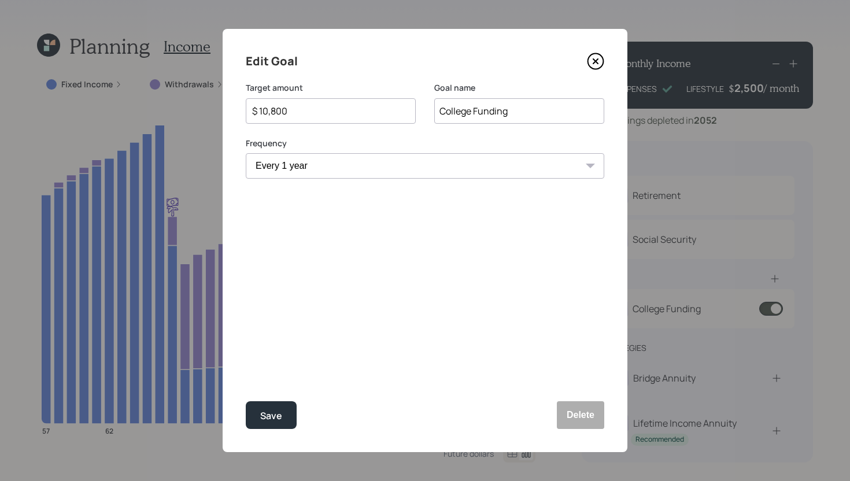
select select "2029"
click at [600, 61] on icon at bounding box center [595, 61] width 17 height 17
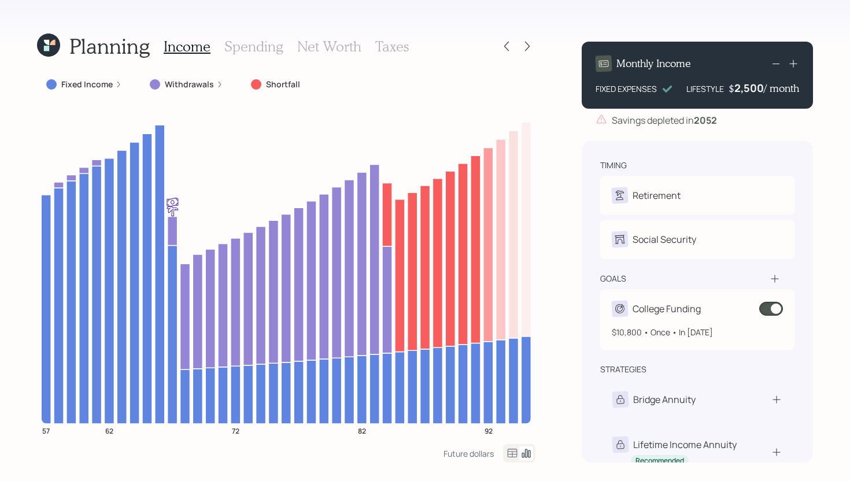
click at [768, 307] on span at bounding box center [771, 309] width 24 height 14
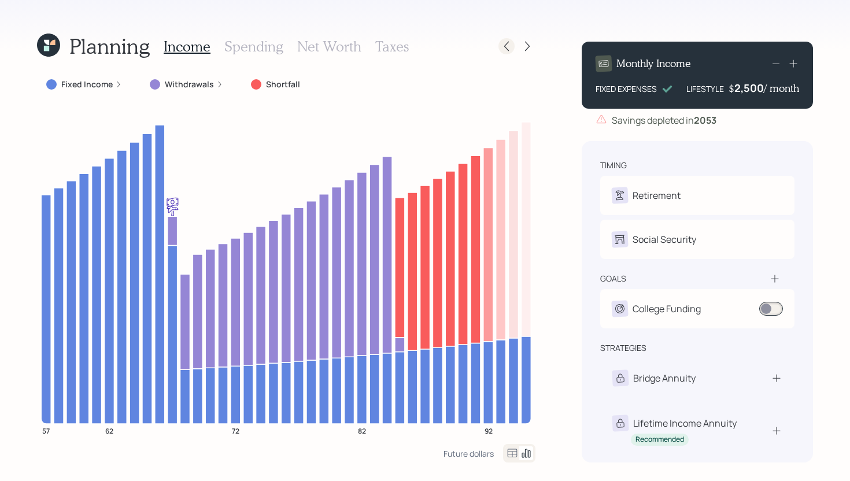
click at [511, 47] on icon at bounding box center [507, 46] width 12 height 12
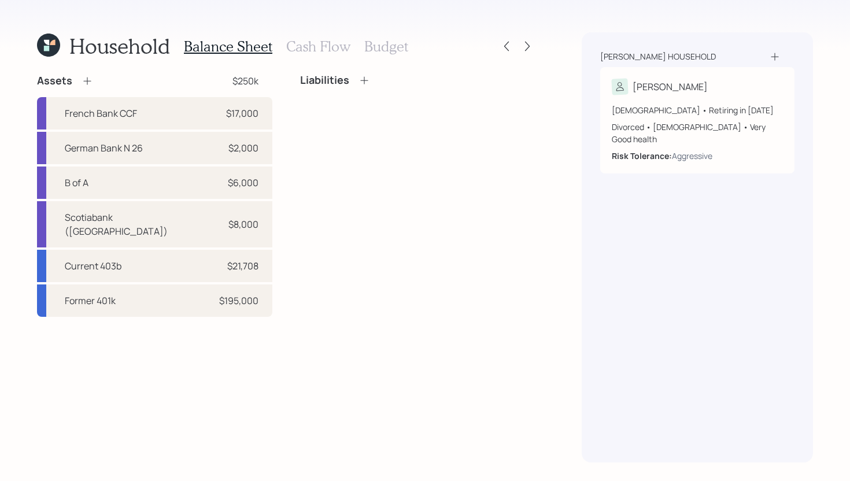
click at [322, 48] on h3 "Cash Flow" at bounding box center [318, 46] width 64 height 17
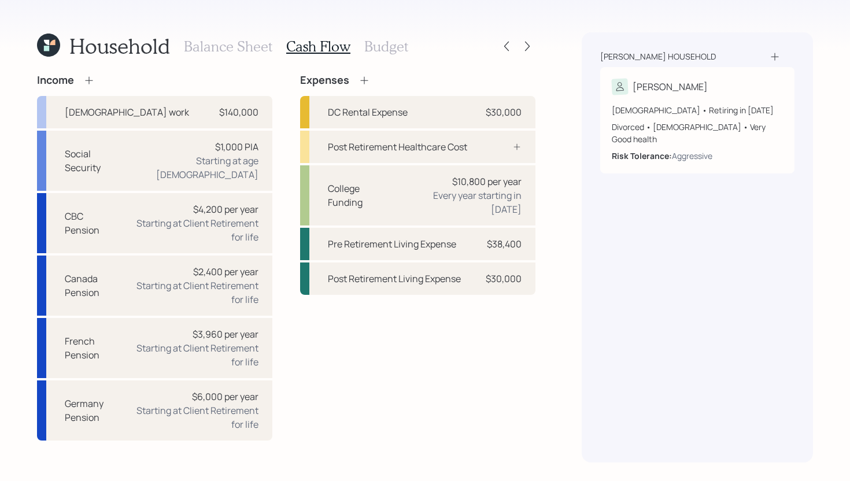
click at [383, 50] on h3 "Budget" at bounding box center [386, 46] width 44 height 17
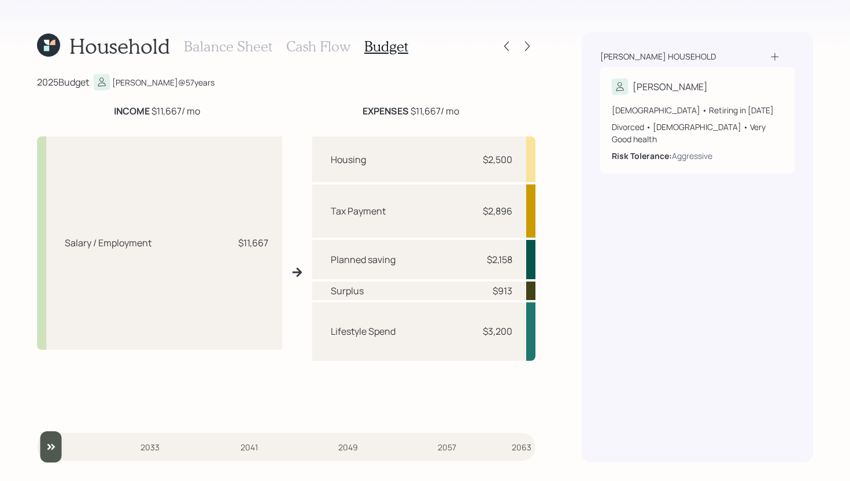
click at [314, 51] on h3 "Cash Flow" at bounding box center [318, 46] width 64 height 17
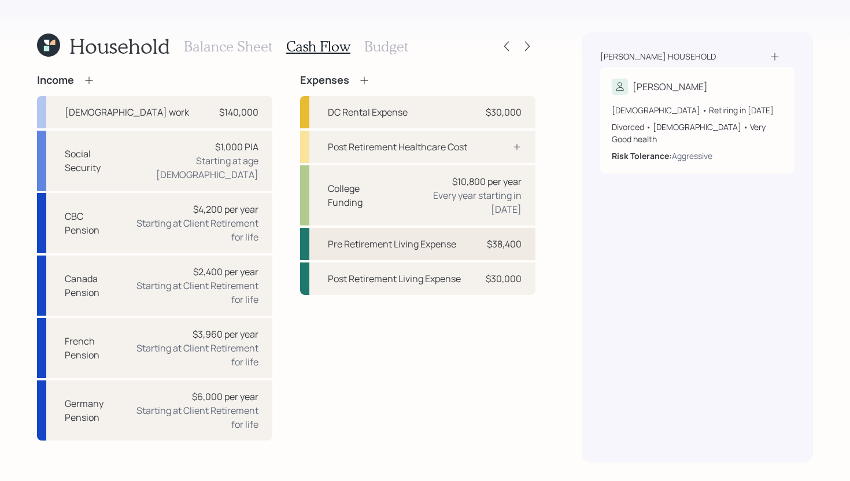
click at [450, 237] on div "Pre Retirement Living Expense" at bounding box center [392, 244] width 128 height 14
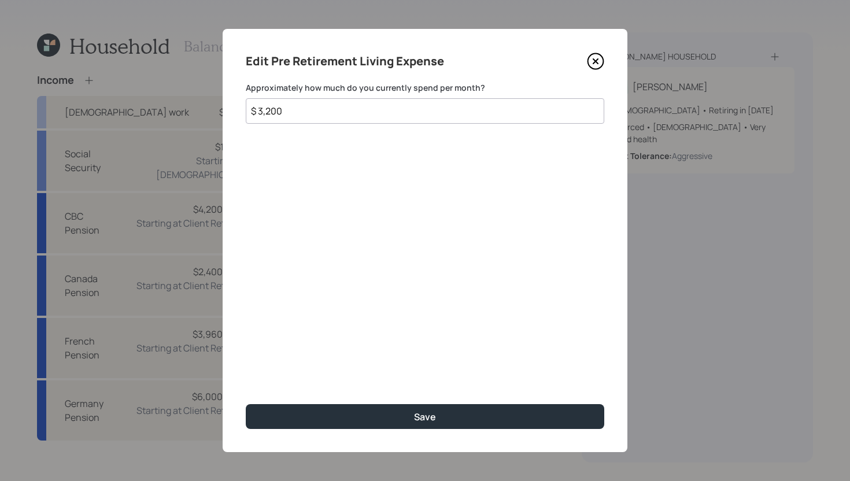
click at [359, 114] on input "$ 3,200" at bounding box center [425, 110] width 359 height 25
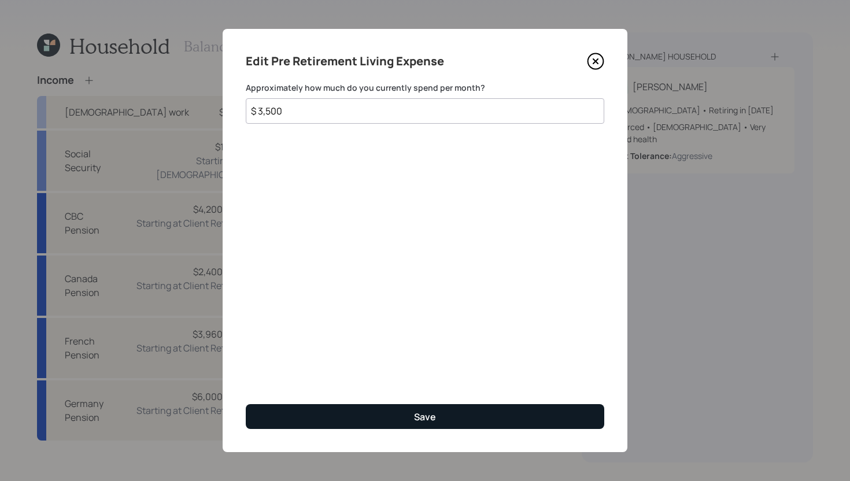
type input "$ 3,500"
click at [347, 423] on button "Save" at bounding box center [425, 416] width 359 height 25
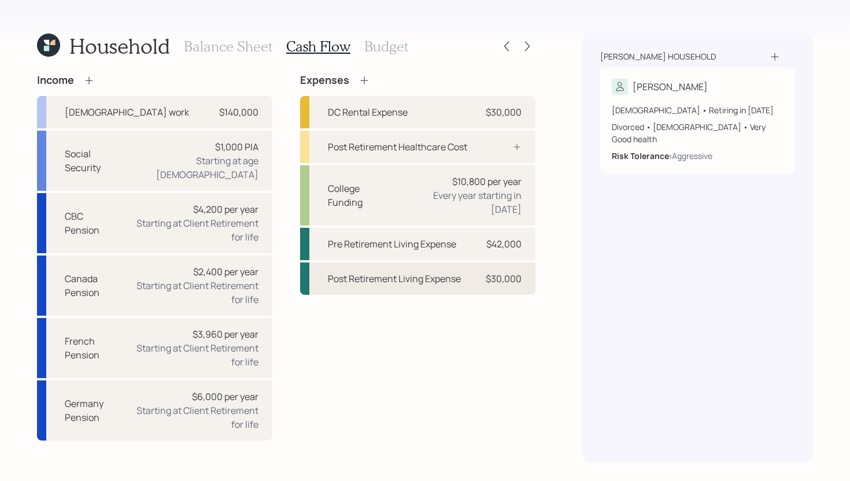
click at [442, 272] on div "Post Retirement Living Expense" at bounding box center [394, 279] width 133 height 14
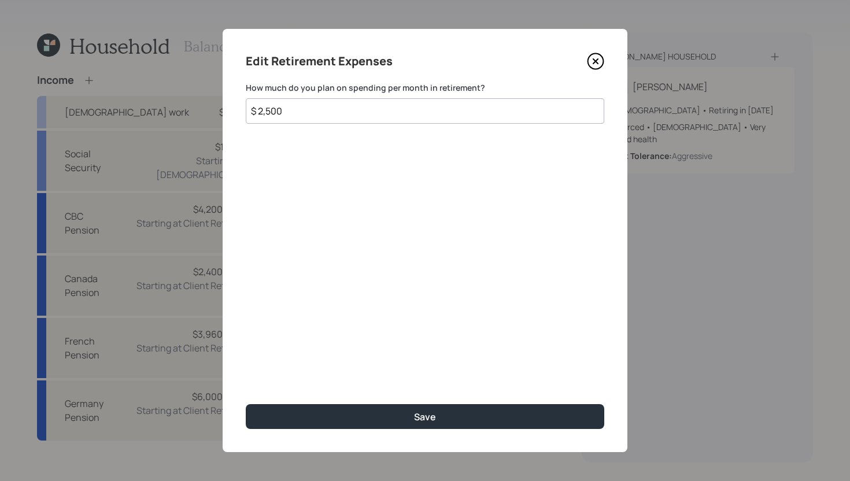
click at [403, 115] on input "$ 2,500" at bounding box center [425, 110] width 359 height 25
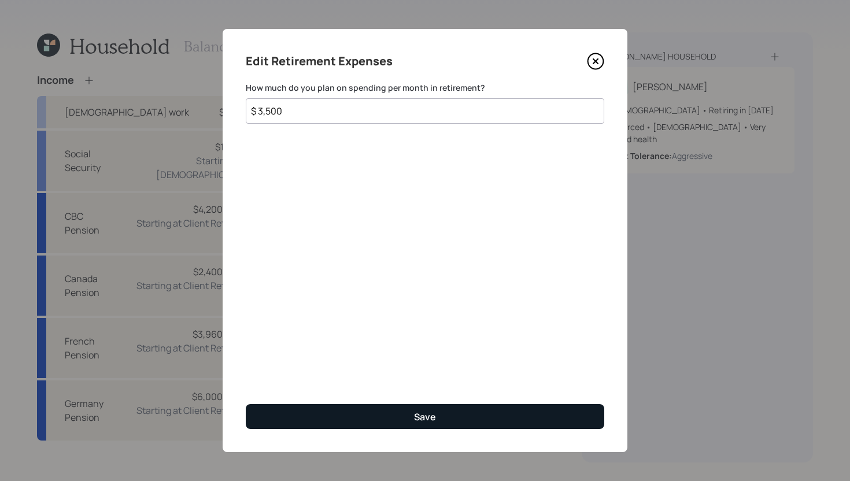
type input "$ 3,500"
click at [405, 417] on button "Save" at bounding box center [425, 416] width 359 height 25
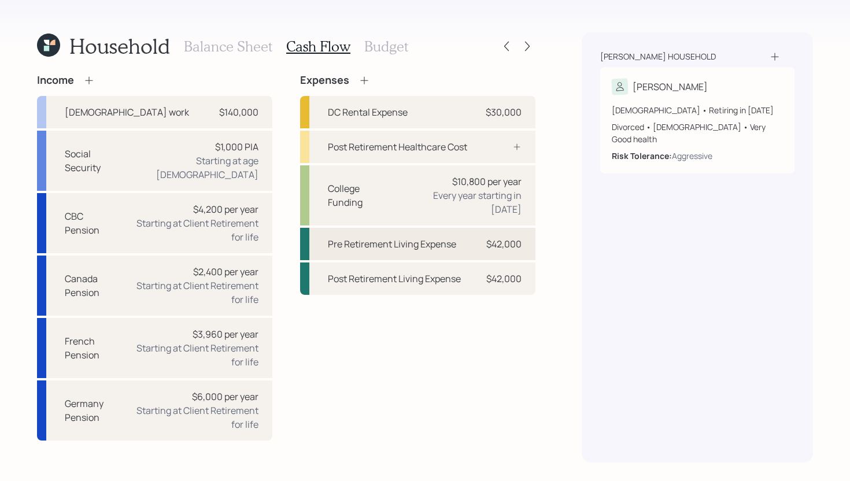
click at [428, 237] on div "Pre Retirement Living Expense" at bounding box center [392, 244] width 128 height 14
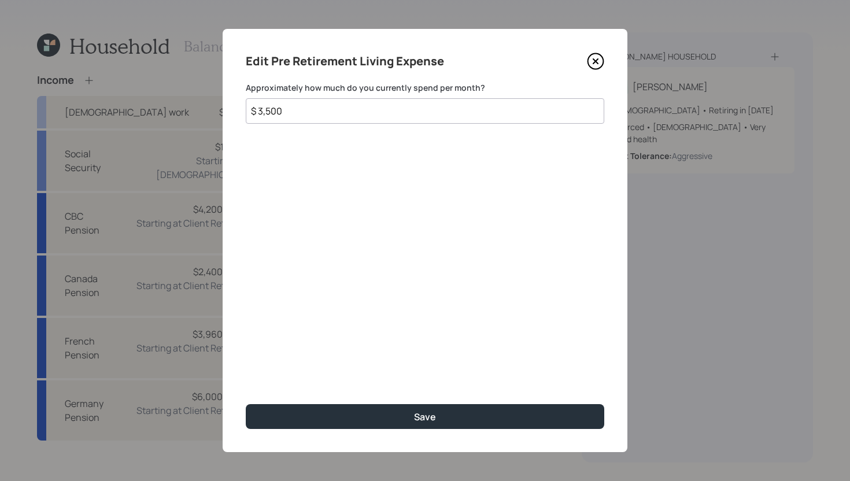
click at [347, 120] on input "$ 3,500" at bounding box center [425, 110] width 359 height 25
type input "$ 3,200"
click at [404, 400] on div "Edit Pre Retirement Living Expense Approximately how much do you currently spen…" at bounding box center [425, 240] width 405 height 423
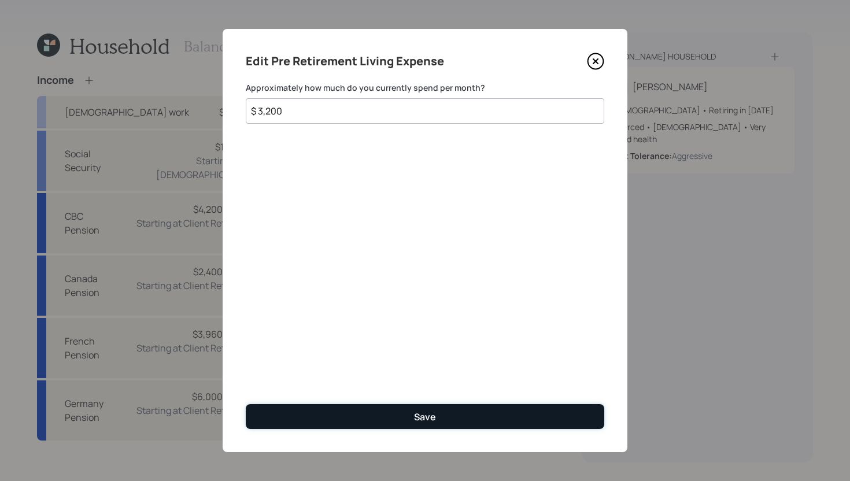
click at [404, 405] on button "Save" at bounding box center [425, 416] width 359 height 25
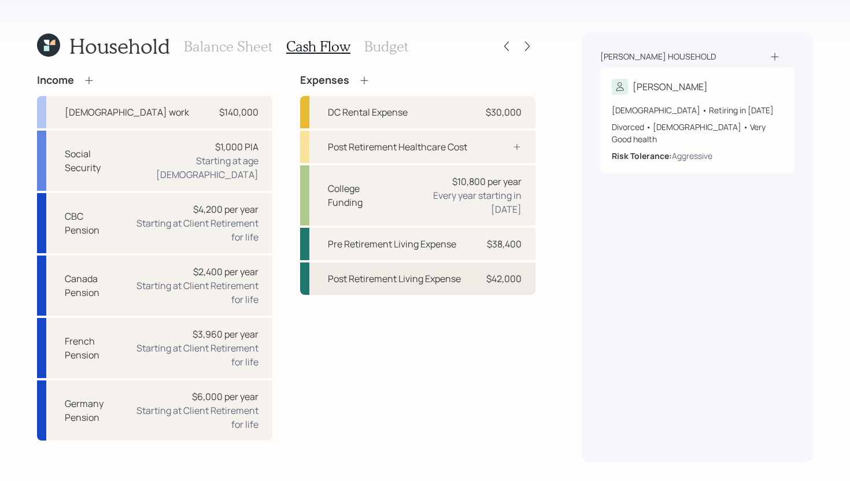
click at [495, 272] on div "$42,000" at bounding box center [503, 279] width 35 height 14
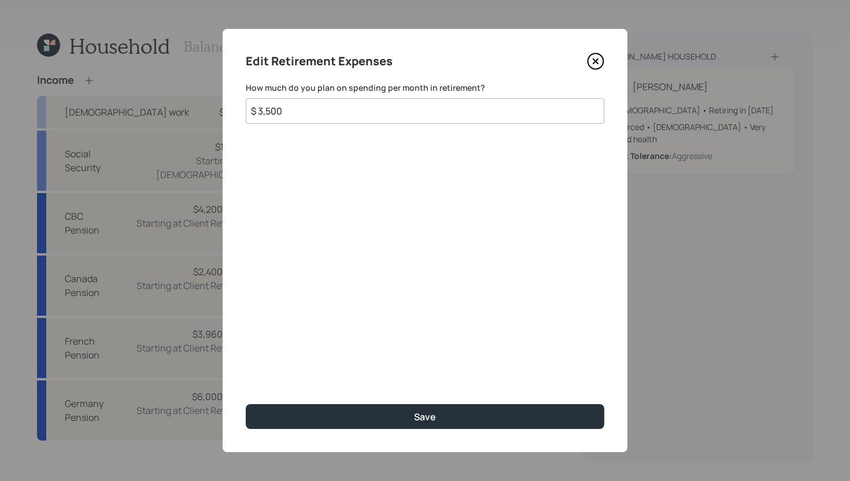
click at [351, 116] on input "$ 3,500" at bounding box center [425, 110] width 359 height 25
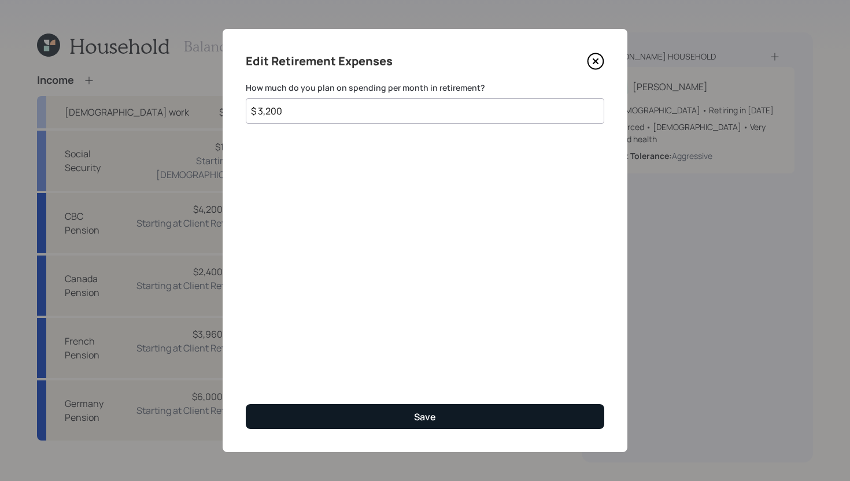
type input "$ 3,200"
click at [356, 415] on button "Save" at bounding box center [425, 416] width 359 height 25
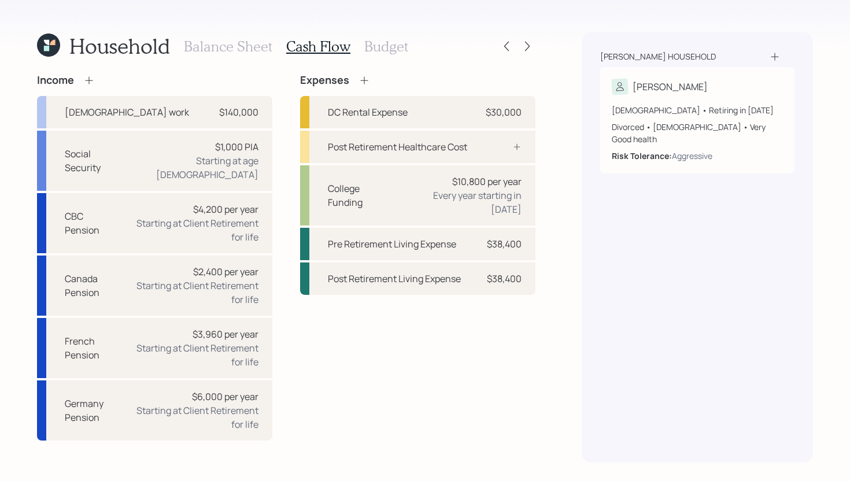
click at [520, 54] on div "Household Balance Sheet Cash Flow Budget" at bounding box center [286, 46] width 499 height 28
click at [523, 51] on icon at bounding box center [528, 46] width 12 height 12
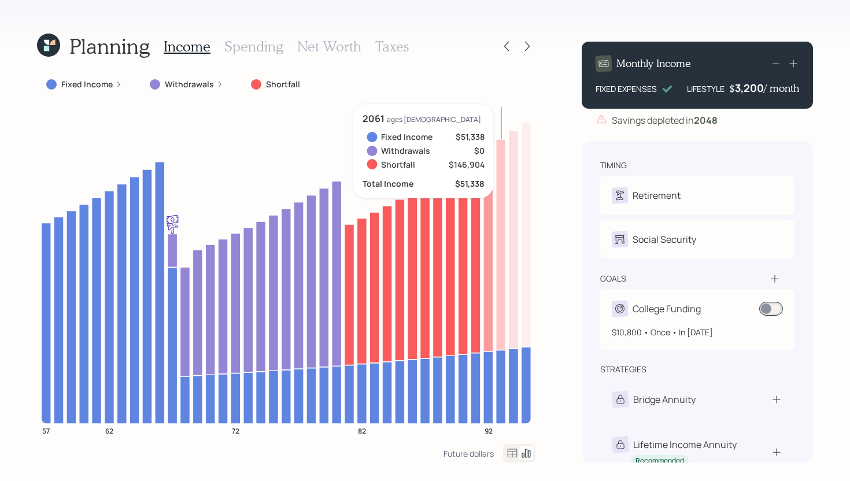
click at [771, 309] on span at bounding box center [771, 309] width 24 height 14
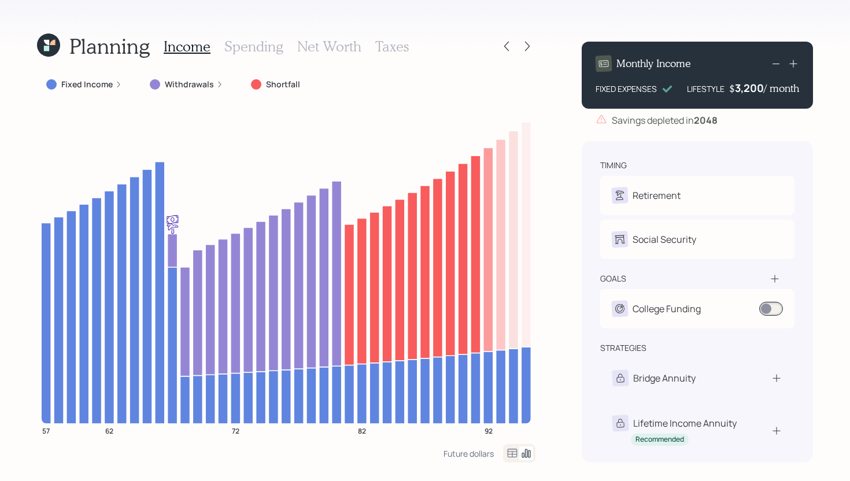
click at [263, 49] on h3 "Spending" at bounding box center [253, 46] width 59 height 17
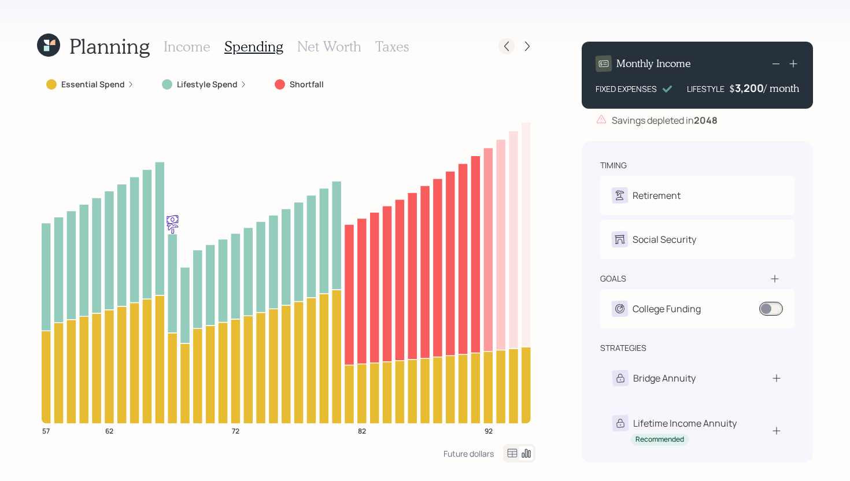
click at [508, 53] on div at bounding box center [507, 46] width 16 height 16
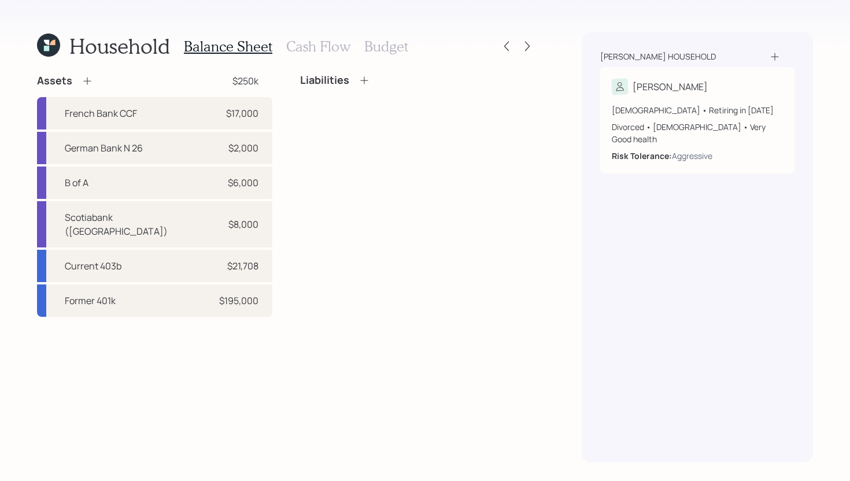
click at [336, 48] on h3 "Cash Flow" at bounding box center [318, 46] width 64 height 17
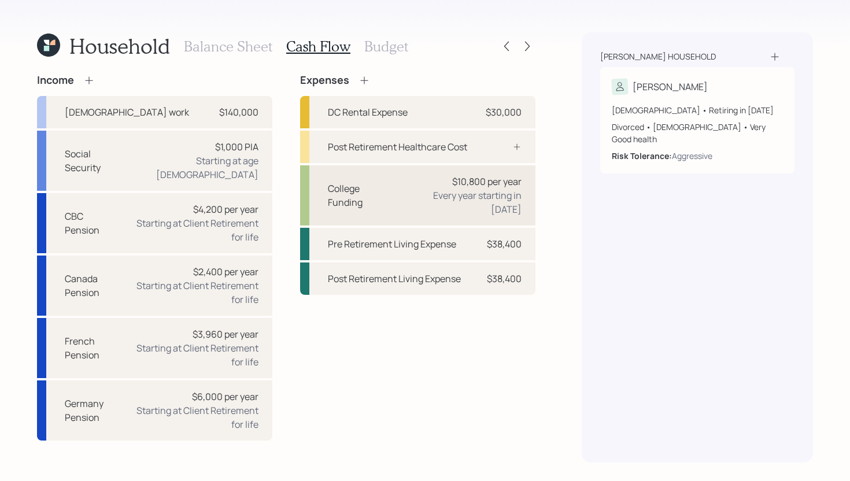
click at [404, 182] on div "College Funding $10,800 per year Every year starting in [DATE]" at bounding box center [417, 195] width 235 height 60
select select "1"
select select "2029"
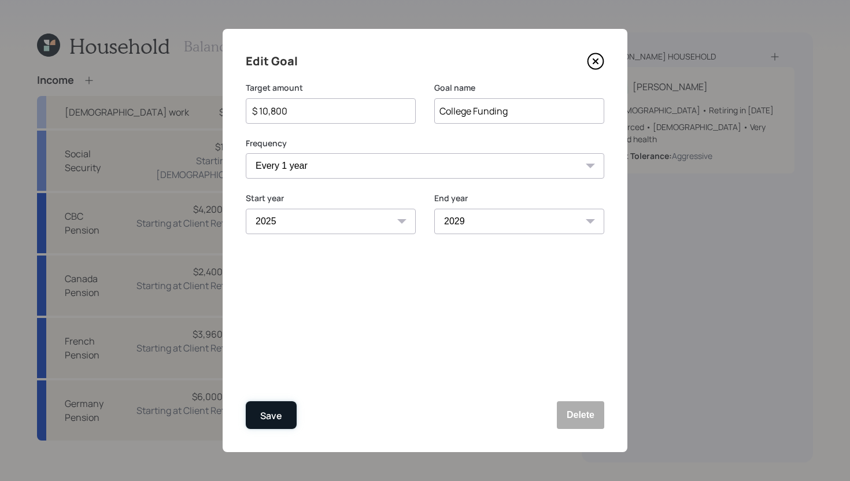
click at [288, 422] on button "Save" at bounding box center [271, 415] width 51 height 28
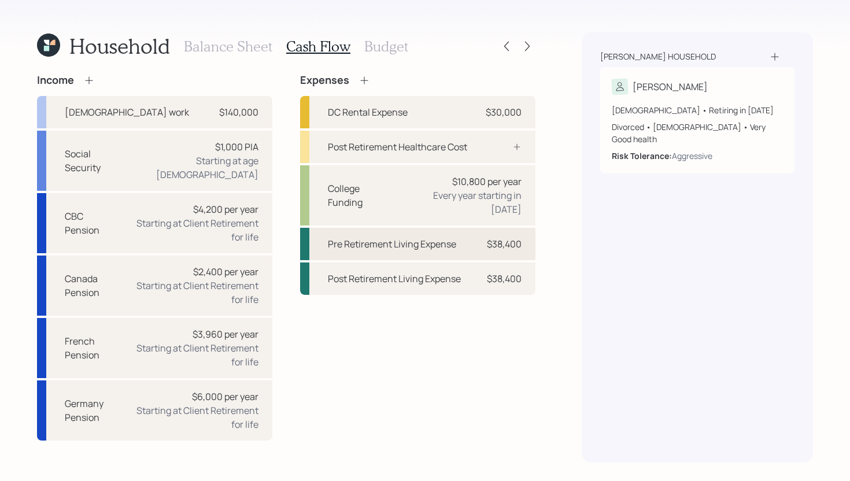
click at [447, 237] on div "Pre Retirement Living Expense" at bounding box center [392, 244] width 128 height 14
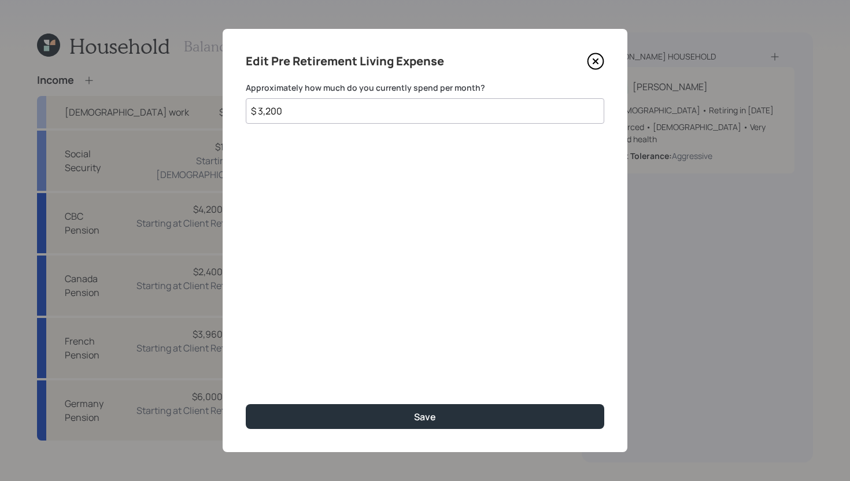
drag, startPoint x: 305, startPoint y: 115, endPoint x: 257, endPoint y: 115, distance: 48.0
click at [256, 115] on input "$ 3,200" at bounding box center [425, 110] width 359 height 25
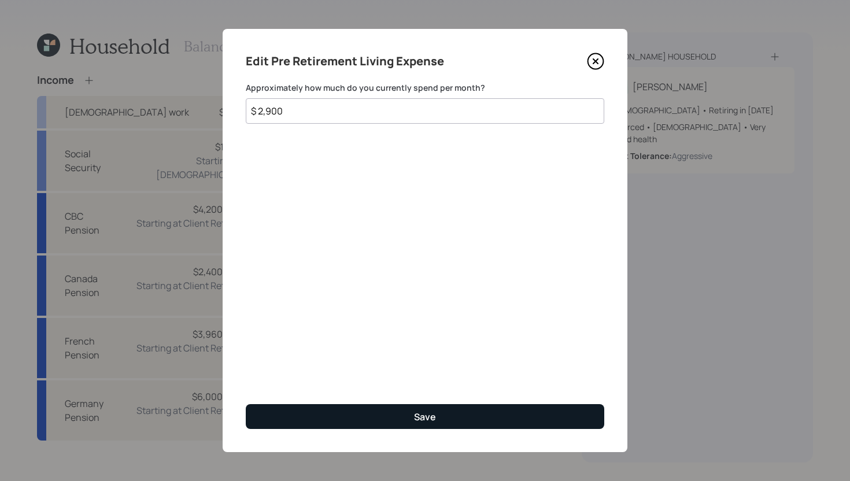
type input "$ 2,900"
click at [453, 412] on button "Save" at bounding box center [425, 416] width 359 height 25
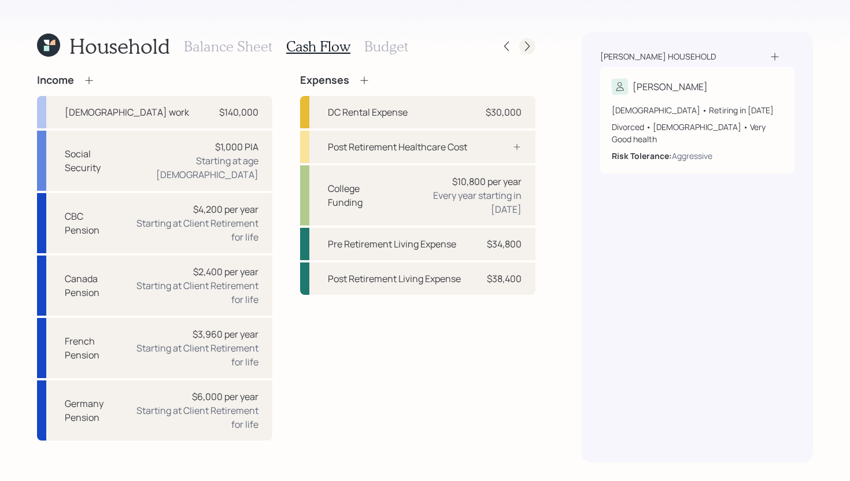
click at [529, 49] on icon at bounding box center [528, 46] width 12 height 12
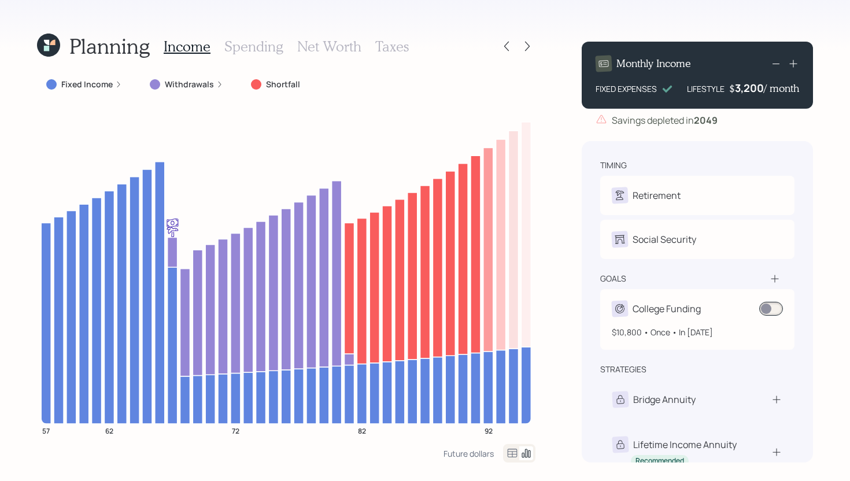
click at [774, 303] on span at bounding box center [771, 309] width 24 height 14
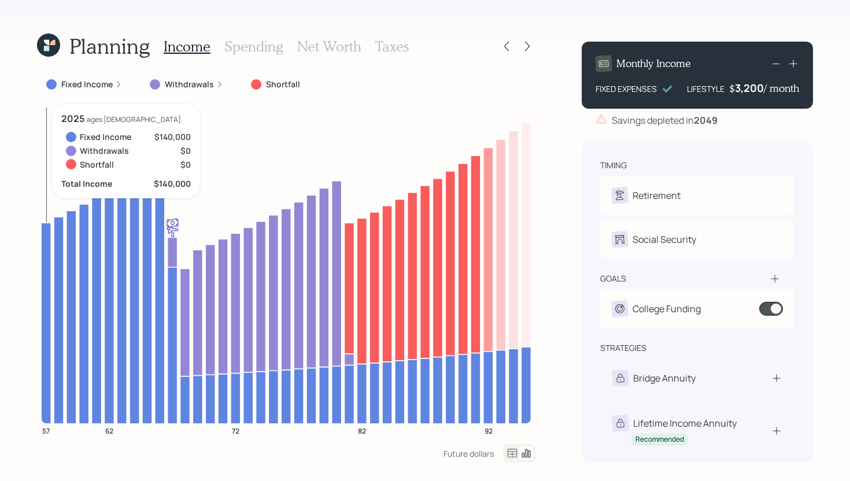
click at [47, 235] on icon at bounding box center [46, 323] width 10 height 201
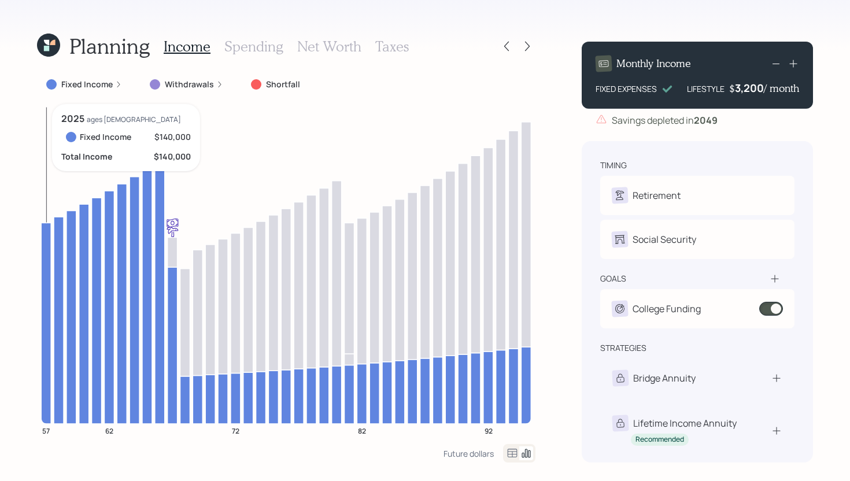
click at [47, 235] on icon at bounding box center [46, 323] width 10 height 201
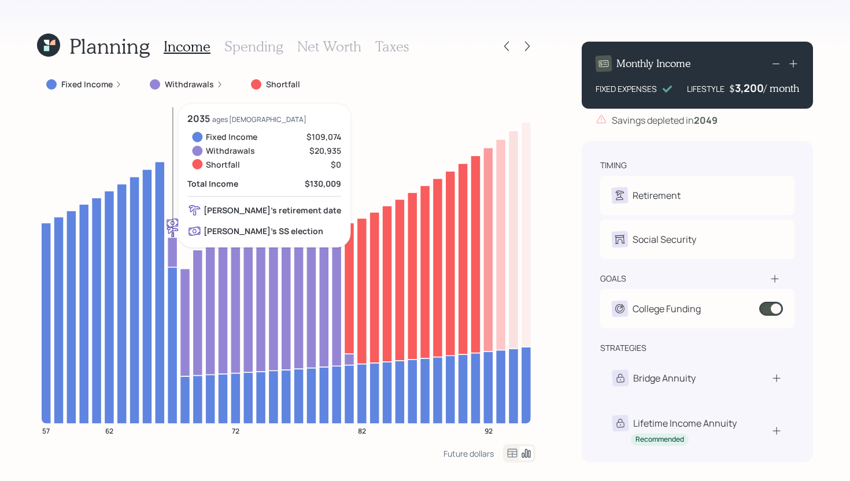
click at [172, 251] on icon at bounding box center [173, 252] width 10 height 30
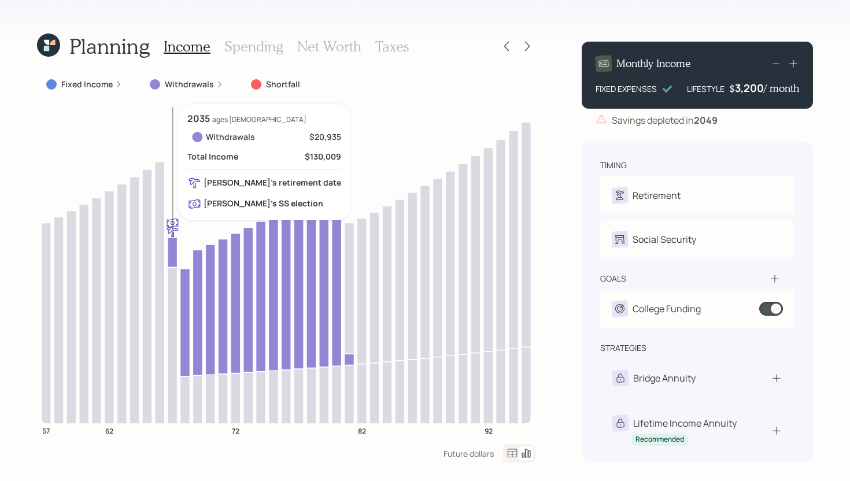
click at [172, 251] on icon at bounding box center [173, 252] width 10 height 30
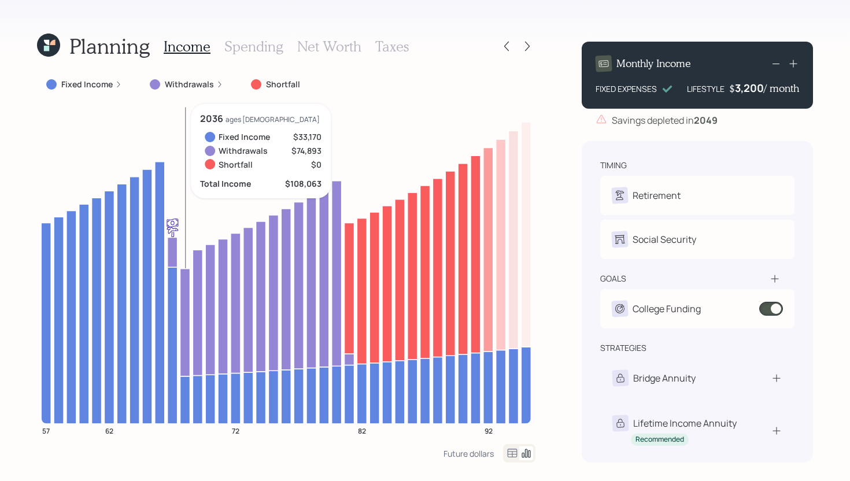
click at [188, 286] on icon at bounding box center [185, 322] width 10 height 108
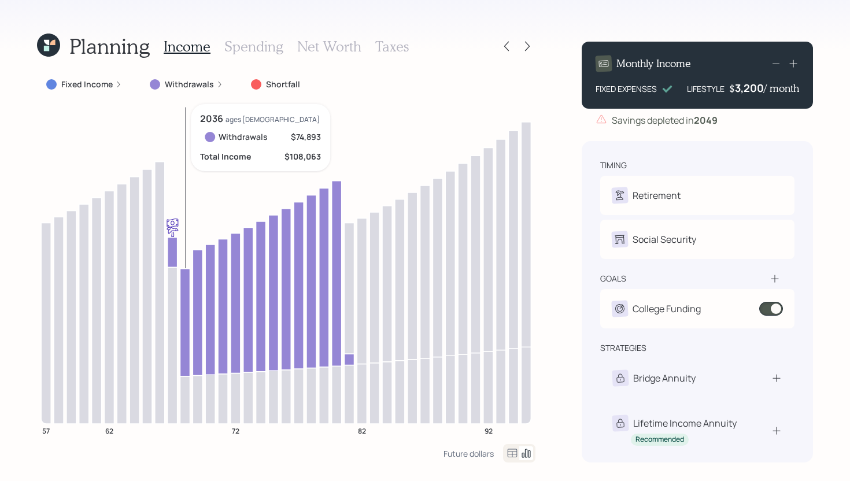
click at [188, 286] on icon at bounding box center [185, 322] width 10 height 108
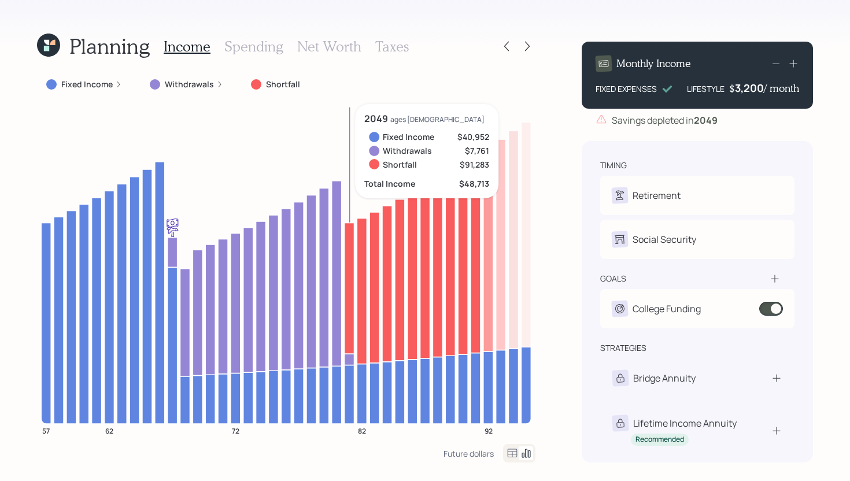
click at [349, 241] on icon at bounding box center [349, 288] width 10 height 131
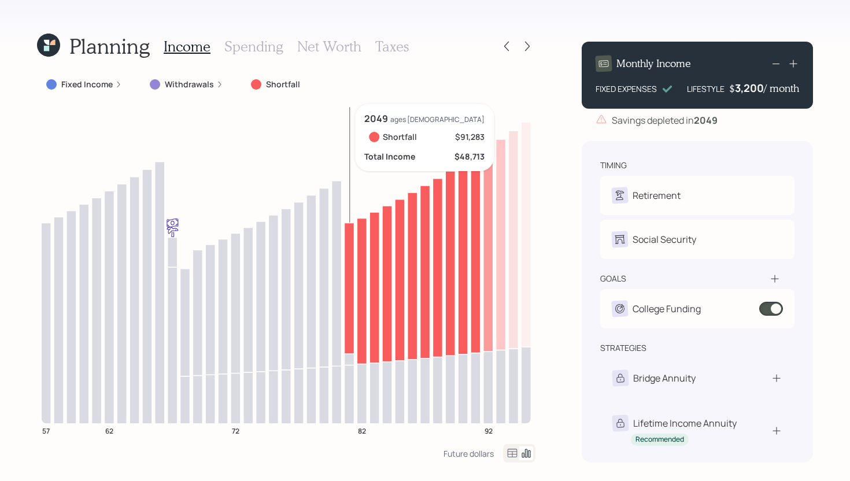
click at [349, 241] on icon at bounding box center [349, 288] width 10 height 131
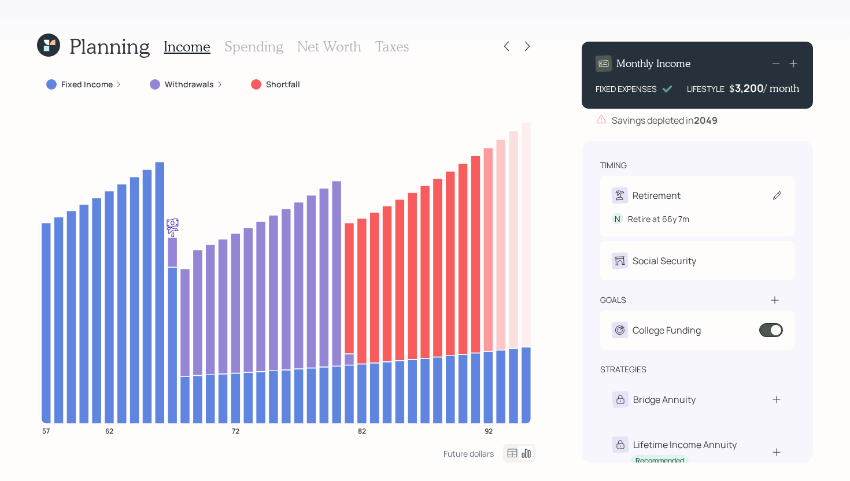
click at [684, 185] on div "Retirement N Retire at 66y 7m" at bounding box center [697, 206] width 194 height 61
select select "7"
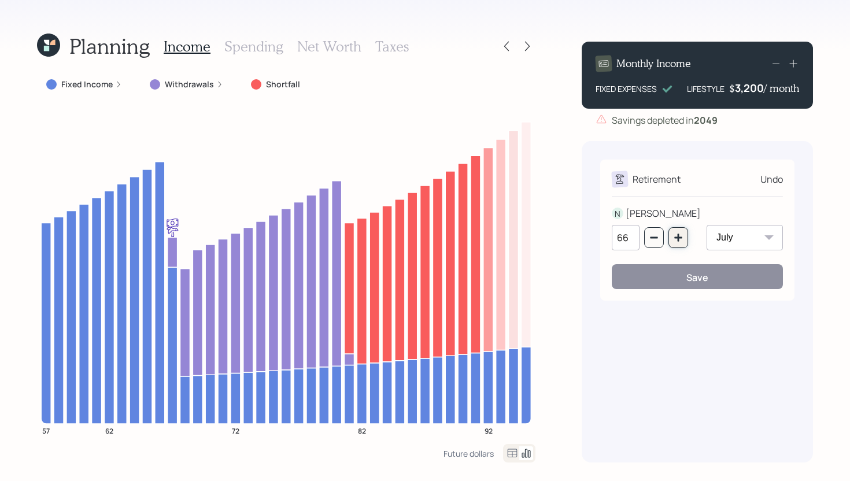
click at [681, 234] on icon "button" at bounding box center [678, 237] width 9 height 9
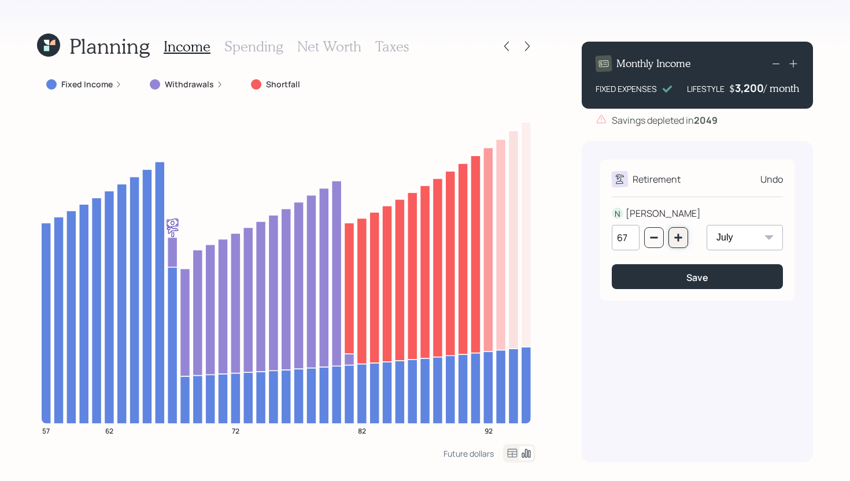
click at [681, 234] on icon "button" at bounding box center [678, 237] width 9 height 9
type input "70"
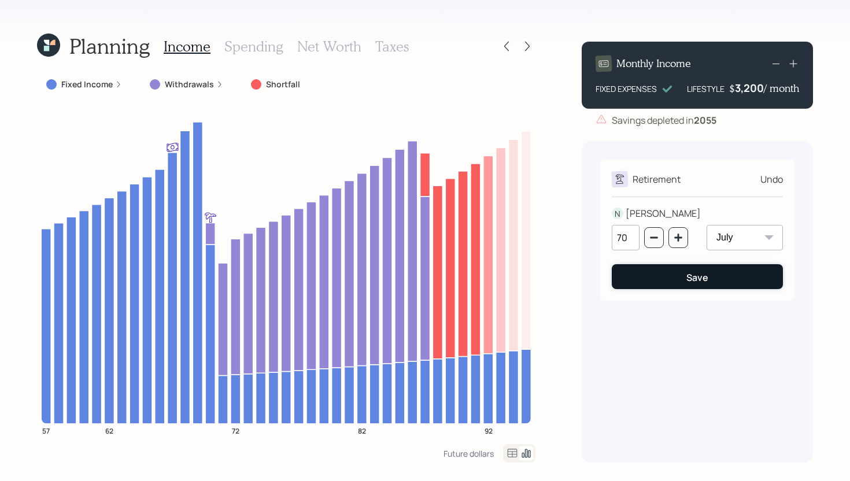
click at [668, 278] on button "Save" at bounding box center [697, 276] width 171 height 25
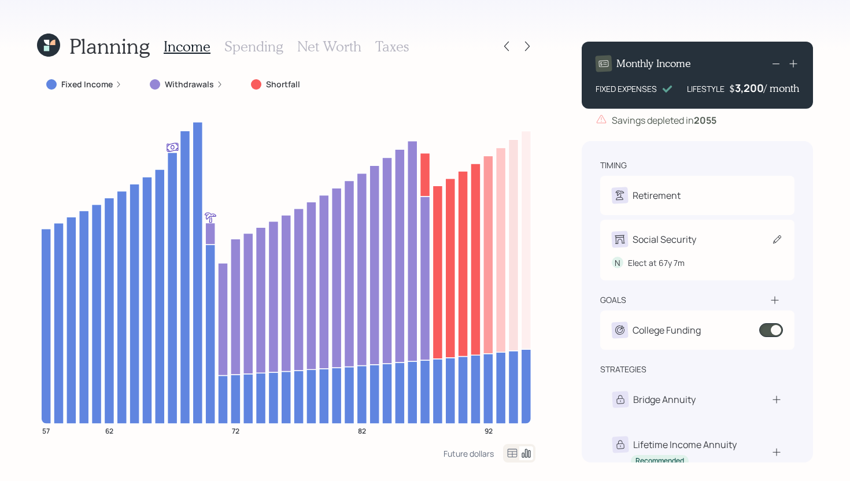
click at [668, 233] on div "Social Security" at bounding box center [665, 240] width 64 height 14
select select "7"
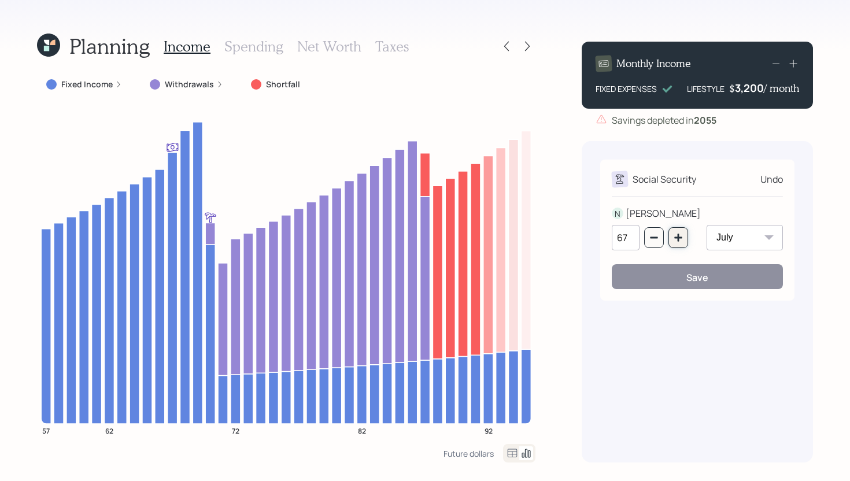
click at [683, 237] on icon "button" at bounding box center [678, 237] width 9 height 9
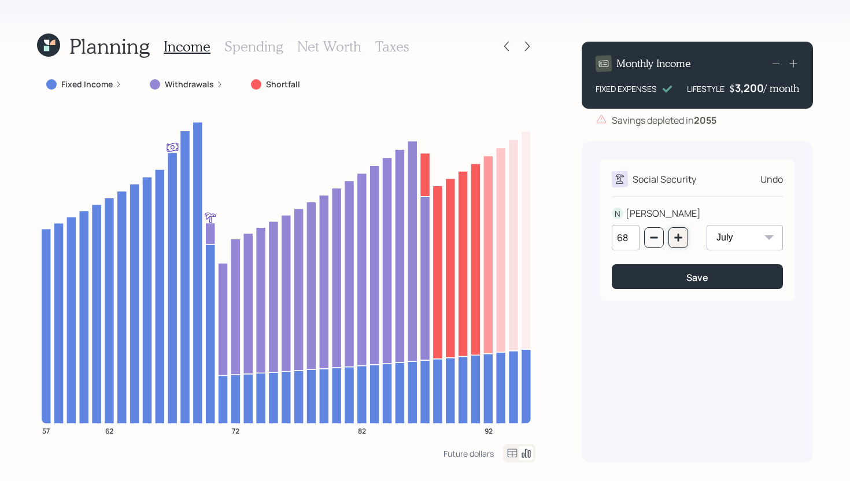
click at [683, 237] on icon "button" at bounding box center [678, 237] width 9 height 9
type input "70"
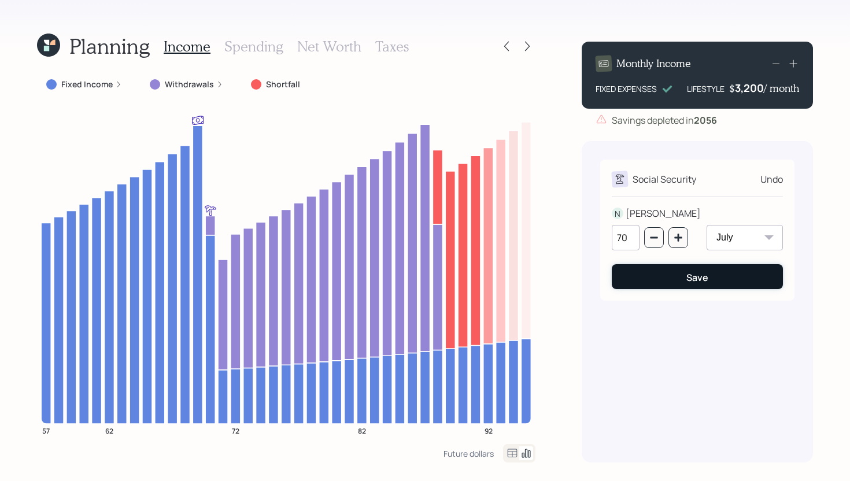
click at [684, 283] on button "Save" at bounding box center [697, 276] width 171 height 25
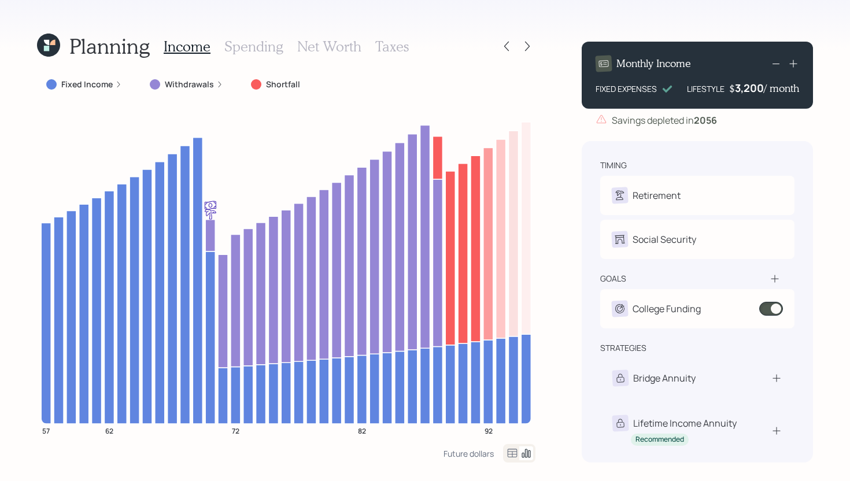
click at [510, 454] on icon at bounding box center [513, 454] width 14 height 14
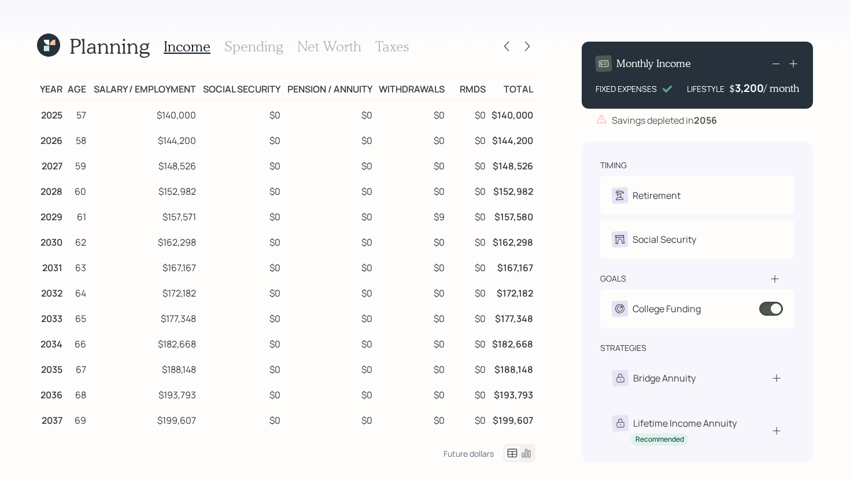
click at [525, 453] on icon at bounding box center [526, 454] width 14 height 14
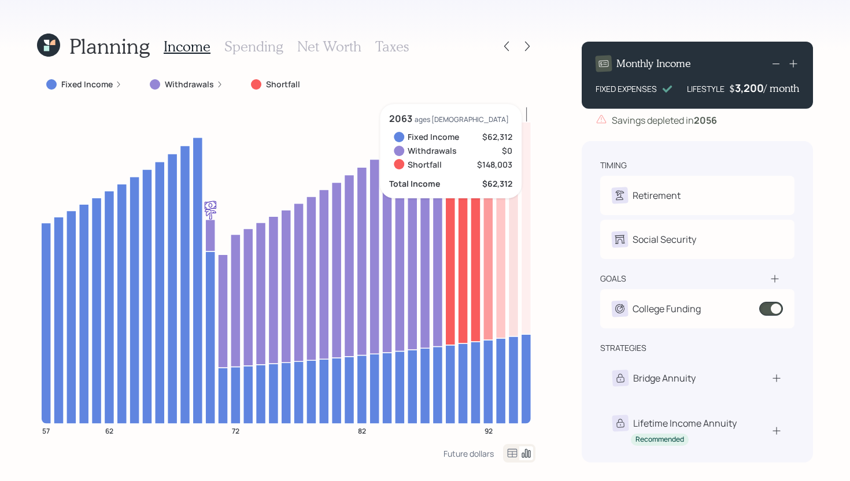
click at [707, 275] on div "goals" at bounding box center [697, 279] width 194 height 12
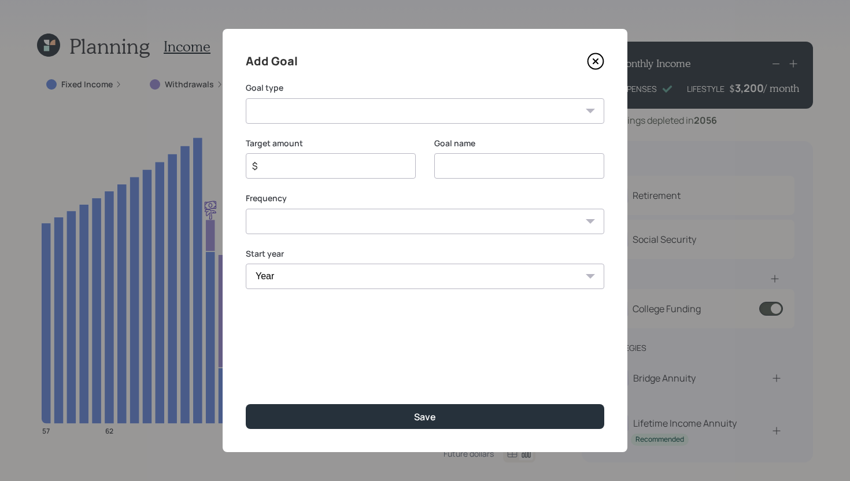
click at [433, 111] on select "Create an emergency fund Donate to charity Purchase a home Make a purchase Supp…" at bounding box center [425, 110] width 359 height 25
select select "house"
click at [246, 98] on select "Create an emergency fund Donate to charity Purchase a home Make a purchase Supp…" at bounding box center [425, 110] width 359 height 25
type input "Purchase a home"
click at [338, 165] on input "$" at bounding box center [326, 166] width 150 height 14
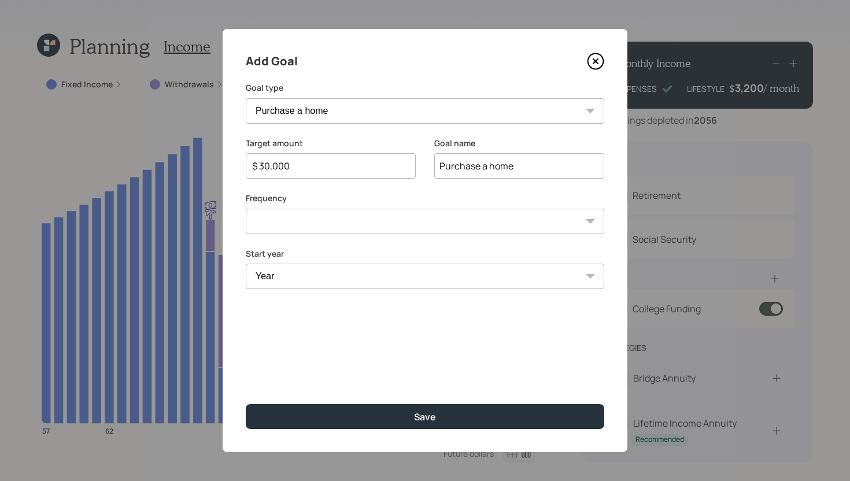
type input "$ 30,000"
click at [361, 218] on select "One time Every 1 year Every 2 years Every 3 years Every 4 years Every 5 years E…" at bounding box center [425, 221] width 359 height 25
select select "0"
click at [246, 209] on select "One time Every 1 year Every 2 years Every 3 years Every 4 years Every 5 years E…" at bounding box center [425, 221] width 359 height 25
click at [337, 282] on select "Year [DATE] 2026 2027 2028 2029 2030 2031 2032 2033 2034 2035 2036 2037 2038 20…" at bounding box center [425, 276] width 359 height 25
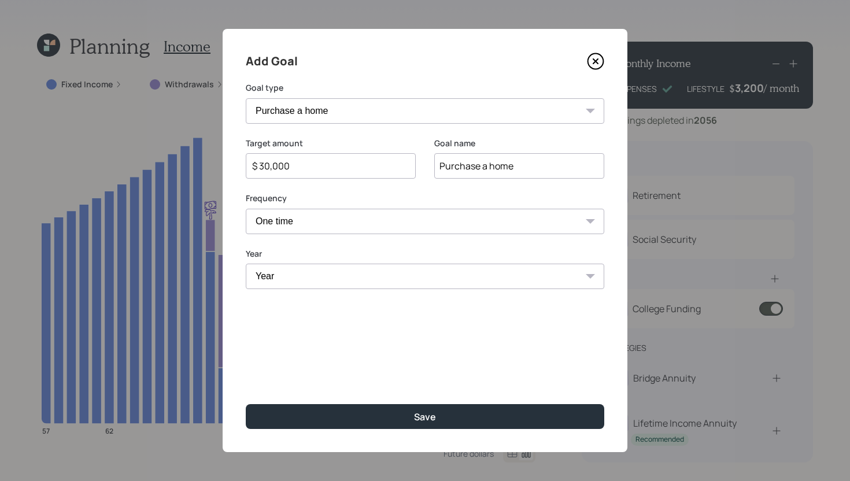
select select "2027"
click at [246, 264] on select "Year [DATE] 2026 2027 2028 2029 2030 2031 2032 2033 2034 2035 2036 2037 2038 20…" at bounding box center [425, 276] width 359 height 25
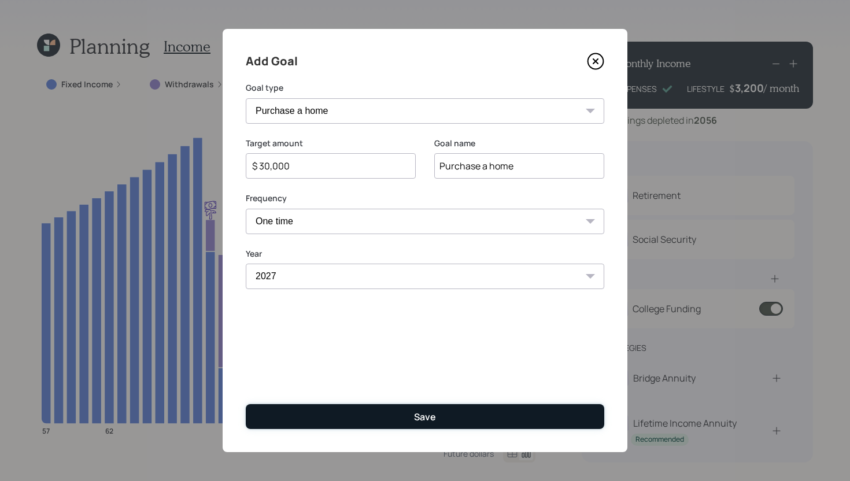
click at [394, 421] on button "Save" at bounding box center [425, 416] width 359 height 25
type input "$"
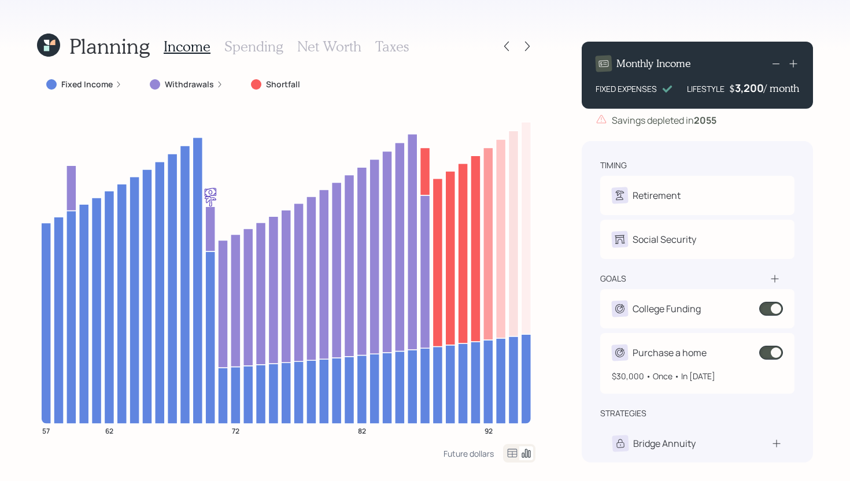
click at [664, 359] on div "Purchase a home" at bounding box center [670, 353] width 74 height 14
select select "0"
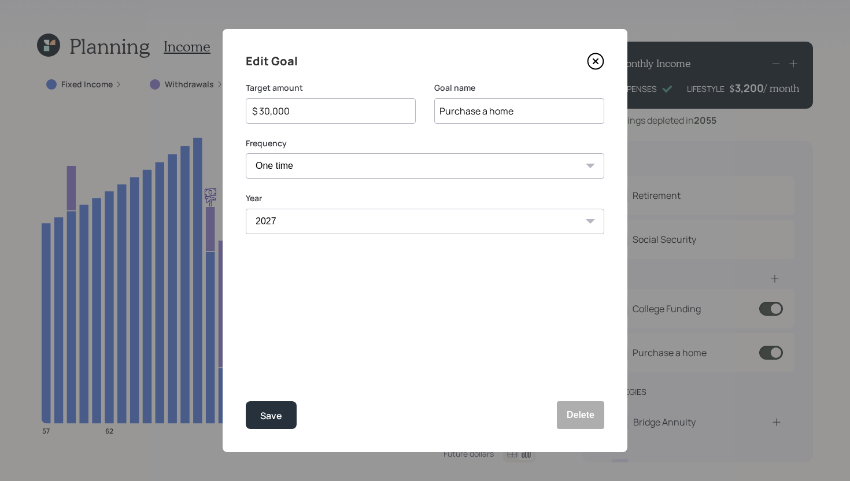
click at [348, 221] on select "2025 2026 2027 2028 2029 2030 2031 2032 2033 2034 2035 2036 2037 2038 2039 2040…" at bounding box center [425, 221] width 359 height 25
click at [246, 209] on select "2025 2026 2027 2028 2029 2030 2031 2032 2033 2034 2035 2036 2037 2038 2039 2040…" at bounding box center [425, 221] width 359 height 25
click at [283, 415] on button "Save" at bounding box center [271, 415] width 51 height 28
select select "2027"
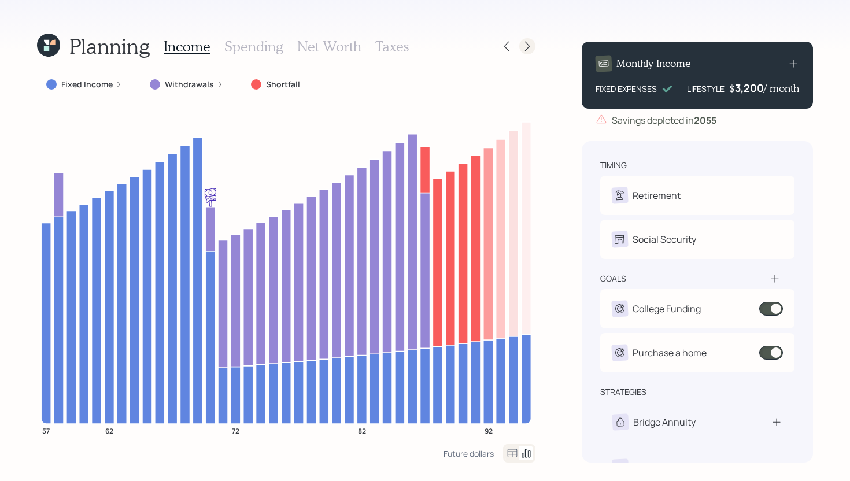
click at [529, 45] on icon at bounding box center [527, 47] width 5 height 10
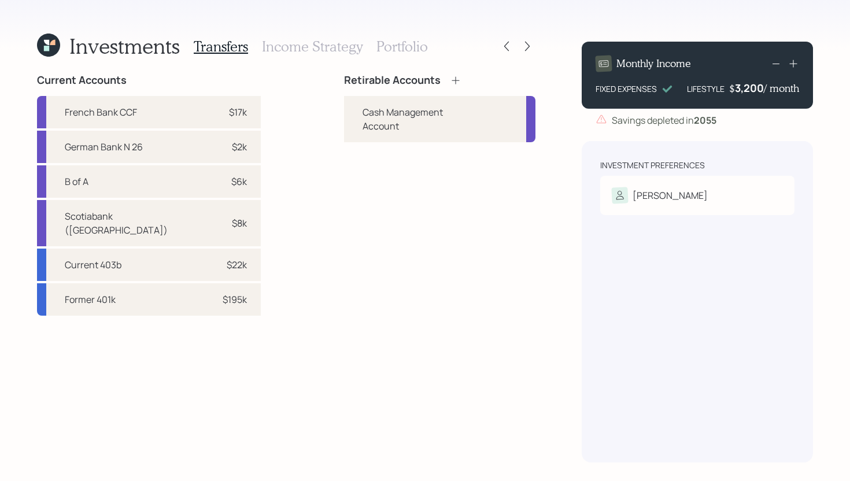
click at [450, 82] on icon at bounding box center [456, 81] width 12 height 12
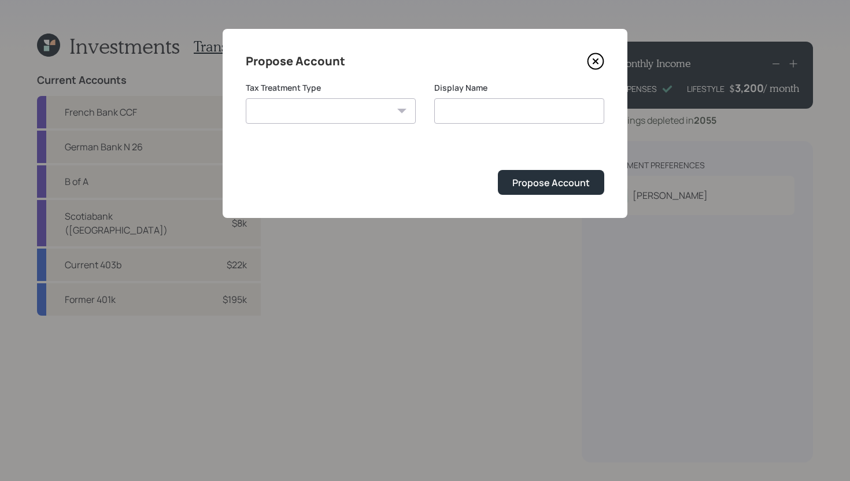
click at [349, 105] on select "[PERSON_NAME] Taxable Traditional" at bounding box center [331, 110] width 170 height 25
select select "traditional"
click at [246, 98] on select "[PERSON_NAME] Taxable Traditional" at bounding box center [331, 110] width 170 height 25
click at [522, 109] on input "Traditional" at bounding box center [519, 110] width 170 height 25
type input "Traditional IRA"
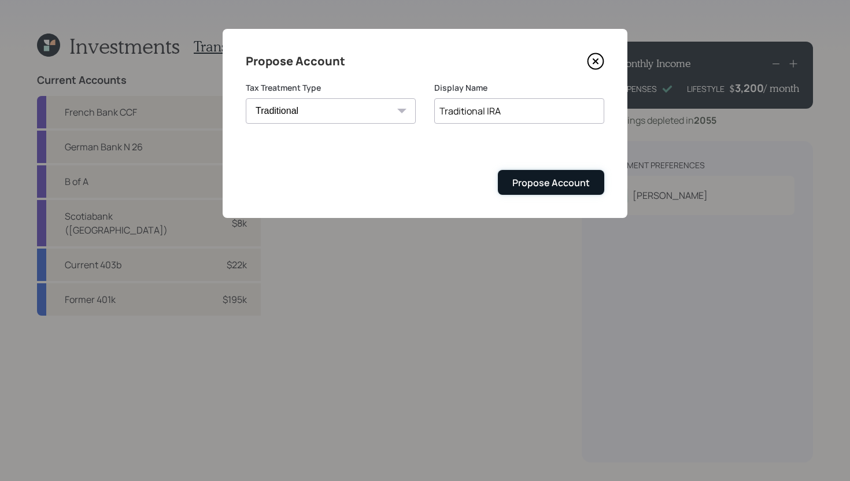
click at [566, 191] on button "Propose Account" at bounding box center [551, 182] width 106 height 25
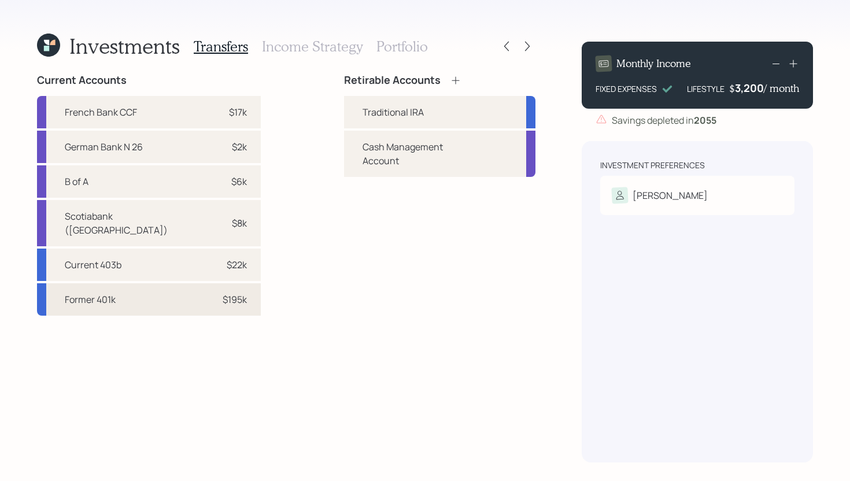
click at [212, 293] on div "$195k" at bounding box center [229, 300] width 35 height 14
click at [363, 108] on div "Traditional IRA" at bounding box center [393, 112] width 61 height 14
select select "3858be37-2edd-485b-bd5d-2586002e499d"
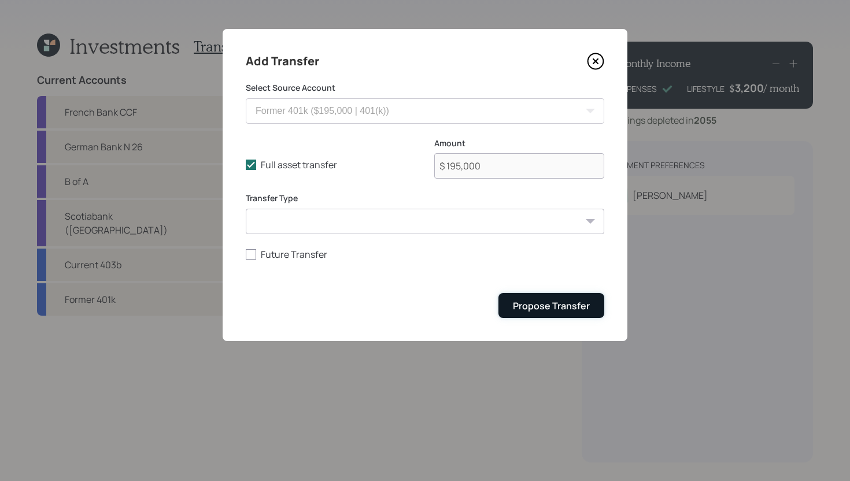
click at [538, 301] on div "Propose Transfer" at bounding box center [551, 306] width 77 height 13
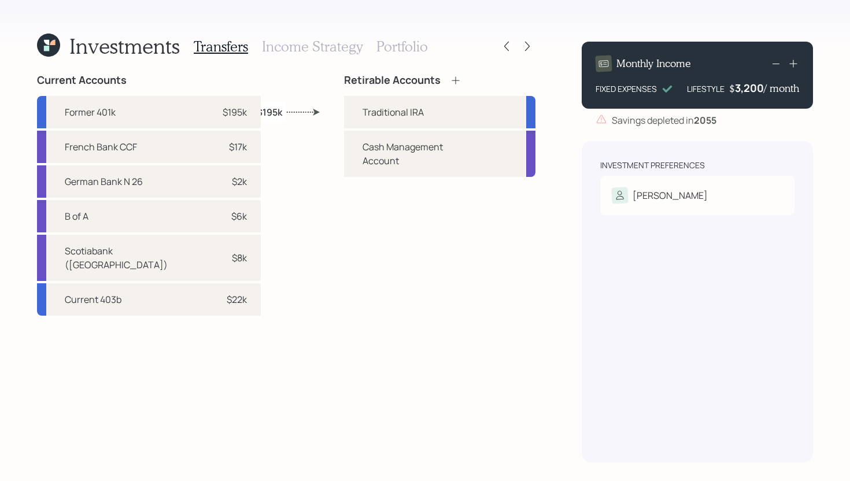
click at [325, 49] on h3 "Income Strategy" at bounding box center [312, 46] width 101 height 17
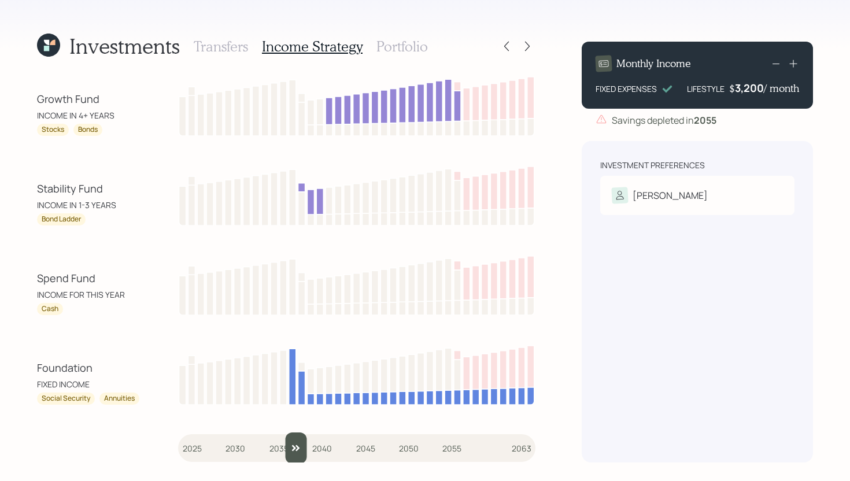
drag, startPoint x: 192, startPoint y: 447, endPoint x: 293, endPoint y: 436, distance: 101.2
click at [293, 436] on input "slider" at bounding box center [356, 448] width 357 height 31
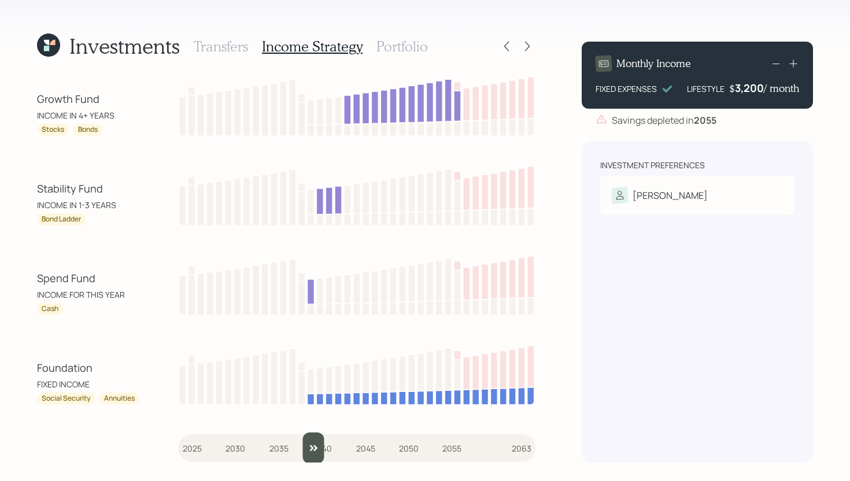
drag, startPoint x: 293, startPoint y: 436, endPoint x: 315, endPoint y: 439, distance: 22.2
click at [315, 439] on input "slider" at bounding box center [356, 448] width 357 height 31
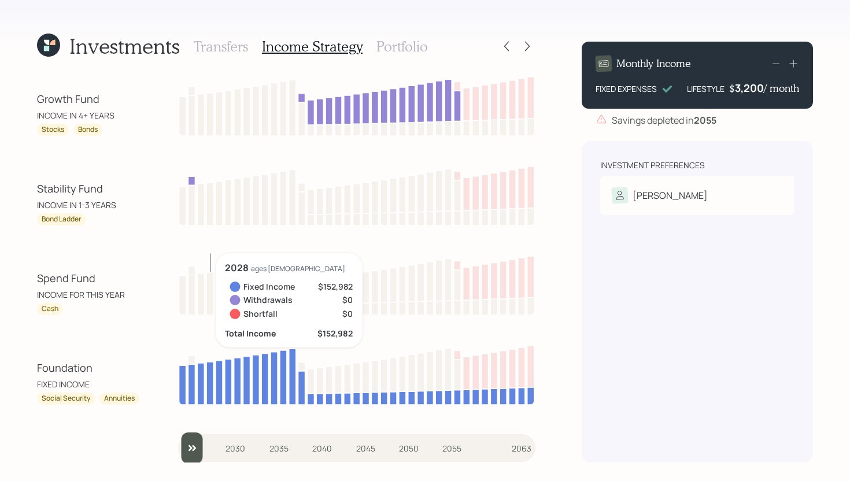
drag, startPoint x: 316, startPoint y: 444, endPoint x: 141, endPoint y: 419, distance: 176.4
click at [141, 419] on div "Growth Fund INCOME IN 4+ YEARS Stocks Bonds Stability Fund INCOME IN 1-3 YEARS …" at bounding box center [286, 268] width 499 height 389
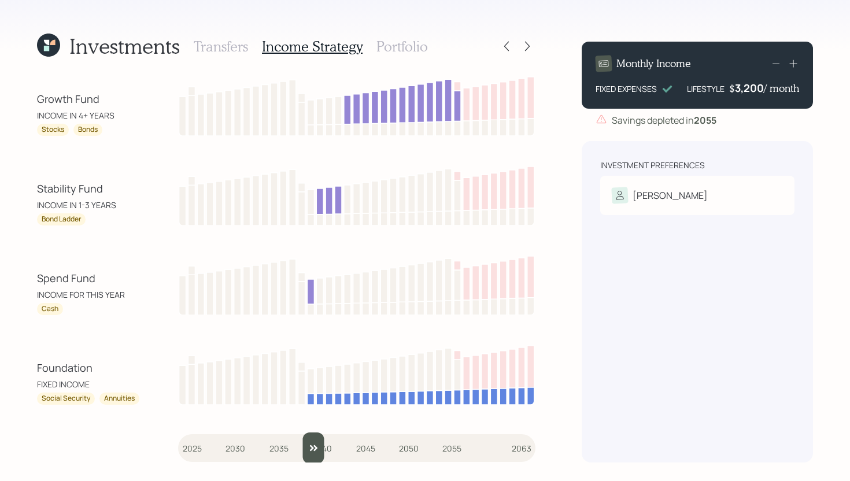
drag, startPoint x: 192, startPoint y: 445, endPoint x: 308, endPoint y: 429, distance: 116.8
click at [308, 429] on div "Growth Fund INCOME IN 4+ YEARS Stocks Bonds Stability Fund INCOME IN 1-3 YEARS …" at bounding box center [286, 268] width 499 height 389
click at [320, 451] on input "slider" at bounding box center [356, 448] width 357 height 31
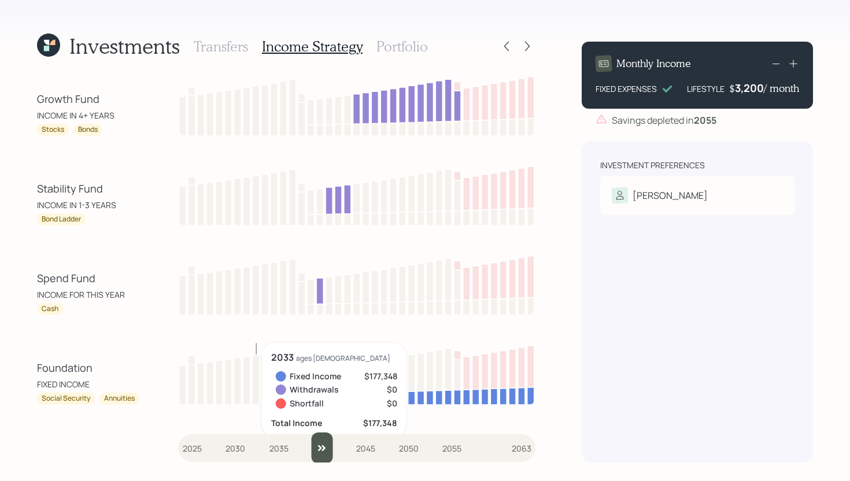
type input "2041"
click at [329, 445] on input "slider" at bounding box center [356, 448] width 357 height 31
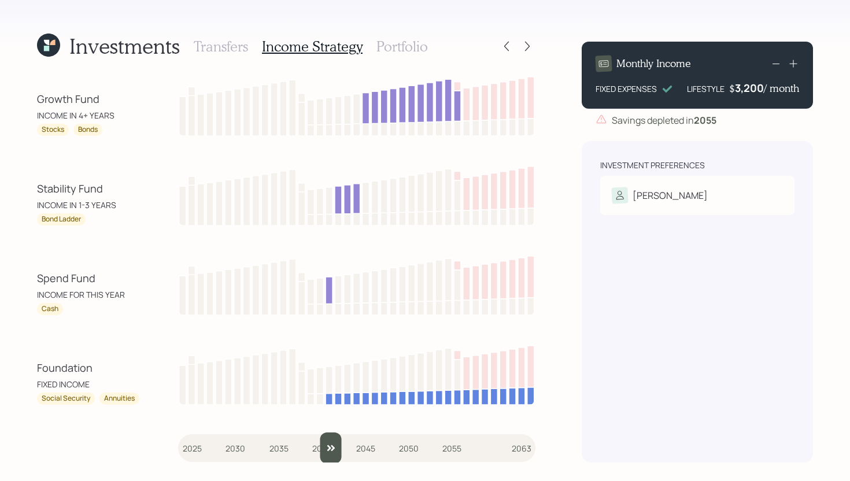
click at [412, 42] on h3 "Portfolio" at bounding box center [402, 46] width 51 height 17
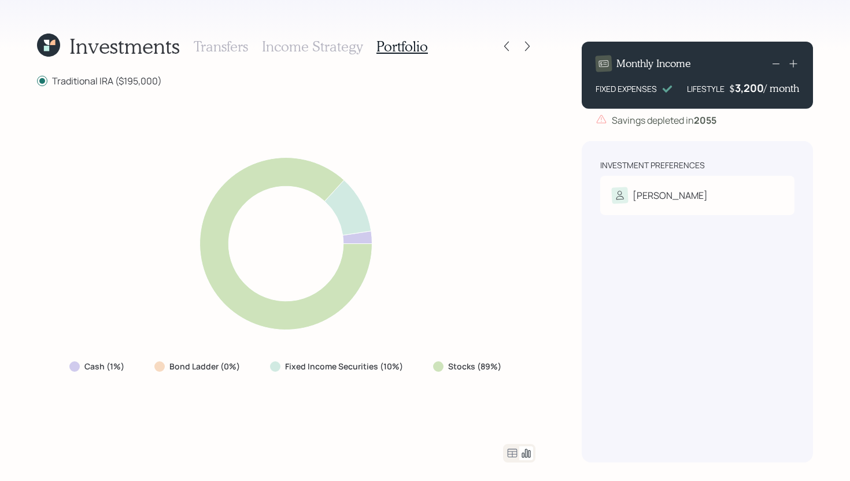
click at [513, 451] on icon at bounding box center [513, 453] width 10 height 9
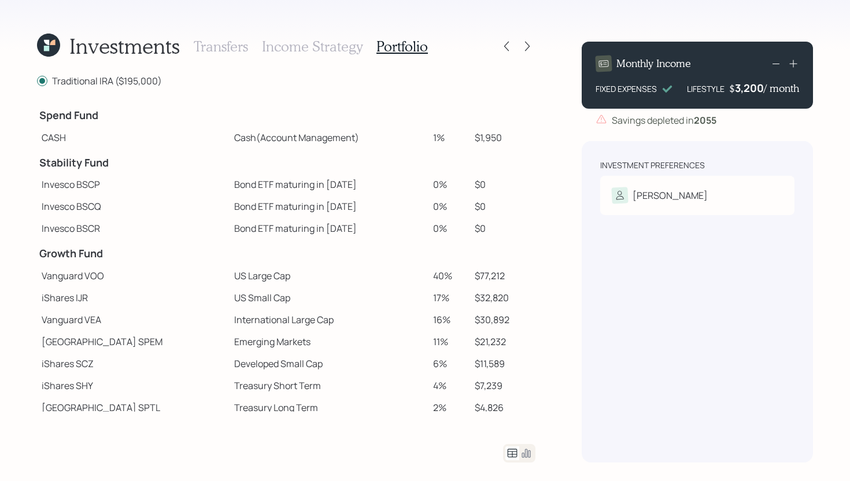
drag, startPoint x: 497, startPoint y: 136, endPoint x: 396, endPoint y: 137, distance: 101.8
click at [396, 137] on tr "CASH Cash (Account Management) 1% $1,950" at bounding box center [286, 138] width 499 height 22
click at [312, 110] on td at bounding box center [329, 113] width 199 height 25
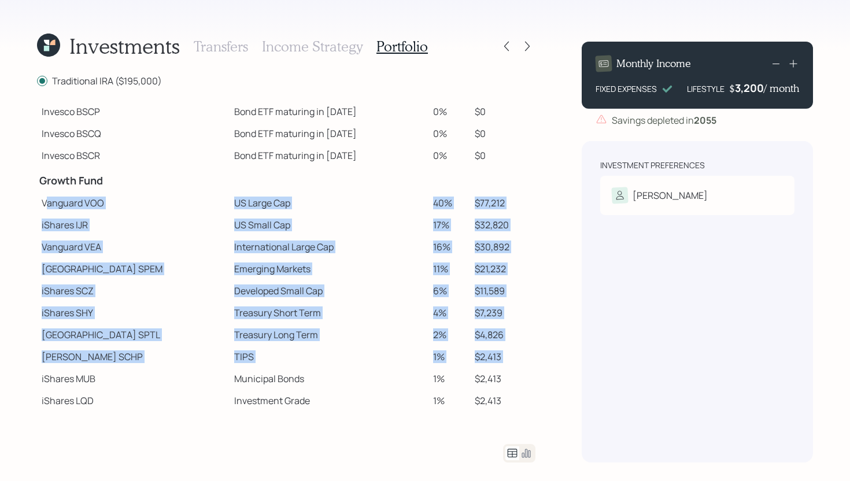
drag, startPoint x: 46, startPoint y: 204, endPoint x: 90, endPoint y: 371, distance: 173.0
click at [90, 371] on tbody "Spend Fund CASH Cash (Account Management) 1% $1,950 Stability Fund Invesco BSCP…" at bounding box center [286, 219] width 499 height 383
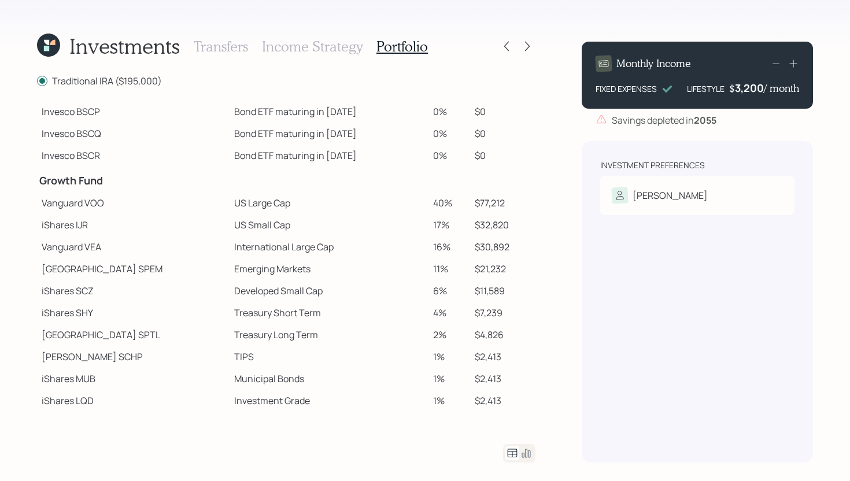
click at [111, 236] on td "Vanguard VEA" at bounding box center [133, 247] width 193 height 22
drag, startPoint x: 109, startPoint y: 205, endPoint x: 86, endPoint y: 205, distance: 23.1
click at [86, 205] on td "Vanguard VOO" at bounding box center [133, 203] width 193 height 22
click at [101, 206] on td "Vanguard VOO" at bounding box center [133, 203] width 193 height 22
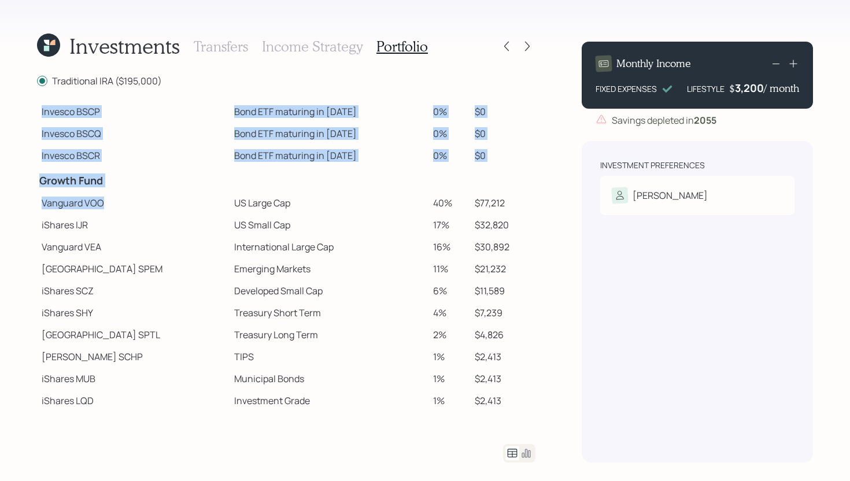
drag, startPoint x: 104, startPoint y: 203, endPoint x: 23, endPoint y: 202, distance: 80.4
click at [20, 202] on div "Investments Transfers Income Strategy Portfolio Traditional IRA ($195,000) Spen…" at bounding box center [425, 240] width 850 height 481
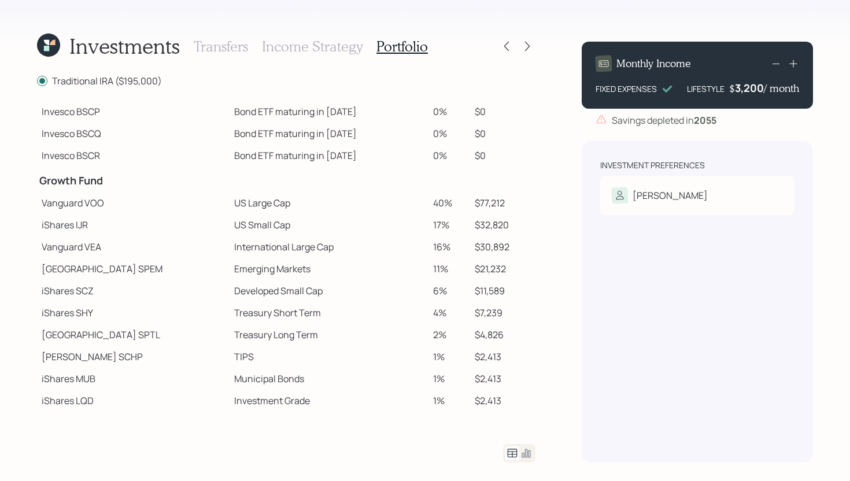
click at [109, 219] on td "iShares IJR" at bounding box center [133, 225] width 193 height 22
click at [523, 49] on icon at bounding box center [528, 46] width 12 height 12
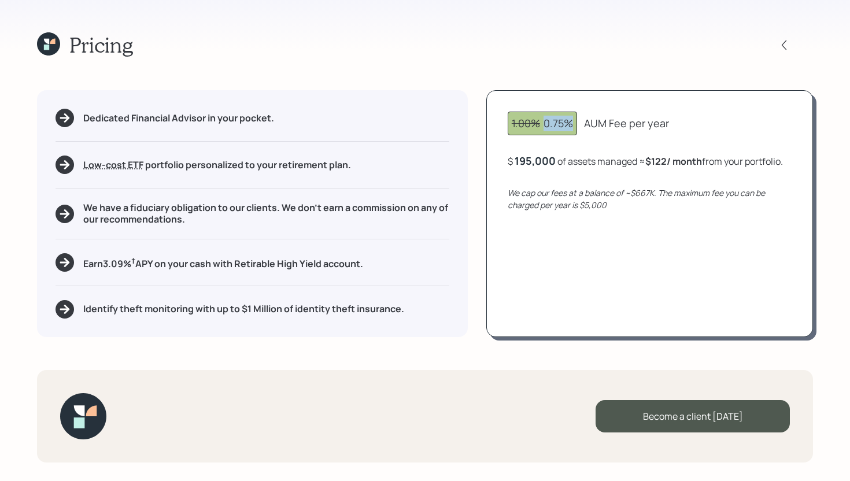
drag, startPoint x: 577, startPoint y: 126, endPoint x: 543, endPoint y: 125, distance: 34.1
click at [543, 125] on div "1.00% 0.75%" at bounding box center [542, 124] width 69 height 24
click at [473, 131] on div "Dedicated Financial Advisor in your pocket. Low-cost ETF Retirable uses diversi…" at bounding box center [425, 213] width 776 height 246
